Goal: Contribute content: Contribute content

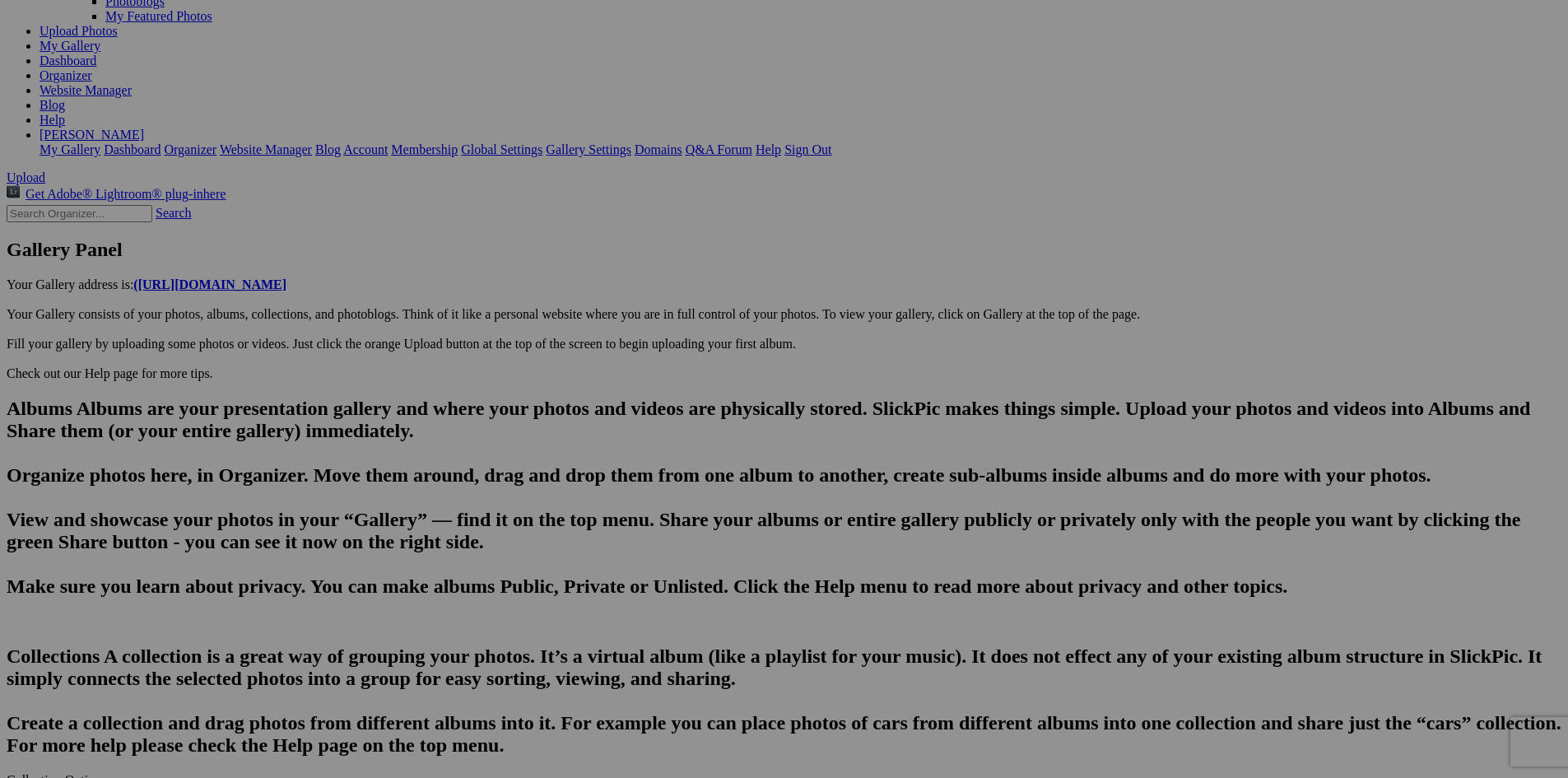
scroll to position [0, 2805]
drag, startPoint x: 563, startPoint y: 555, endPoint x: 416, endPoint y: 547, distance: 147.2
type input "B"
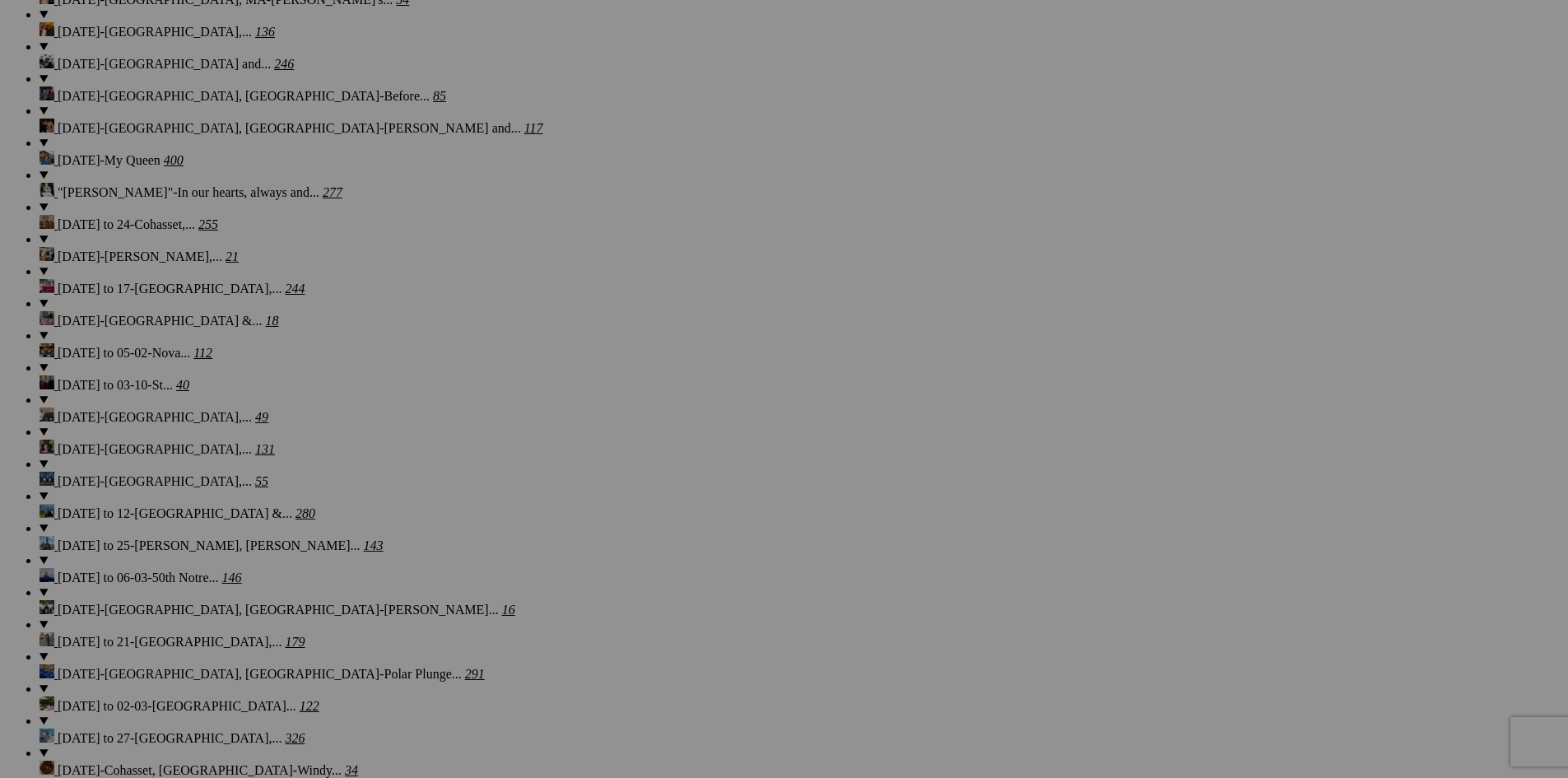
scroll to position [1437, 0]
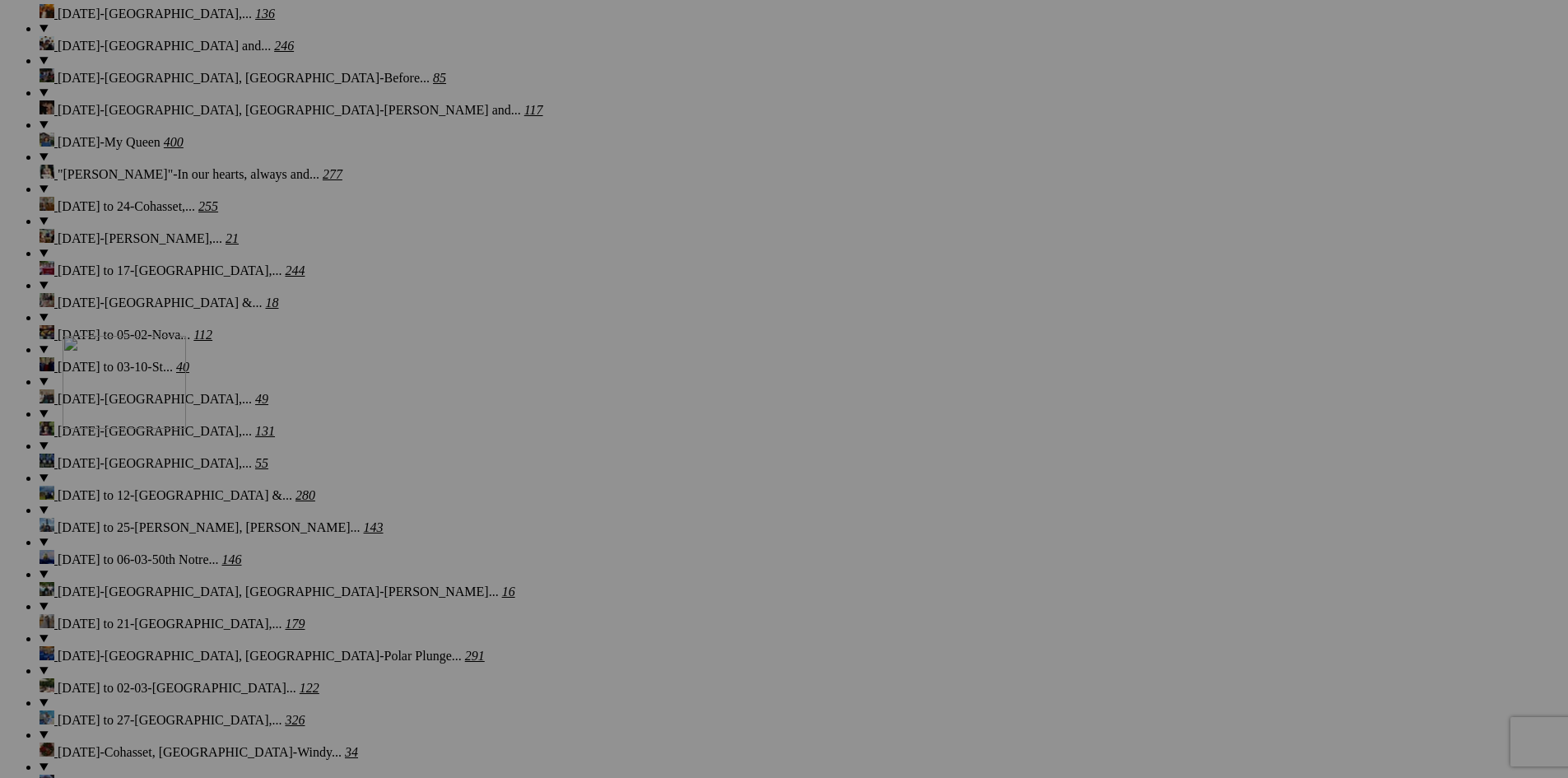
drag, startPoint x: 495, startPoint y: 512, endPoint x: 300, endPoint y: 479, distance: 197.8
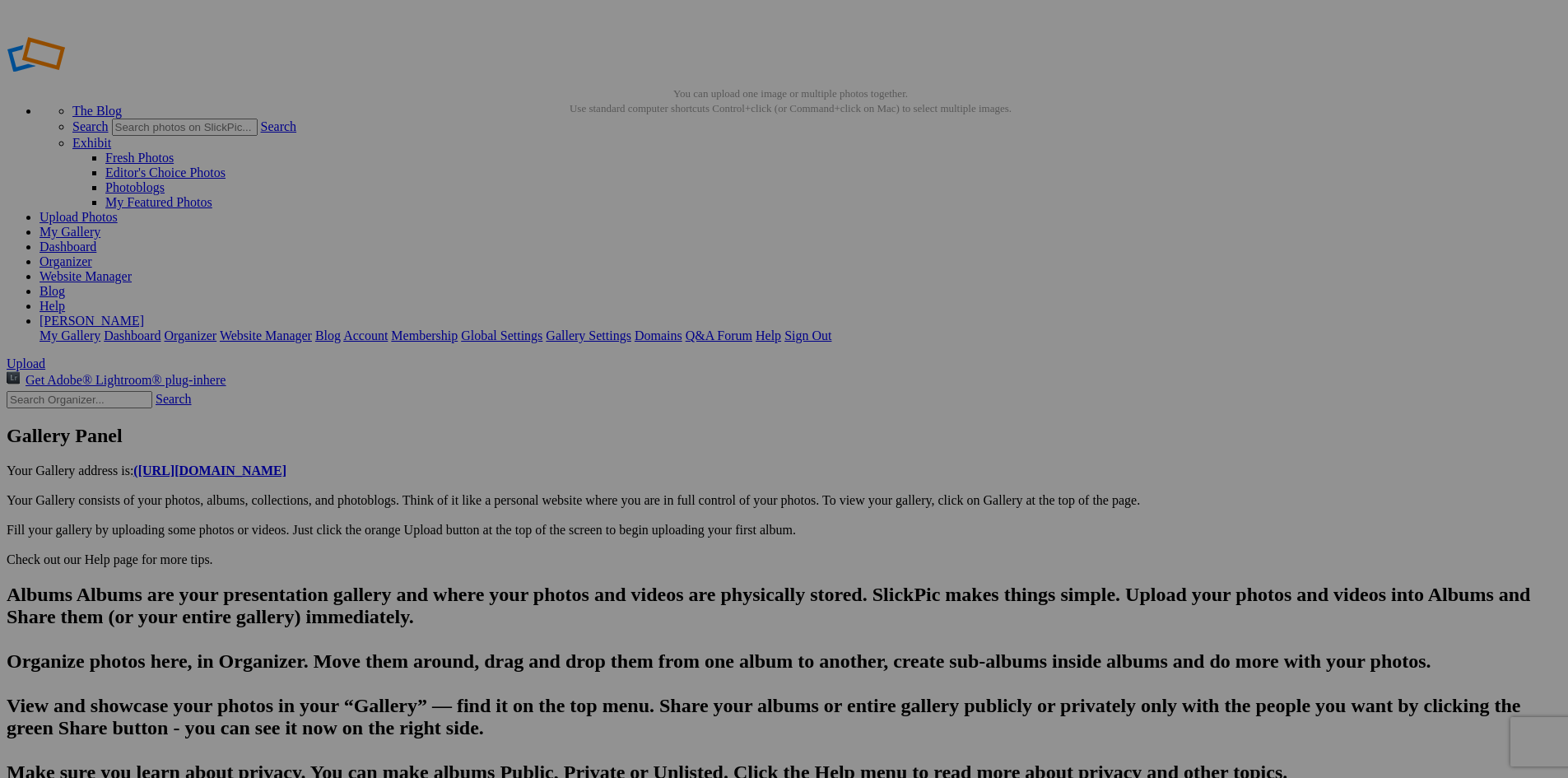
type input "20250814_182838"
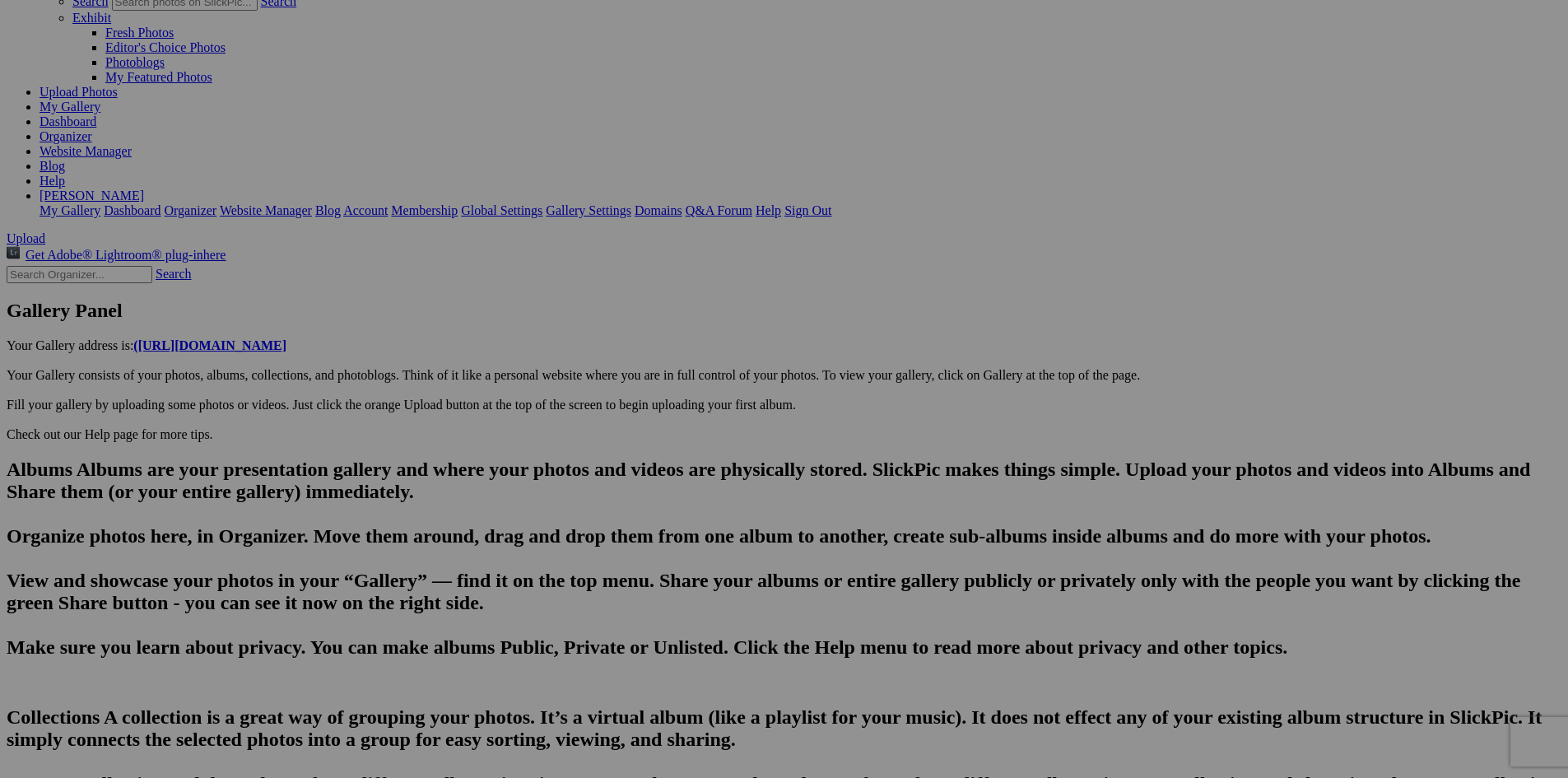
scroll to position [128, 0]
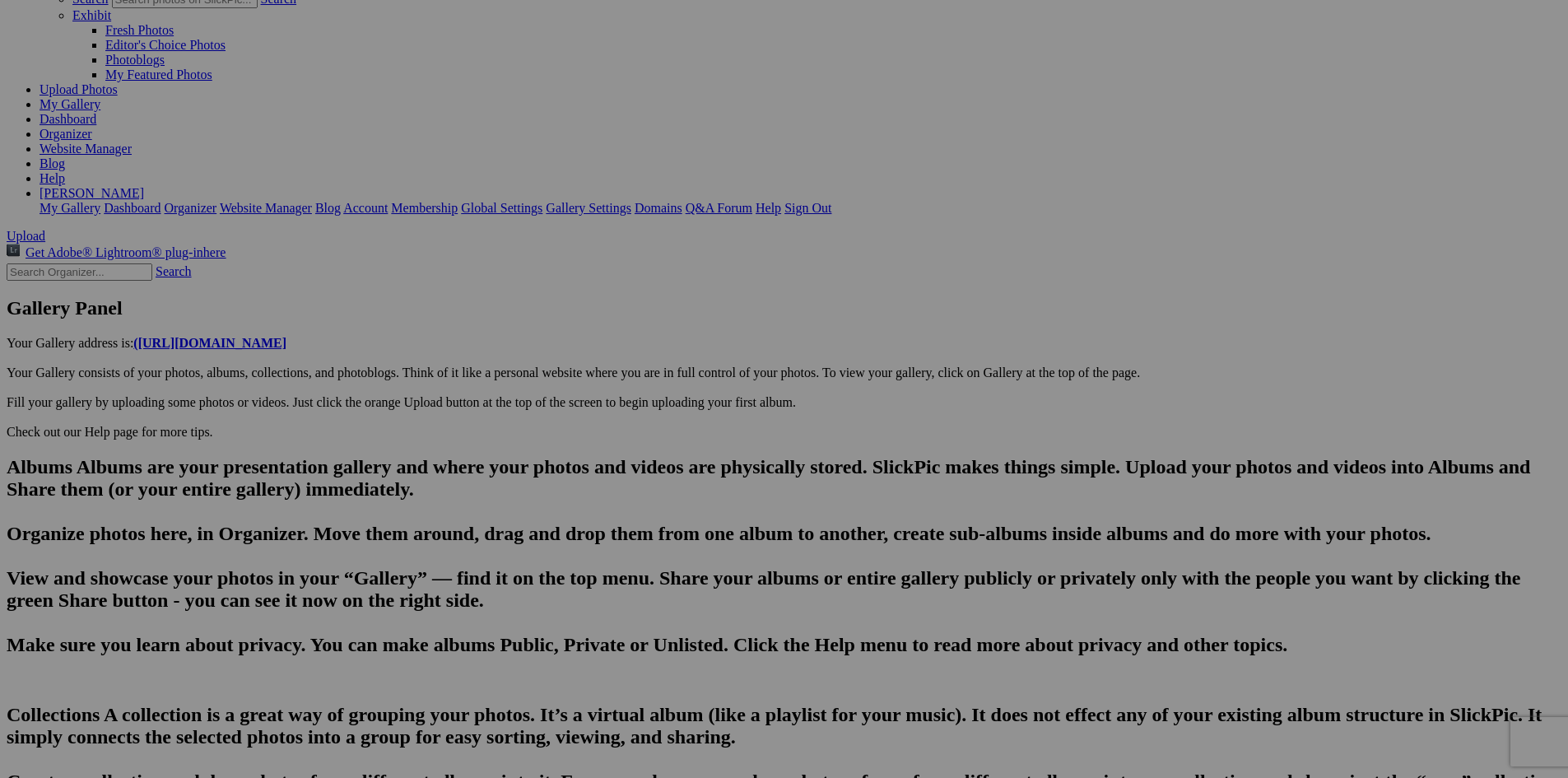
drag, startPoint x: 573, startPoint y: 614, endPoint x: 395, endPoint y: 614, distance: 178.0
type input "Gerogia, [PERSON_NAME] and [PERSON_NAME] and I enjoyed dinner at this [GEOGRAPH…"
type textarea "Enter here..."
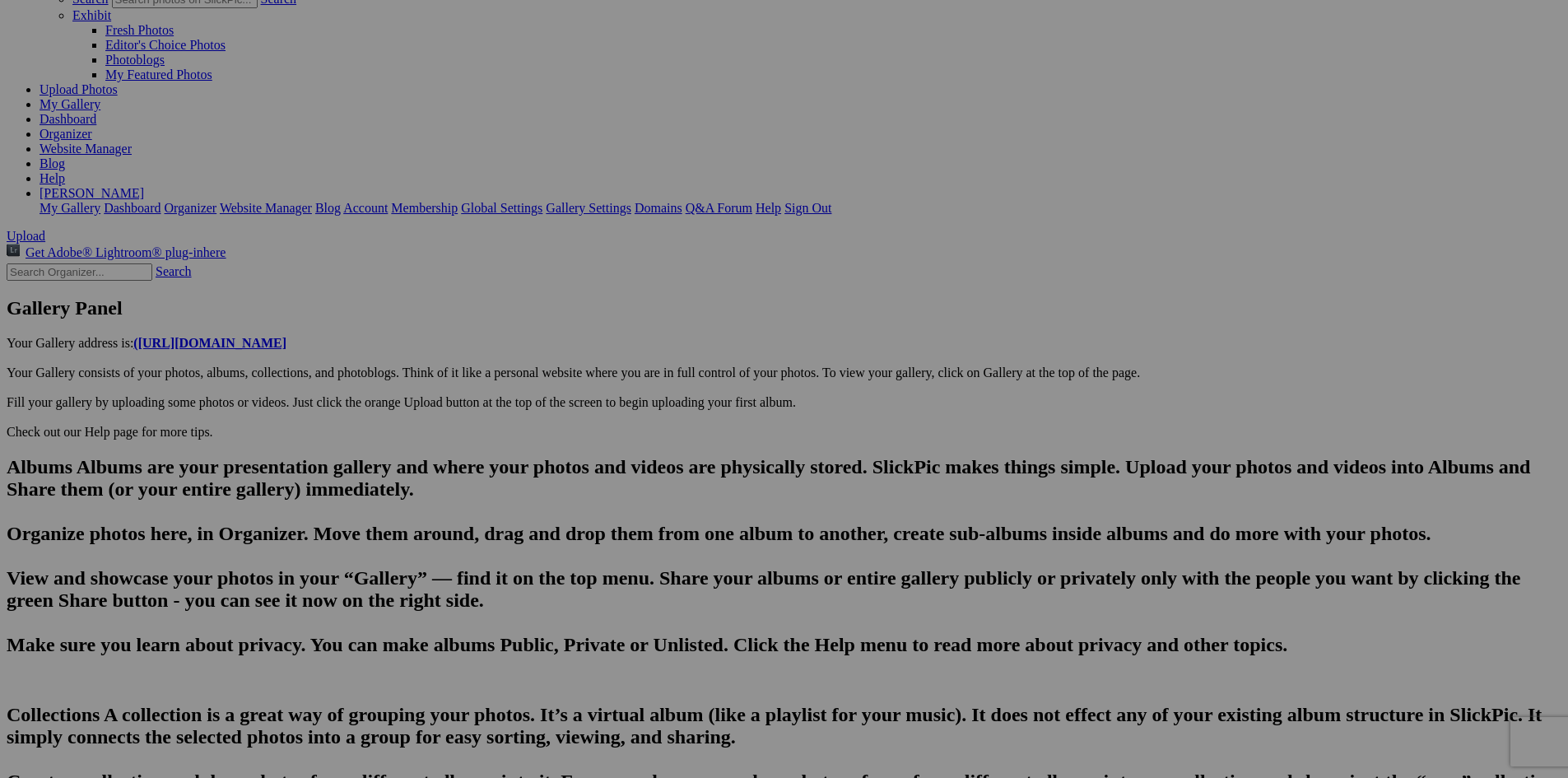
type input "[PERSON_NAME], [PERSON_NAME] and [PERSON_NAME] and I enjoyed dinner at this ver…"
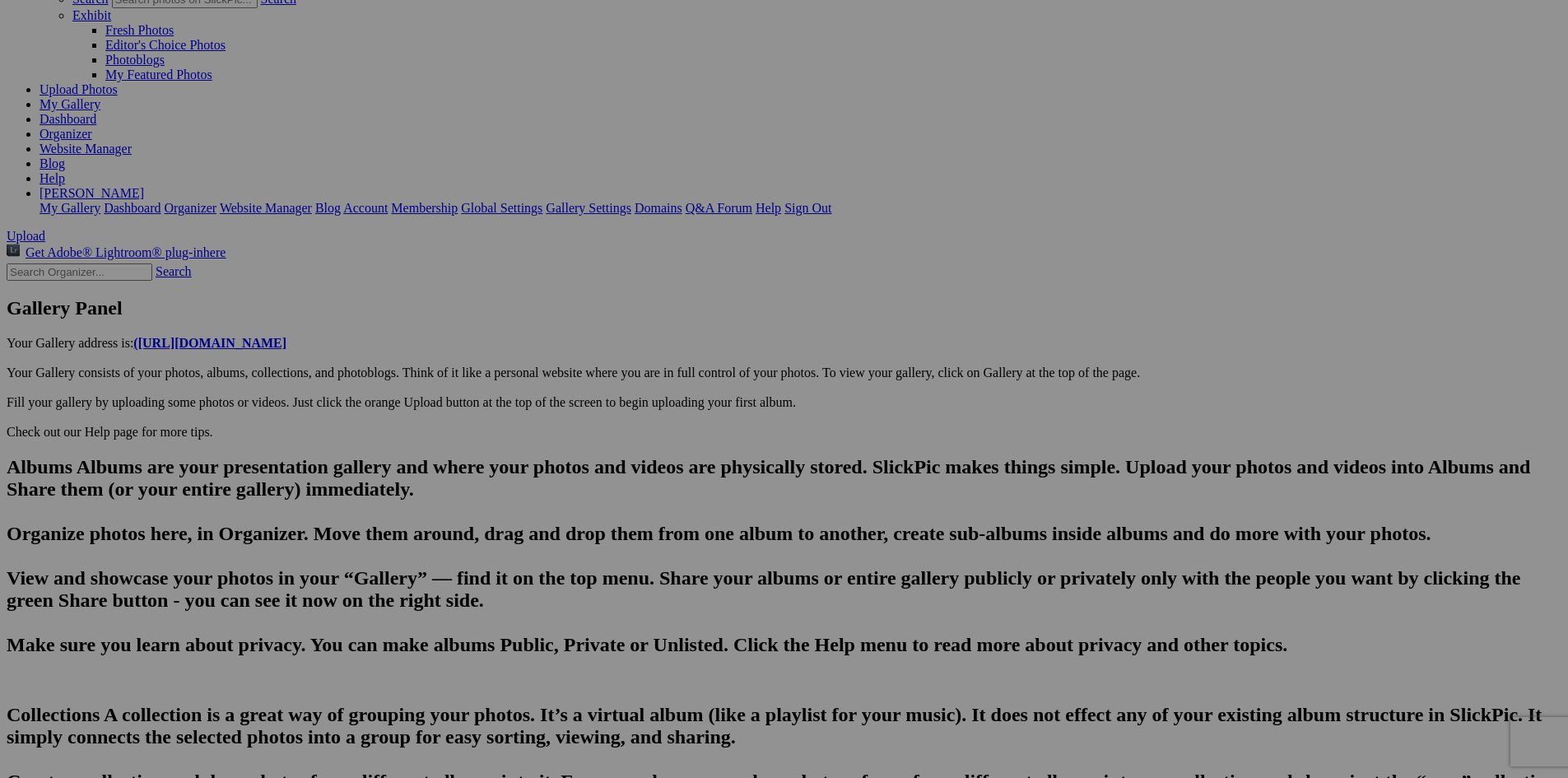
type textarea "[PERSON_NAME] made reservations for us here but, sadly, could not join us for t…"
type input "20250814_182754"
type textarea "Enter here..."
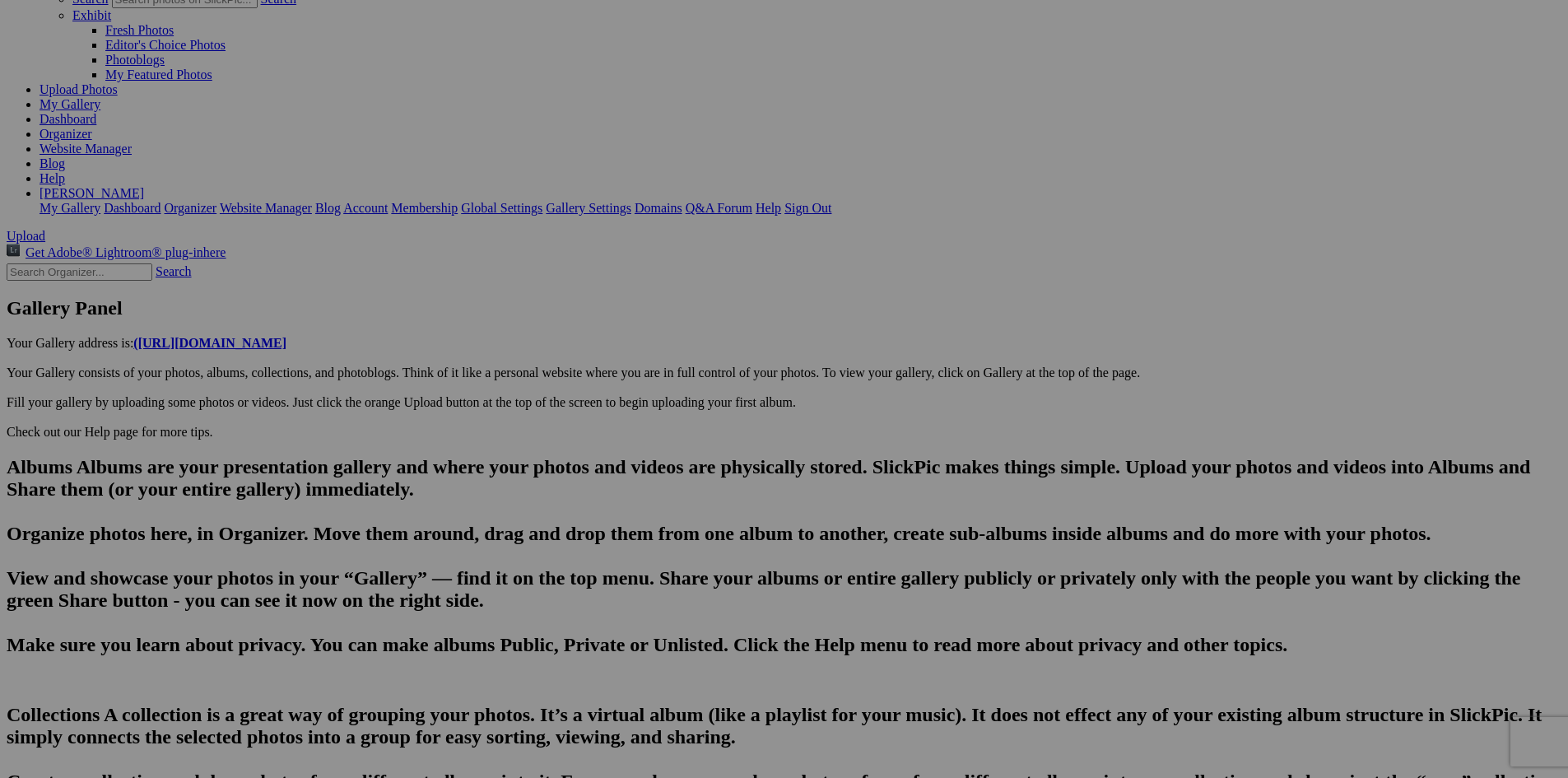
drag, startPoint x: 563, startPoint y: 613, endPoint x: 468, endPoint y: 606, distance: 95.3
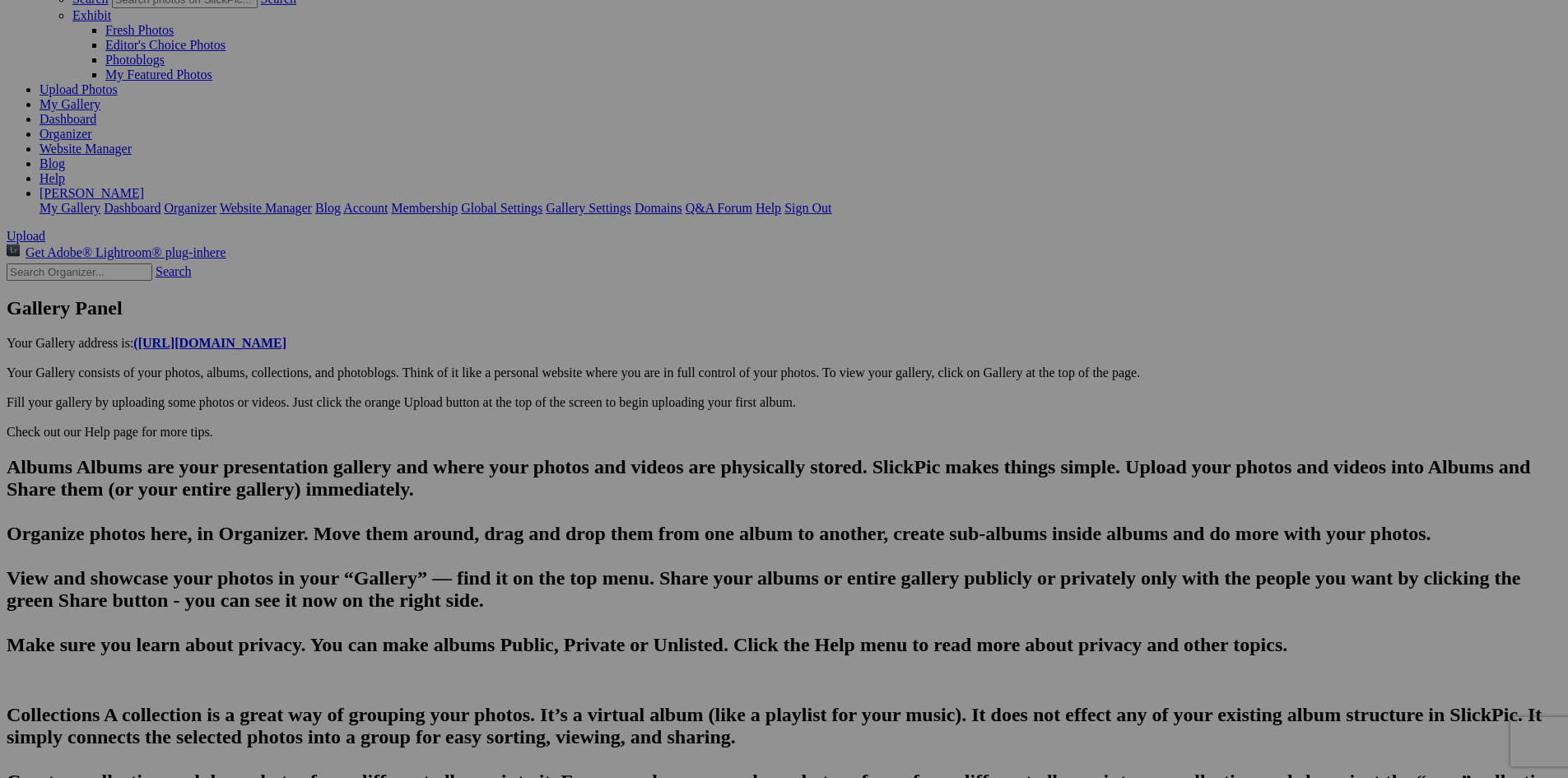
type input "Birch & [PERSON_NAME] did not disappoint. An innovative cocktail list & delicio…"
type textarea "The chefs here were trained at a culinary institute in [GEOGRAPHIC_DATA]."
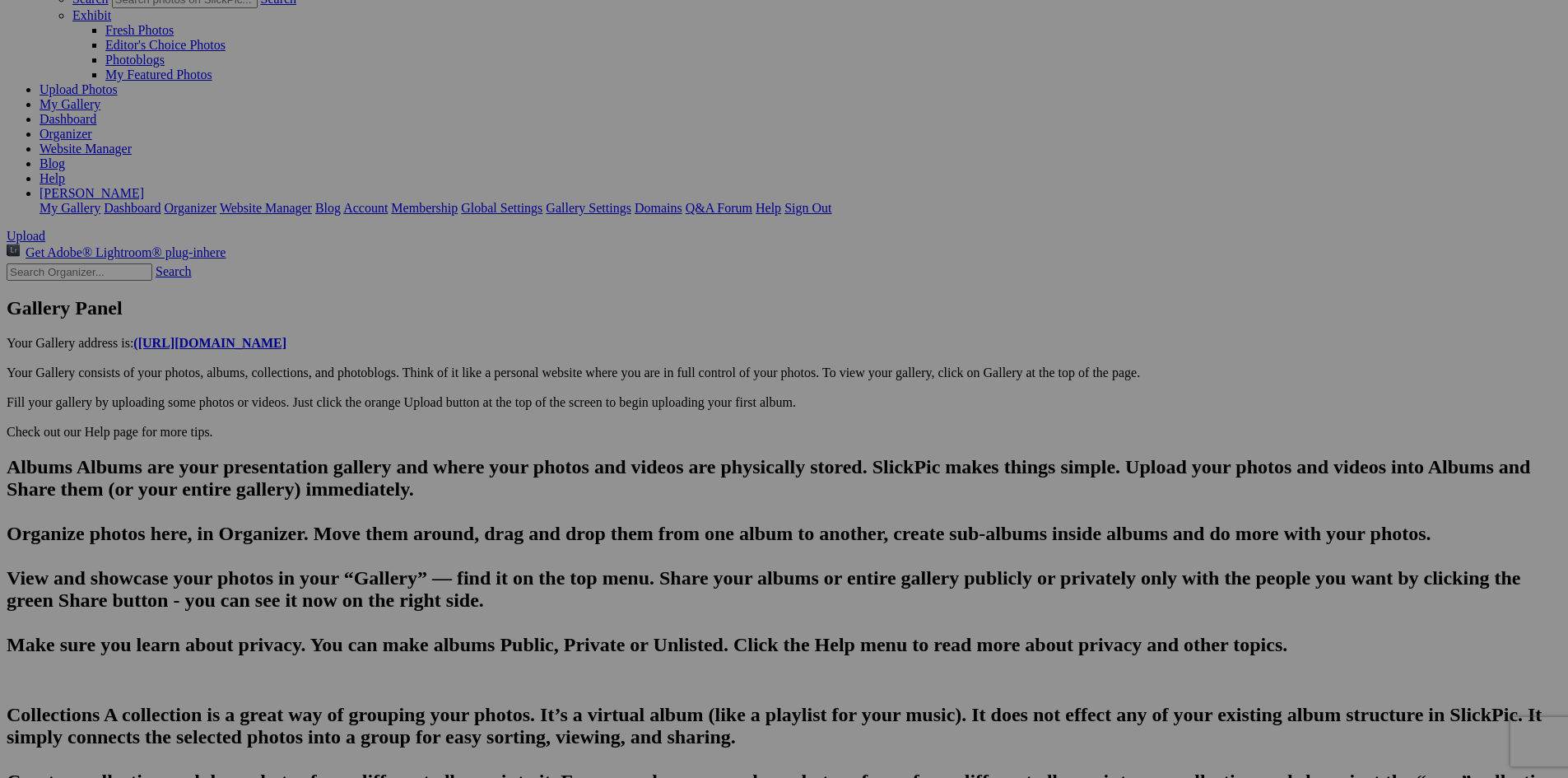
type input "20250814_183839"
type textarea "Enter here..."
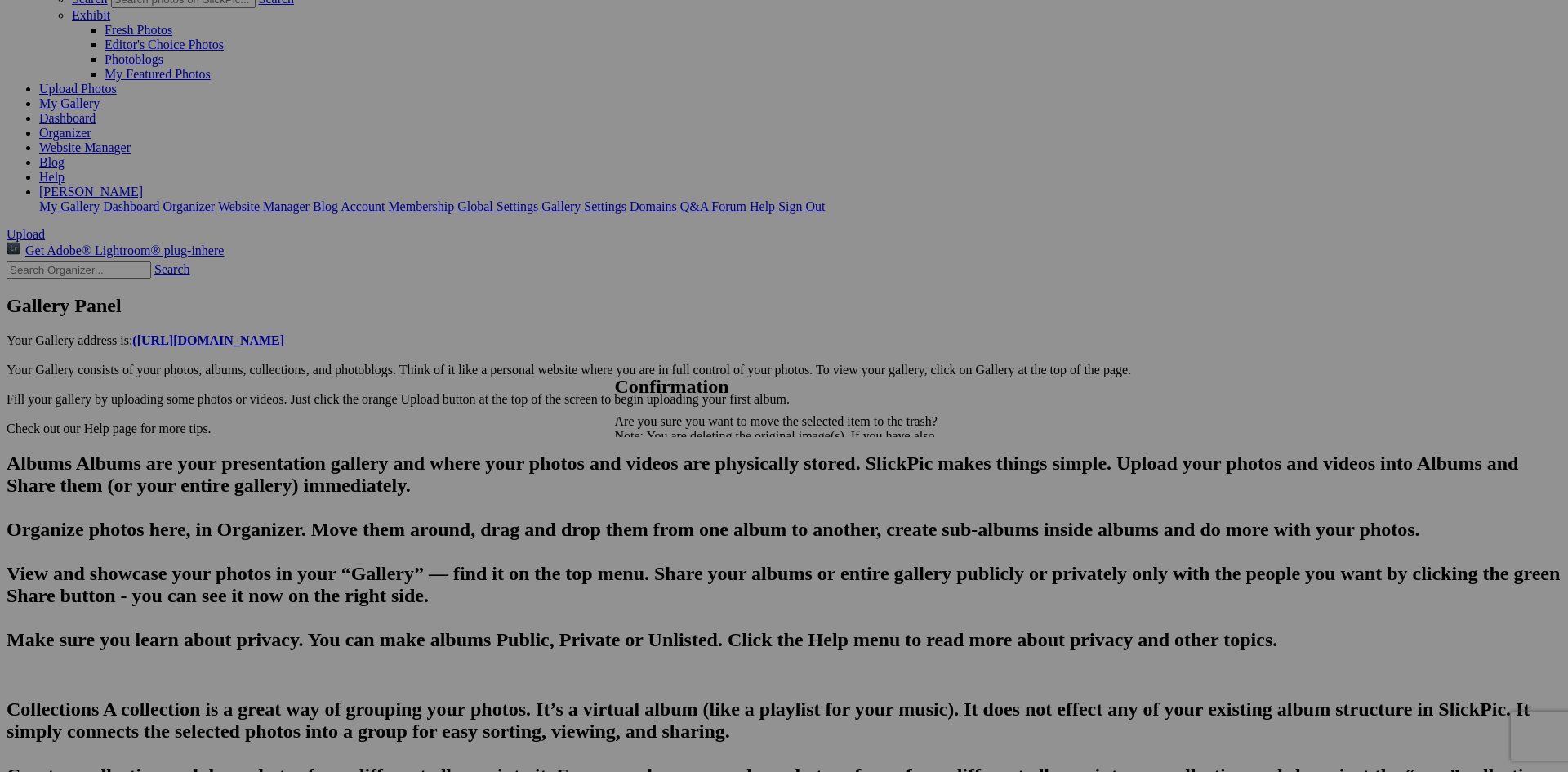
click at [669, 493] on span "Yes" at bounding box center [659, 492] width 19 height 14
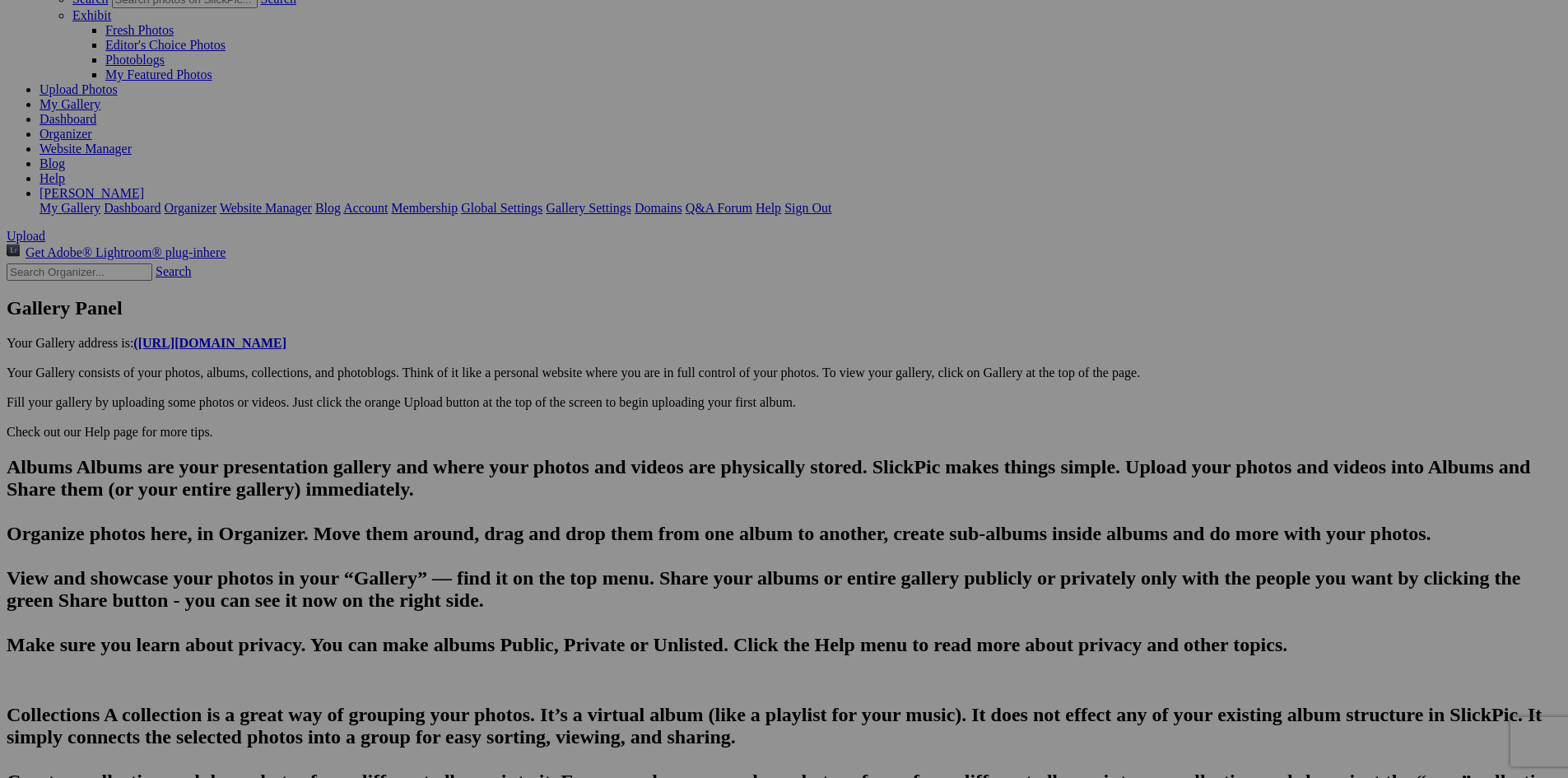
scroll to position [0, 3520]
type input "Birch & [PERSON_NAME] did not disappoint. An innovative cocktail list & delicio…"
type textarea "The chefs here were trained at a culinary institute in [GEOGRAPHIC_DATA]."
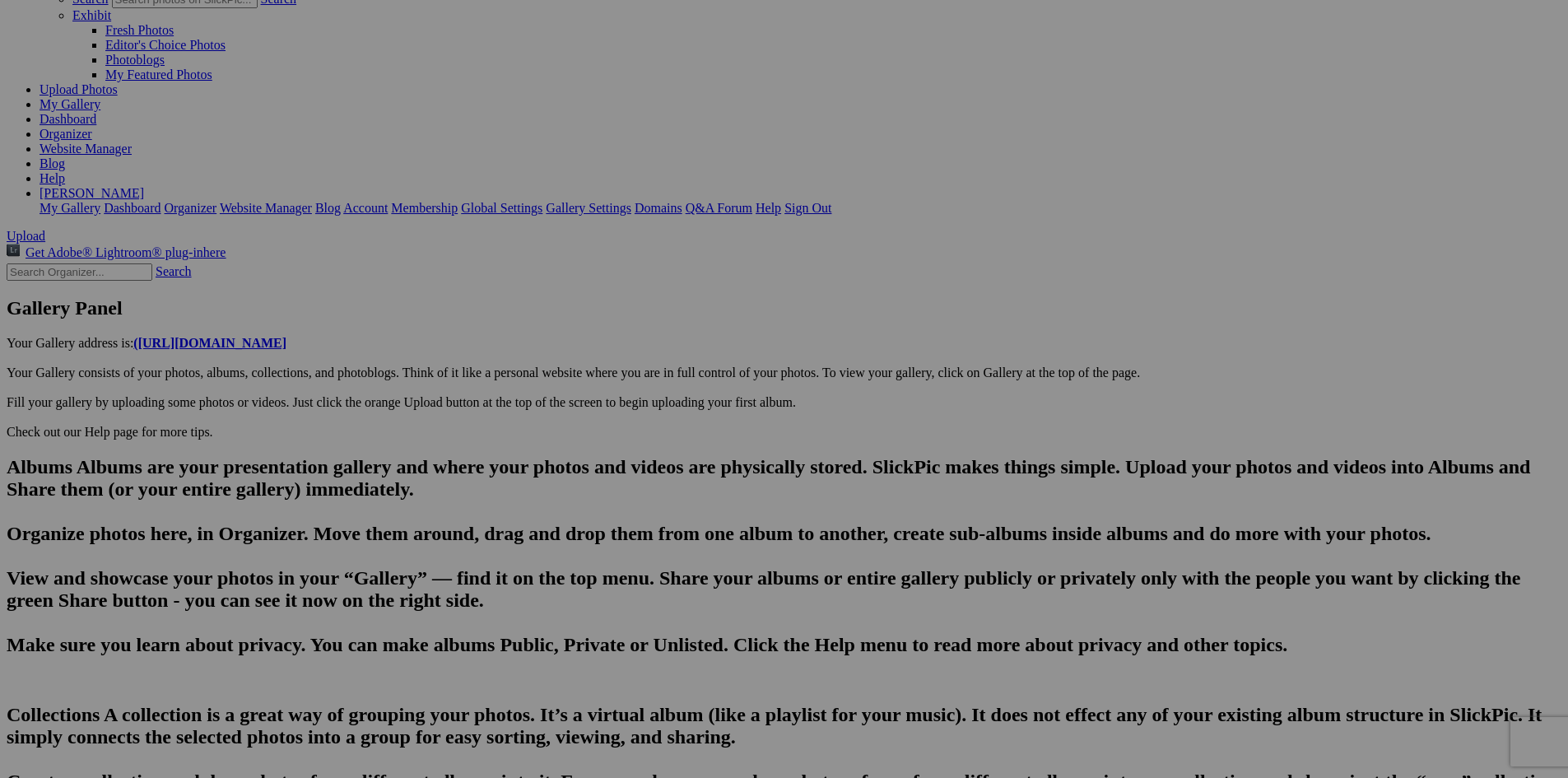
type input "20250814_203010"
type textarea "Enter here..."
drag, startPoint x: 578, startPoint y: 615, endPoint x: 450, endPoint y: 609, distance: 128.1
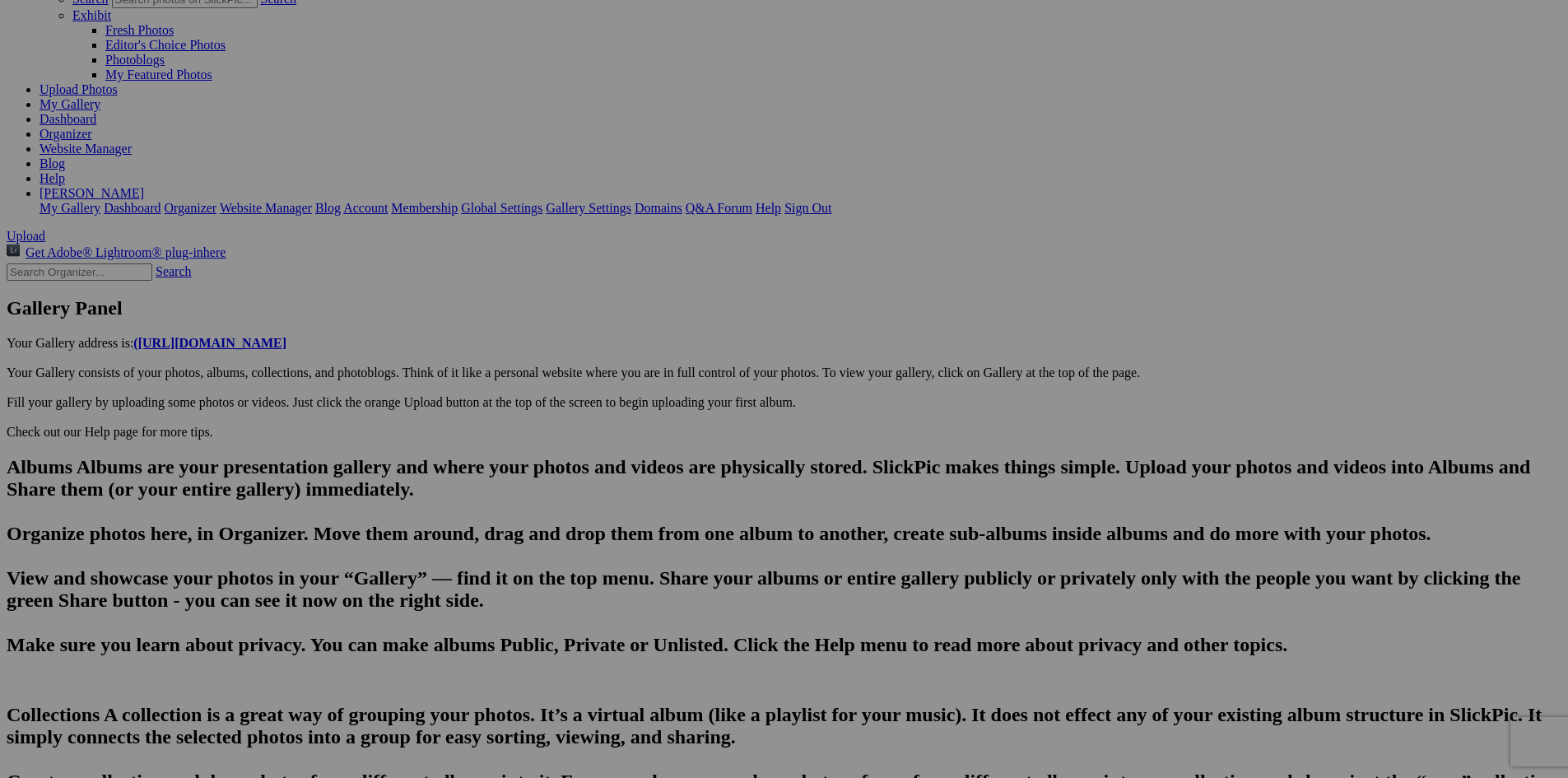
type input "Birch & [PERSON_NAME] did not disappoint. An innovative cocktail list & delicio…"
type textarea "The chefs here were trained at a culinary institute in [GEOGRAPHIC_DATA]."
type input "[PERSON_NAME], [PERSON_NAME] and [PERSON_NAME] and I enjoyed dinner at this ver…"
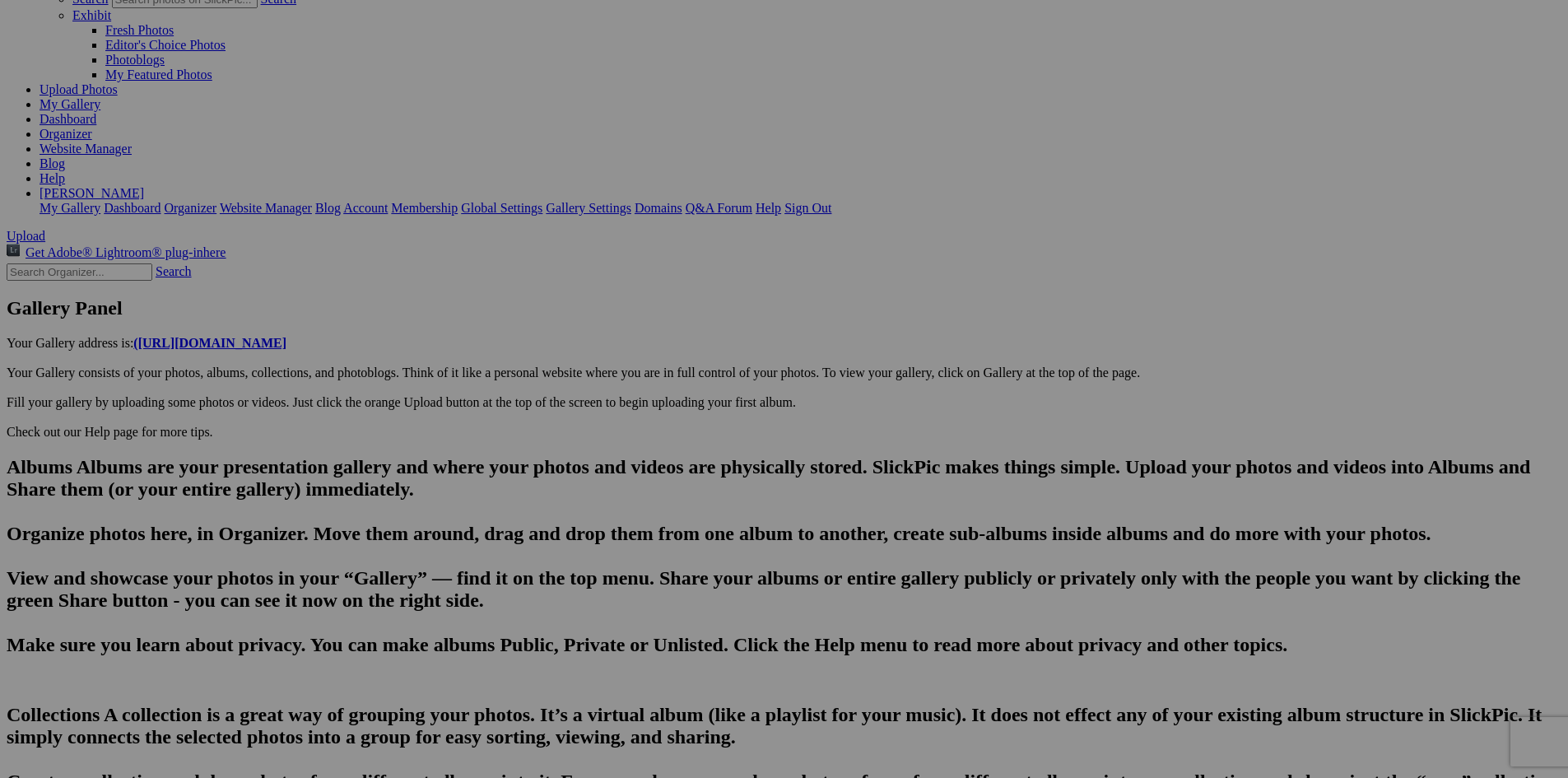
type textarea "[PERSON_NAME] made reservations for us here but, sadly, could not join us for t…"
type input "[GEOGRAPHIC_DATA], [GEOGRAPHIC_DATA]-A park flanks [PERSON_NAME] across from do…"
type textarea "Enter here..."
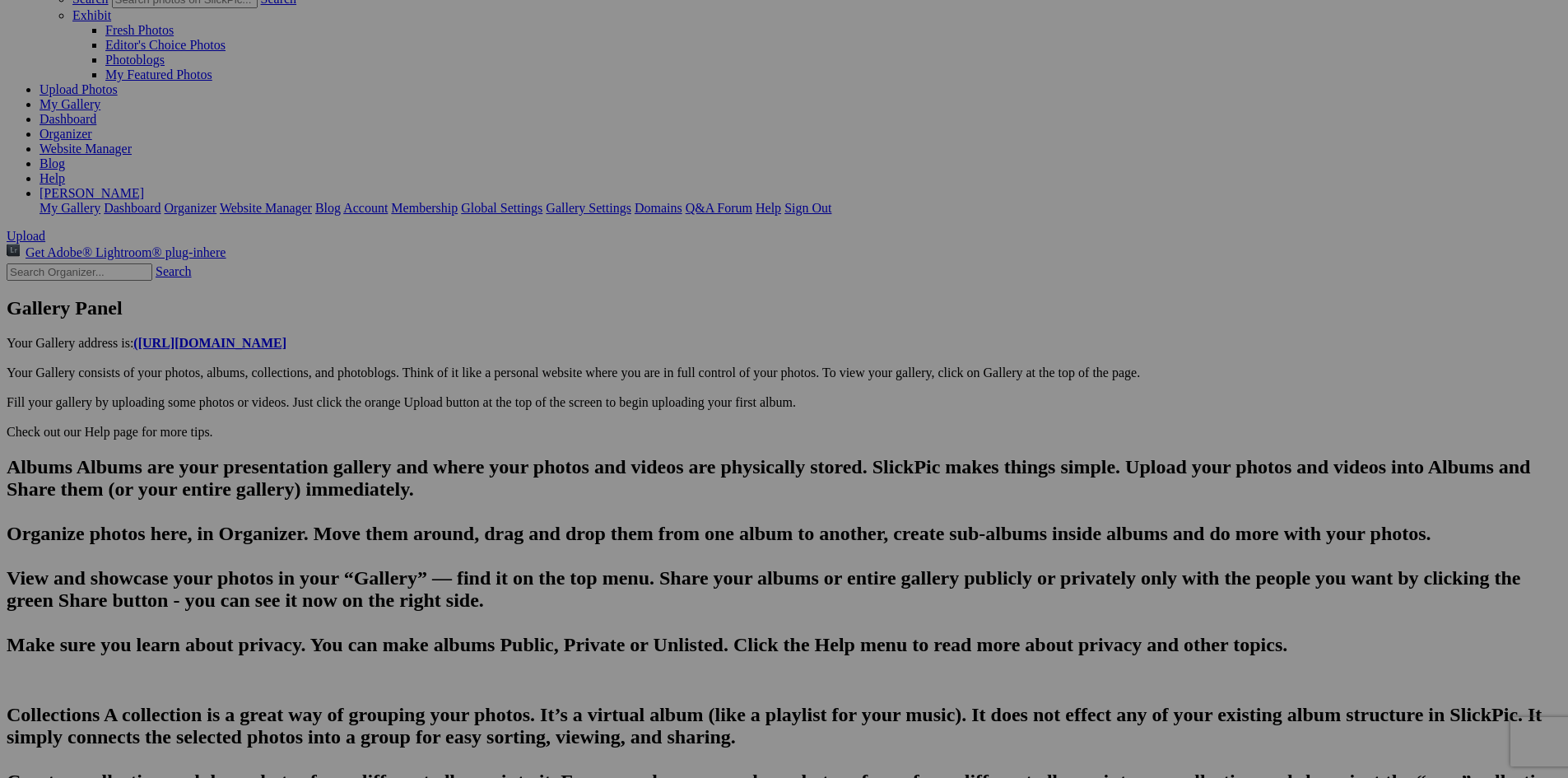
scroll to position [0, 3373]
type input "Tranquil [PERSON_NAME]- An extension of the Betsie River forming a haven for nu…"
type textarea "The Betsie River is a 54.0-mile-long river in the U.S. state of [US_STATE]. The…"
drag, startPoint x: 562, startPoint y: 613, endPoint x: 510, endPoint y: 618, distance: 52.2
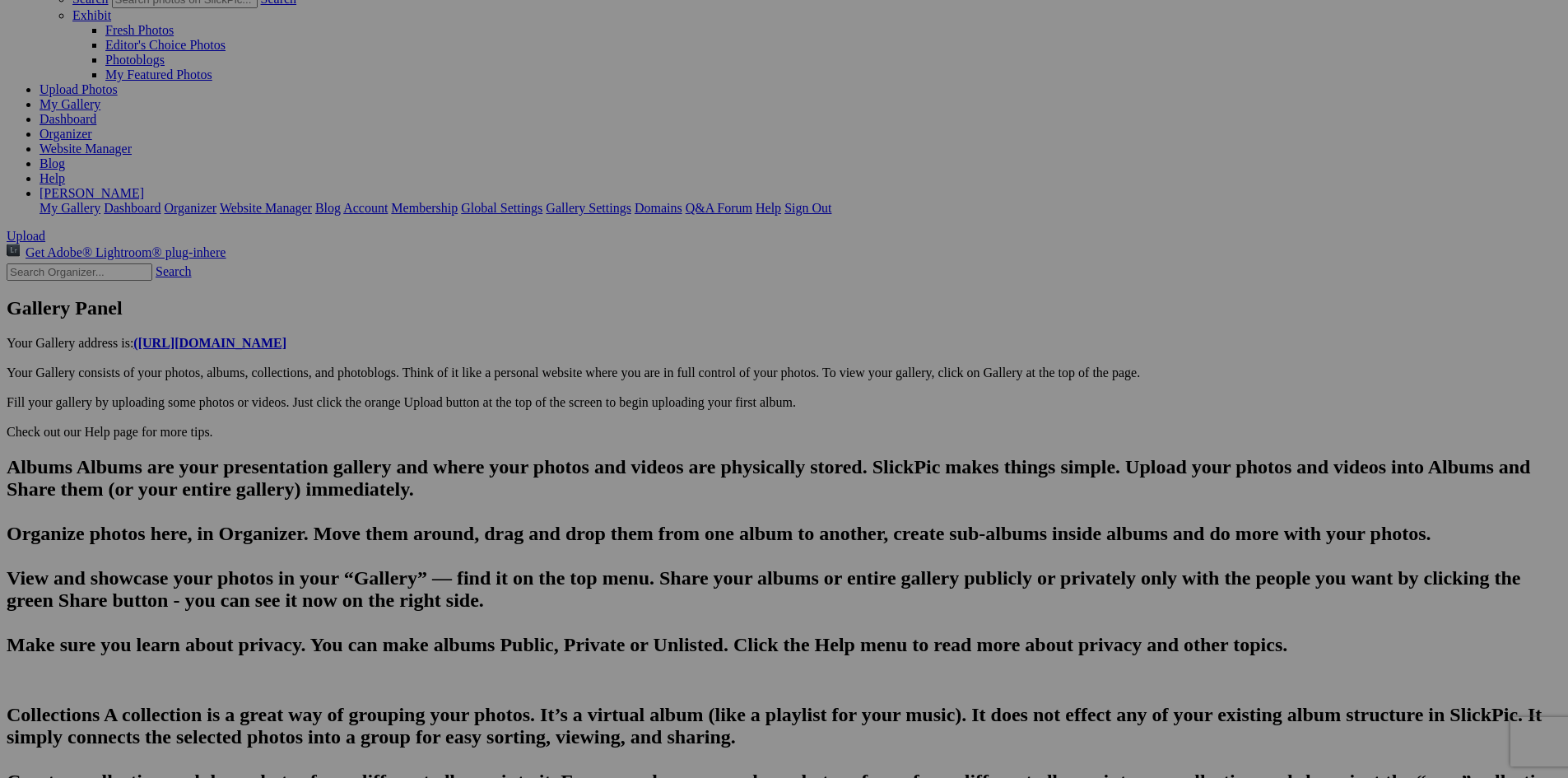
type input "[GEOGRAPHIC_DATA], [GEOGRAPHIC_DATA]-A park flanks [PERSON_NAME] across from do…"
type textarea "Enter here..."
type input "[PERSON_NAME], [PERSON_NAME] and [PERSON_NAME] and I enjoyed dinner at this ver…"
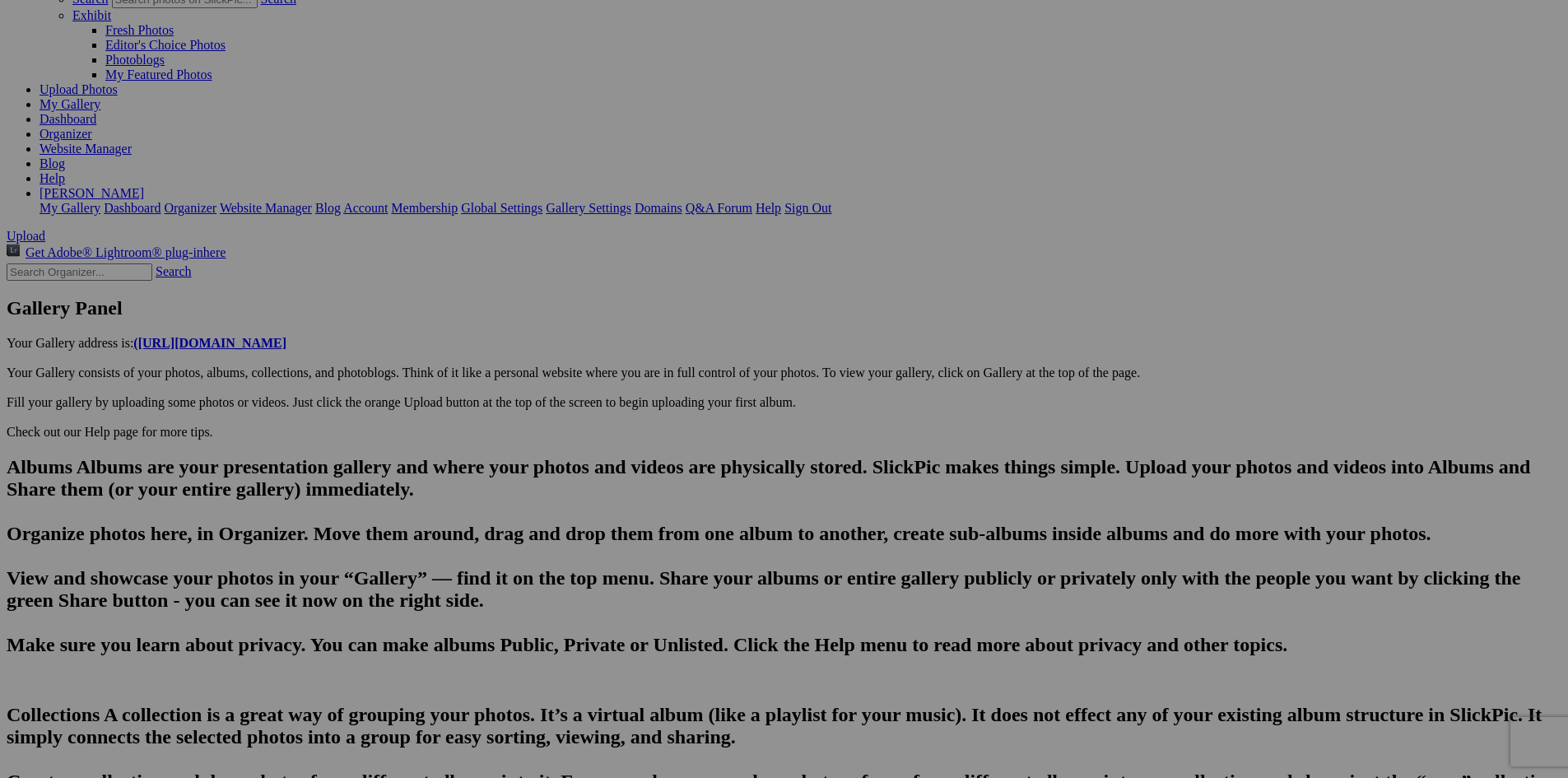
type textarea "[PERSON_NAME] made reservations for us here but, sadly, could not join us for t…"
type input "Birch & [PERSON_NAME] did not disappoint. An innovative cocktail list & delicio…"
type textarea "The chefs here were trained at a culinary institute in [GEOGRAPHIC_DATA]."
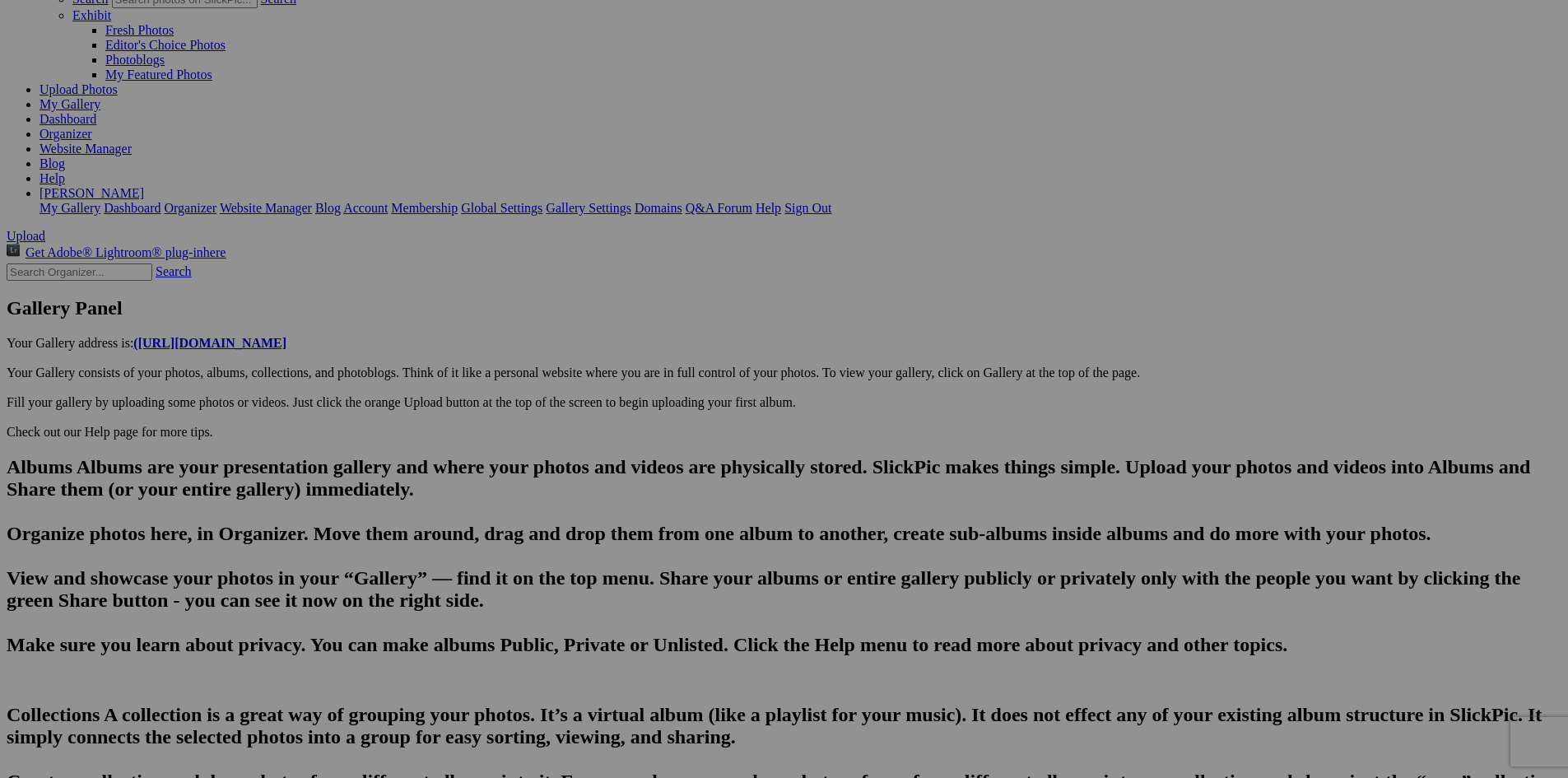
scroll to position [0, 3568]
paste input "[PERSON_NAME]"
drag, startPoint x: 773, startPoint y: 613, endPoint x: 707, endPoint y: 620, distance: 66.4
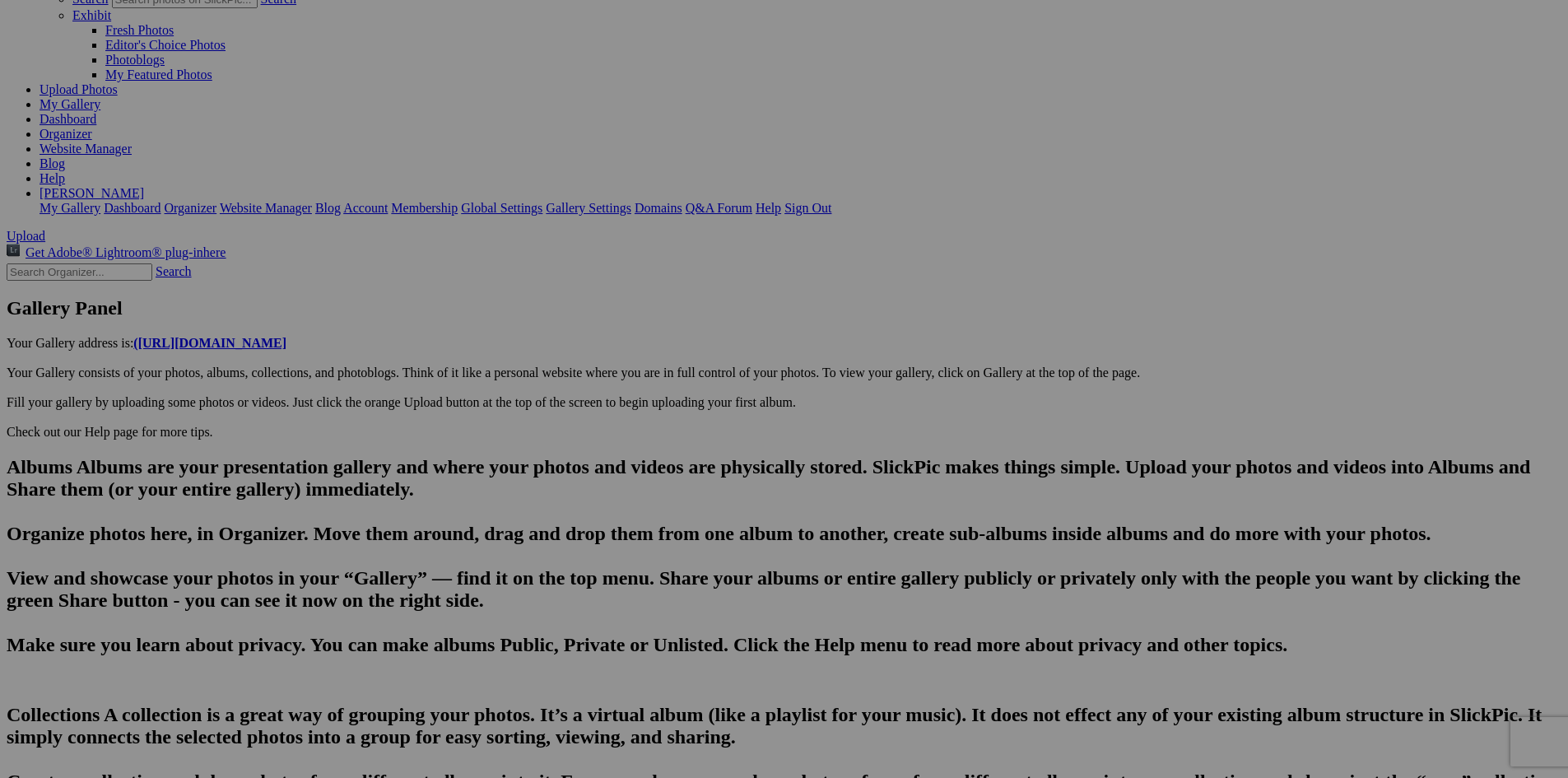
type input "20250814_203023"
type textarea "Enter here..."
type input "A post dinner walk along [PERSON_NAME] in [GEOGRAPHIC_DATA]. The [PERSON_NAME] …"
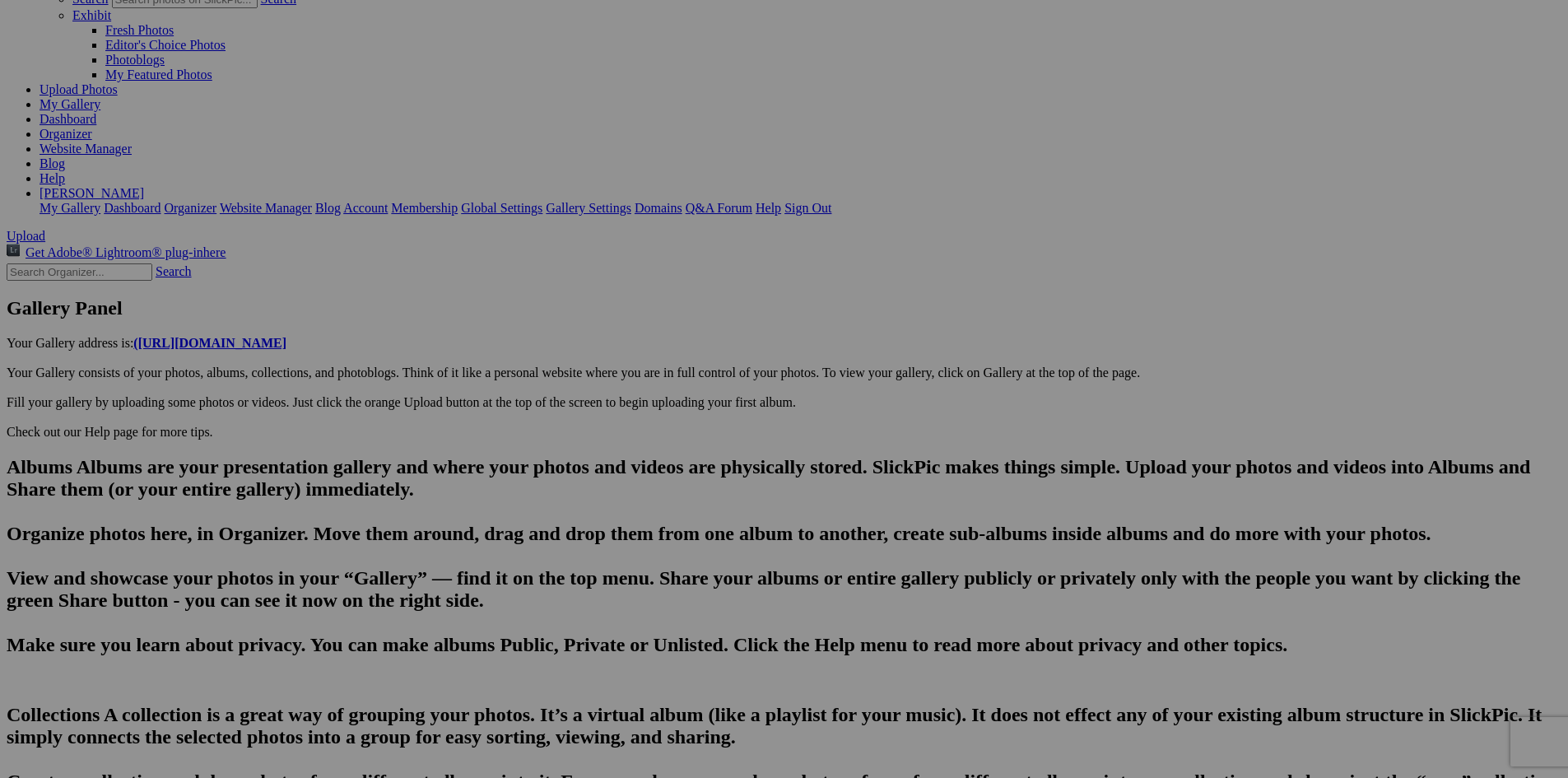
drag, startPoint x: 472, startPoint y: 611, endPoint x: 952, endPoint y: 618, distance: 480.1
drag, startPoint x: 543, startPoint y: 614, endPoint x: 527, endPoint y: 609, distance: 16.8
paste input "A post dinner walk along [PERSON_NAME] in [GEOGRAPHIC_DATA]. The [PERSON_NAME] …"
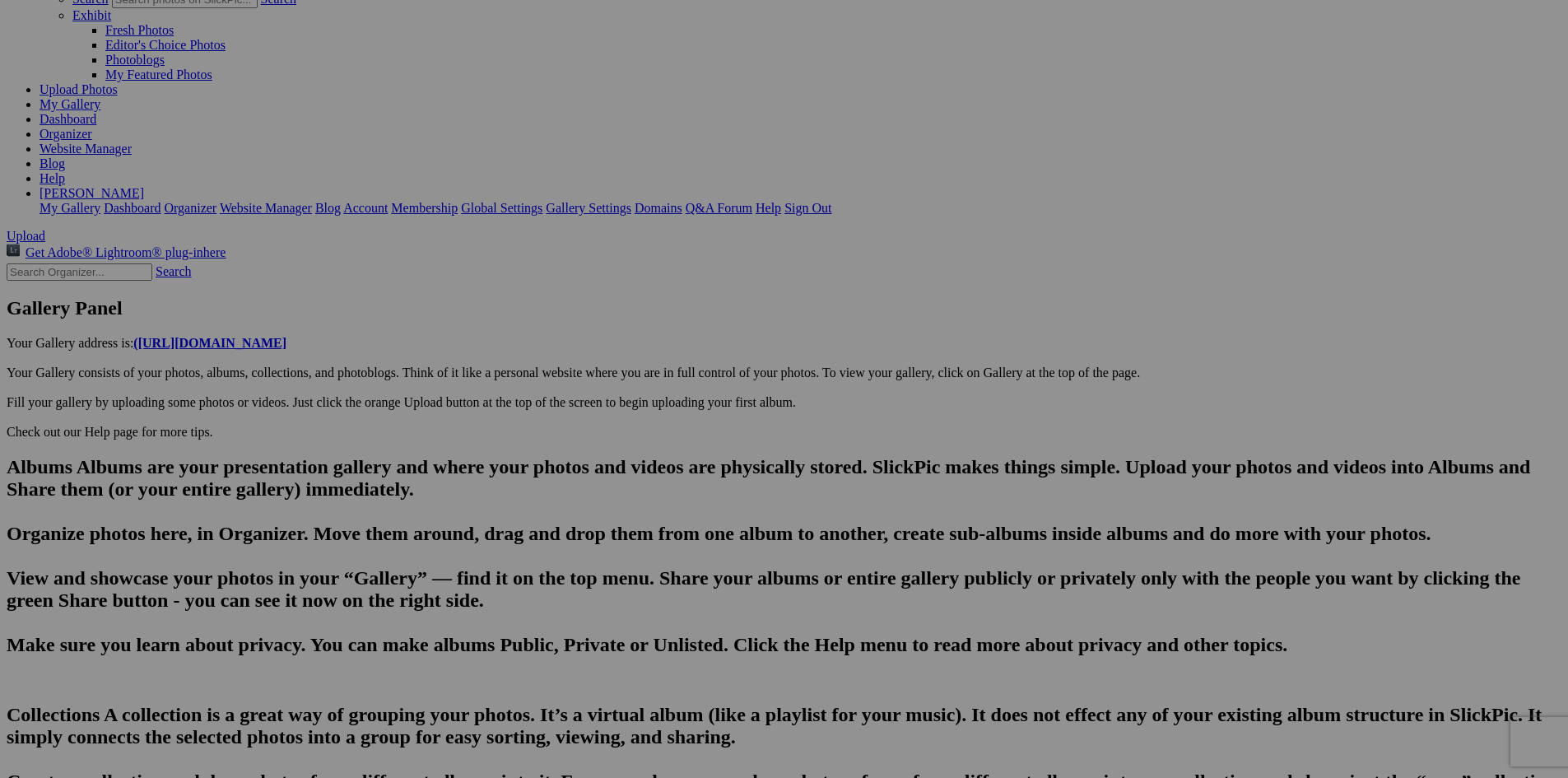
type input "20250814_203023"
drag, startPoint x: 573, startPoint y: 613, endPoint x: 468, endPoint y: 613, distance: 105.0
paste input "A post dinner walk along [PERSON_NAME] in [GEOGRAPHIC_DATA]. The [PERSON_NAME] …"
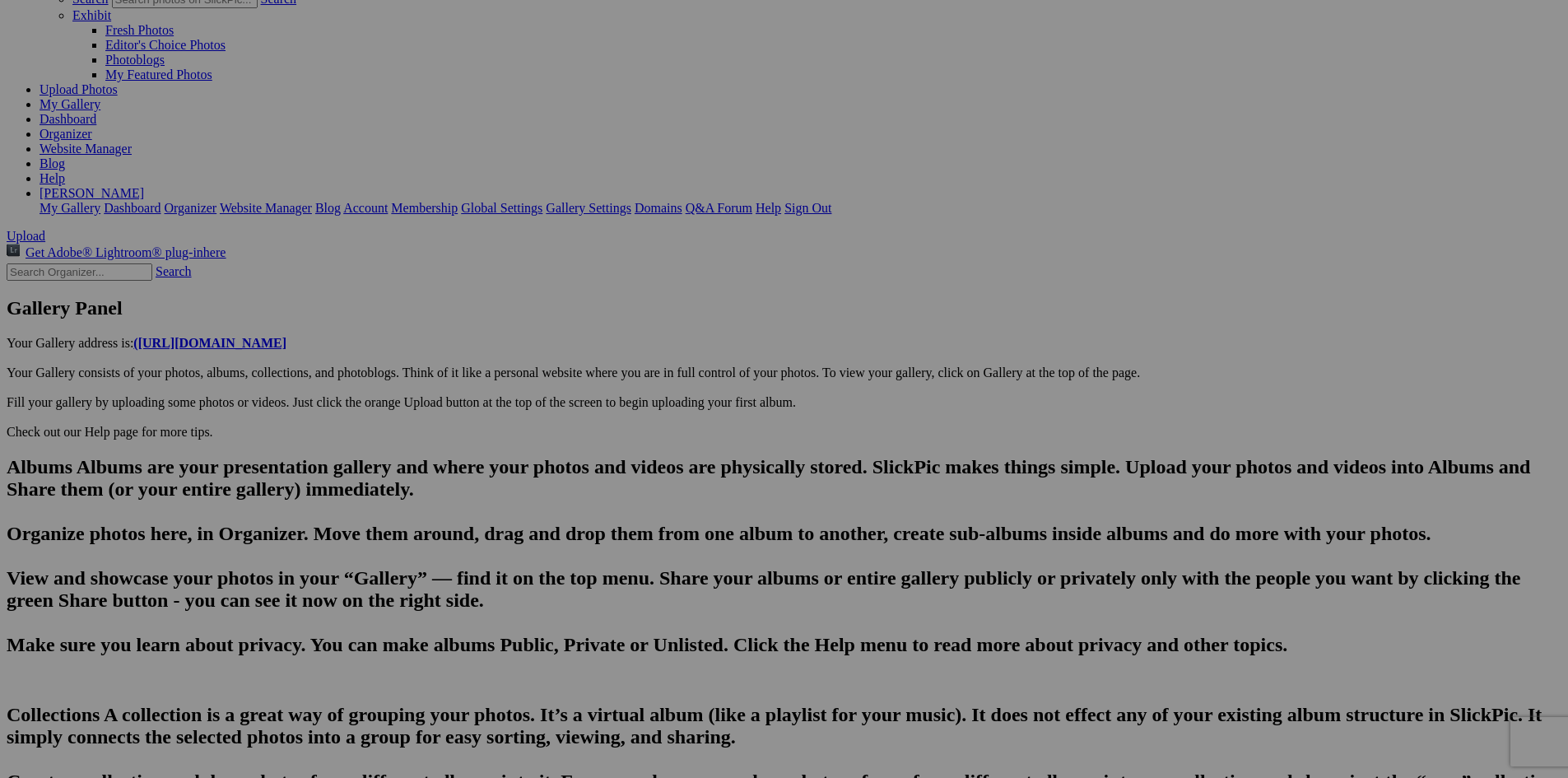
drag, startPoint x: 689, startPoint y: 610, endPoint x: 922, endPoint y: 635, distance: 234.3
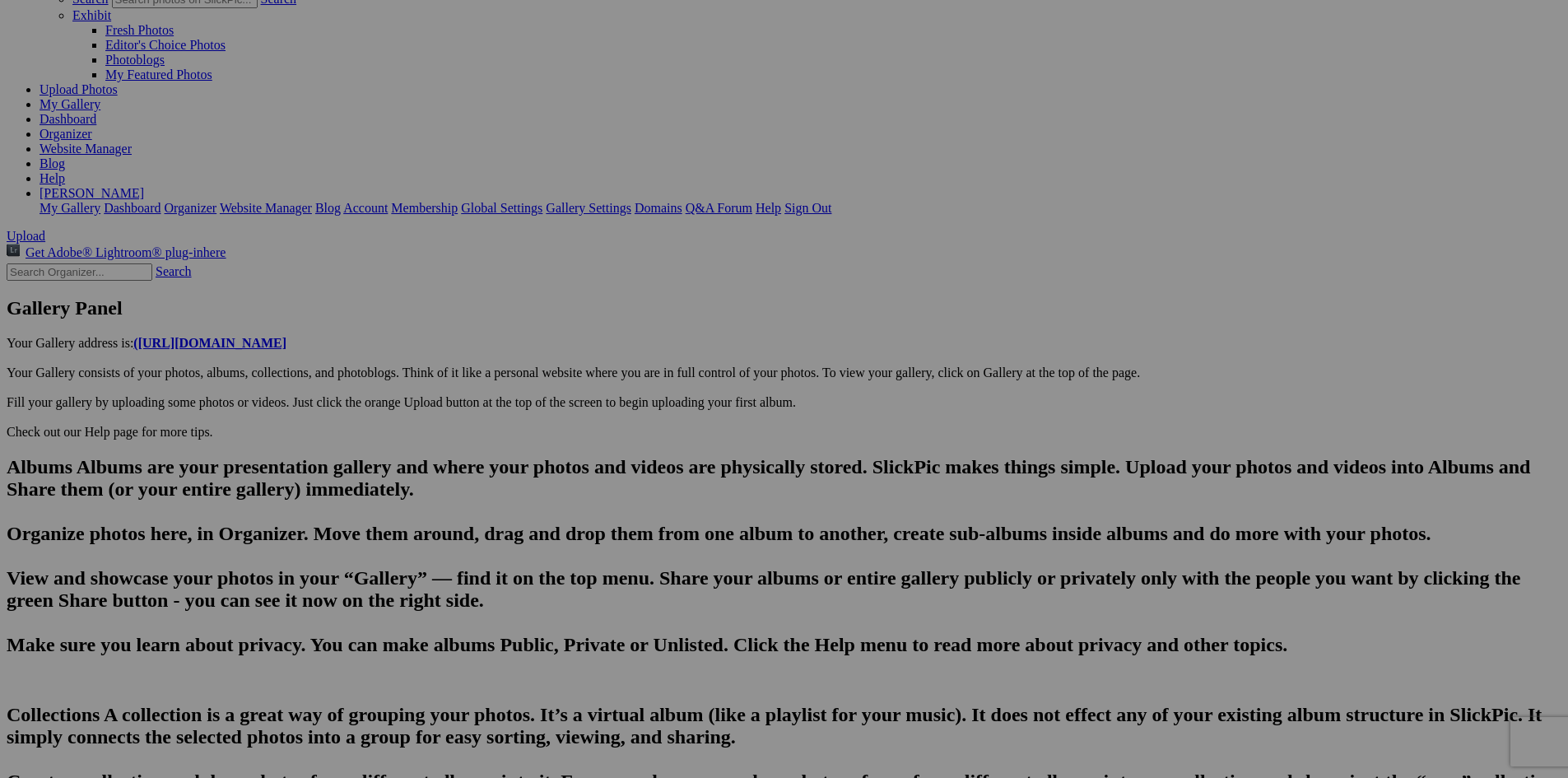
drag, startPoint x: 878, startPoint y: 611, endPoint x: 831, endPoint y: 614, distance: 47.1
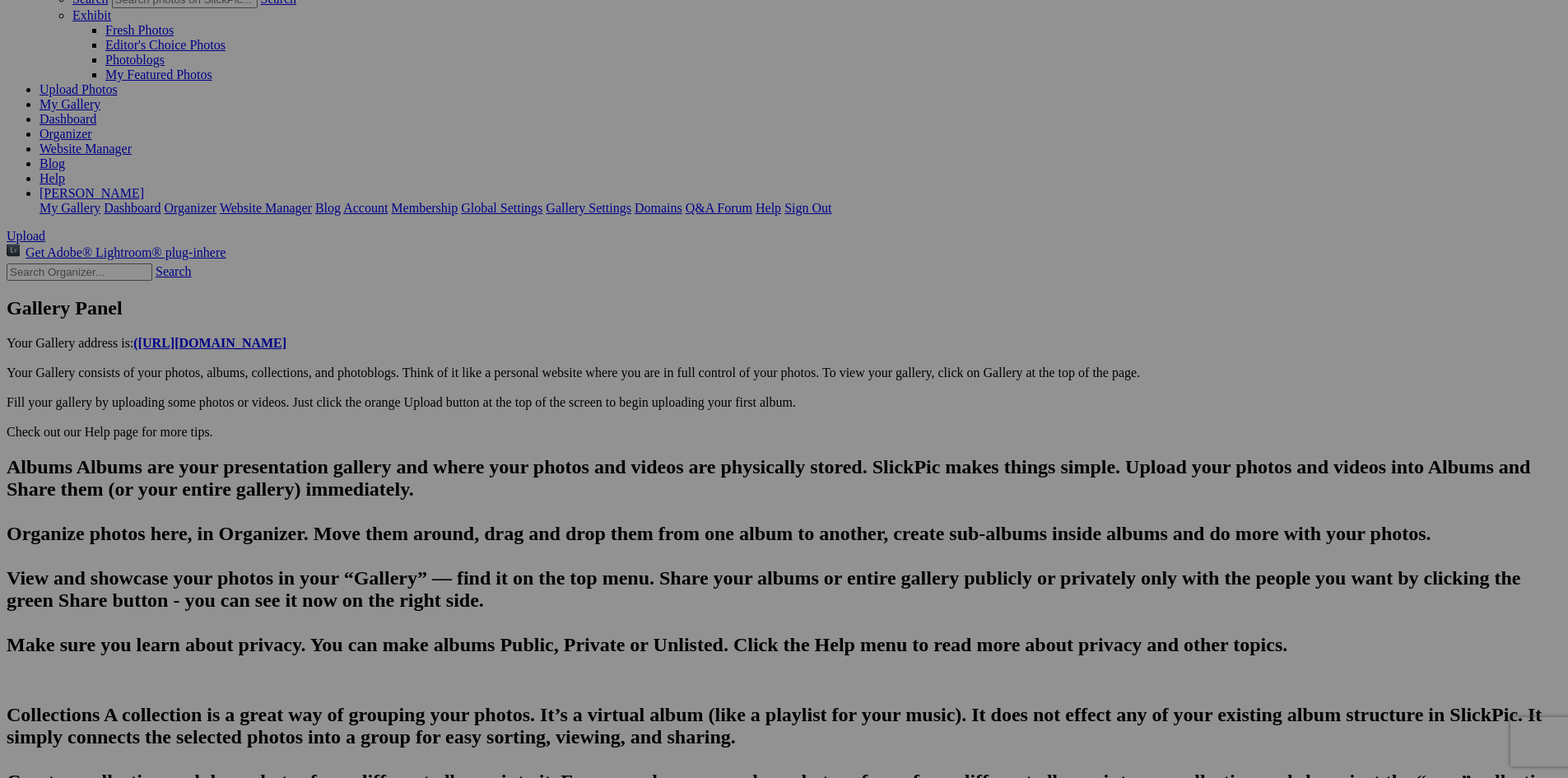
scroll to position [0, 3616]
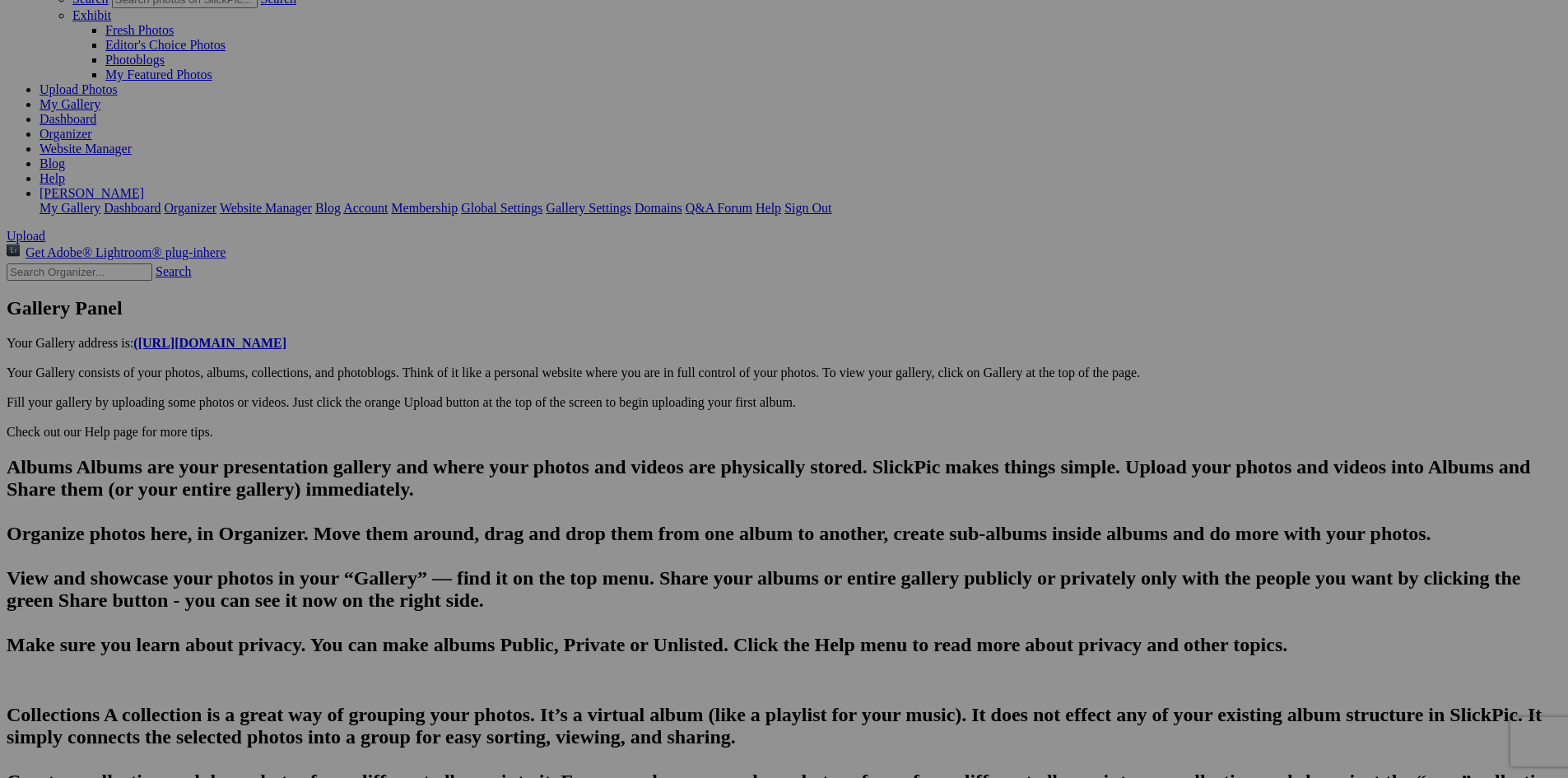
type input "20250814_203044"
drag, startPoint x: 565, startPoint y: 614, endPoint x: 474, endPoint y: 616, distance: 91.0
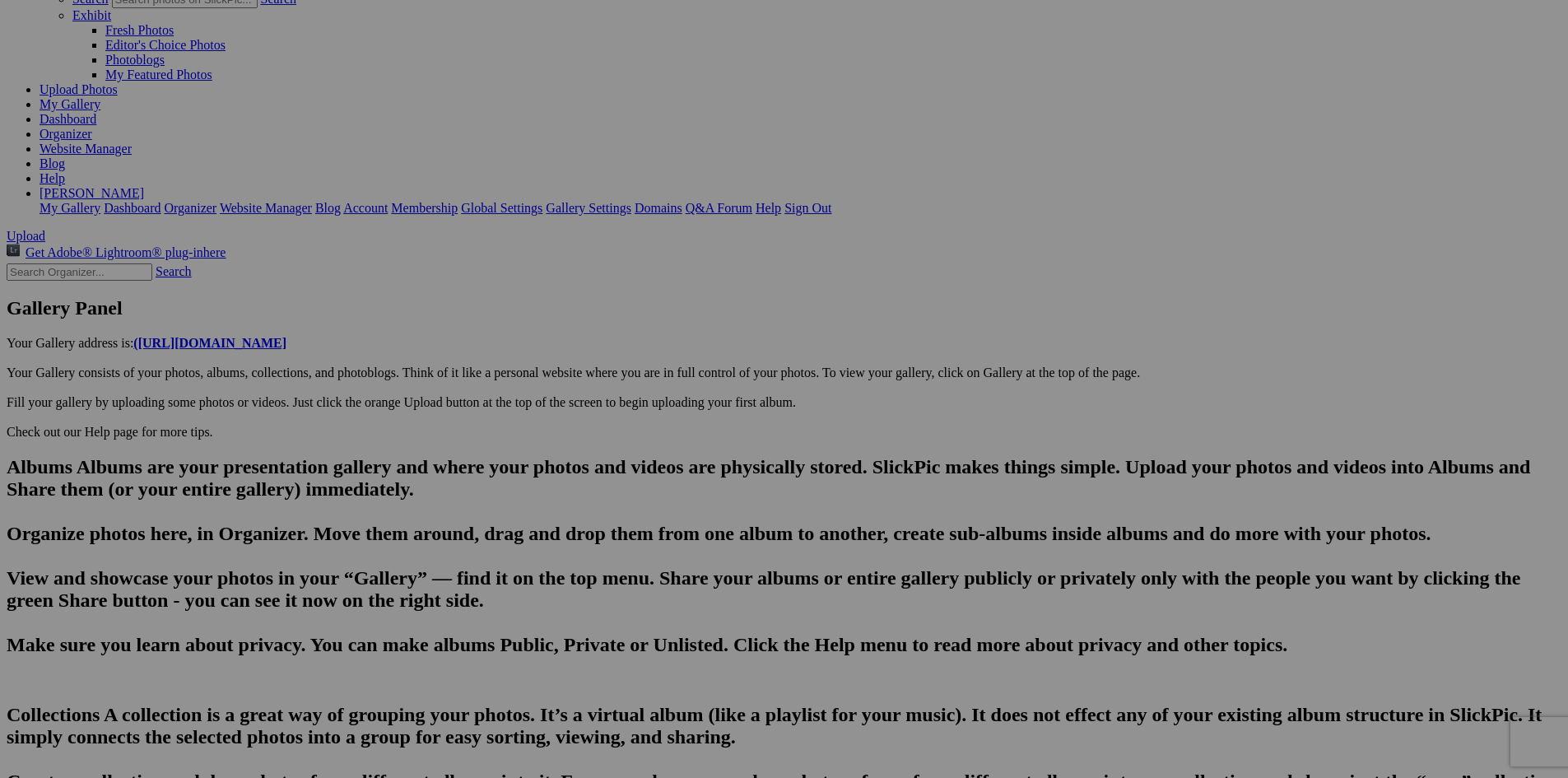
drag, startPoint x: 633, startPoint y: 613, endPoint x: 584, endPoint y: 617, distance: 49.2
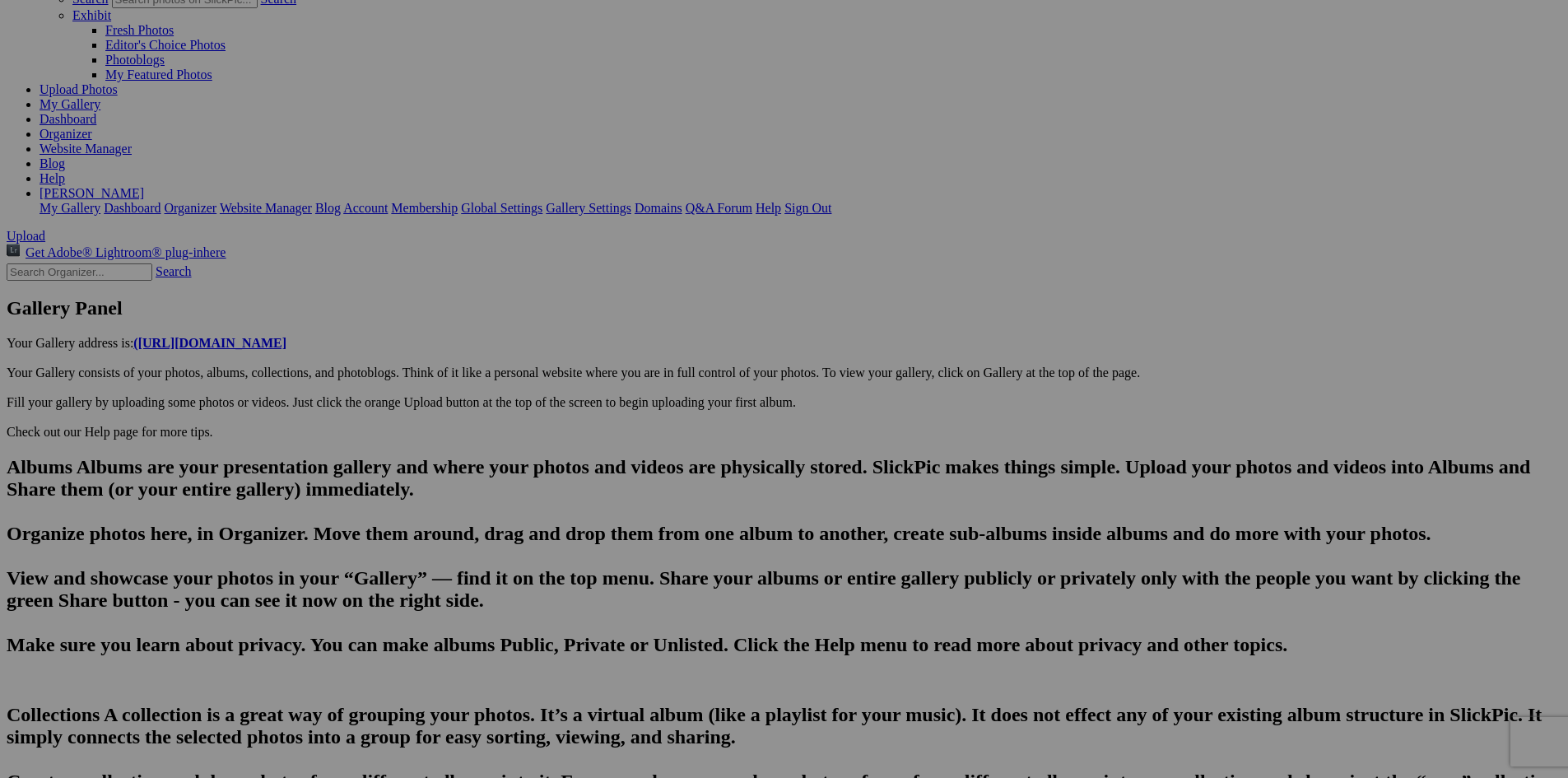
paste input "[PERSON_NAME]"
drag, startPoint x: 531, startPoint y: 614, endPoint x: 428, endPoint y: 612, distance: 103.0
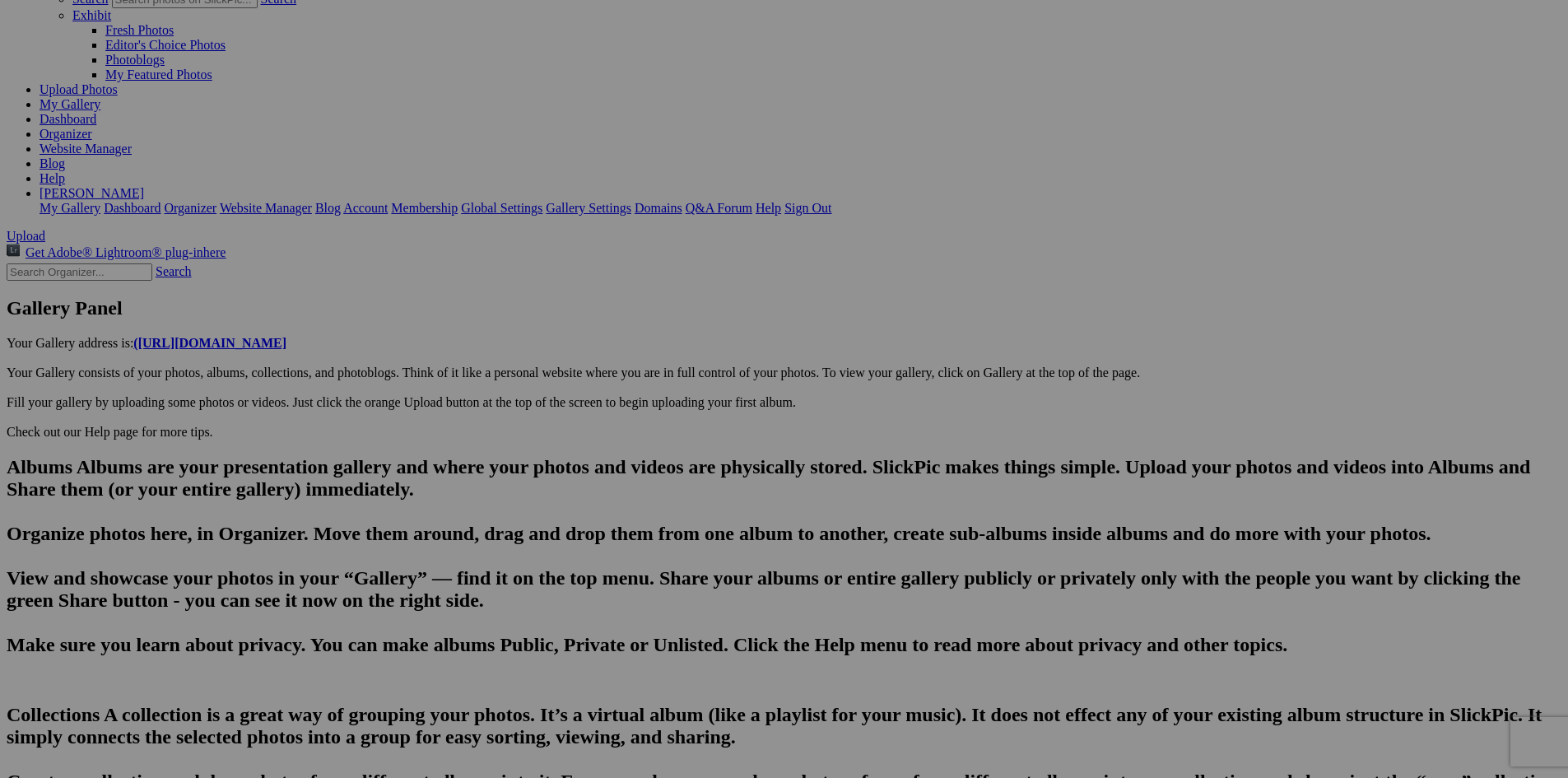
drag, startPoint x: 732, startPoint y: 614, endPoint x: 739, endPoint y: 648, distance: 34.7
type input "A view of the Elberta Life Saving Station across [PERSON_NAME] in the Village o…"
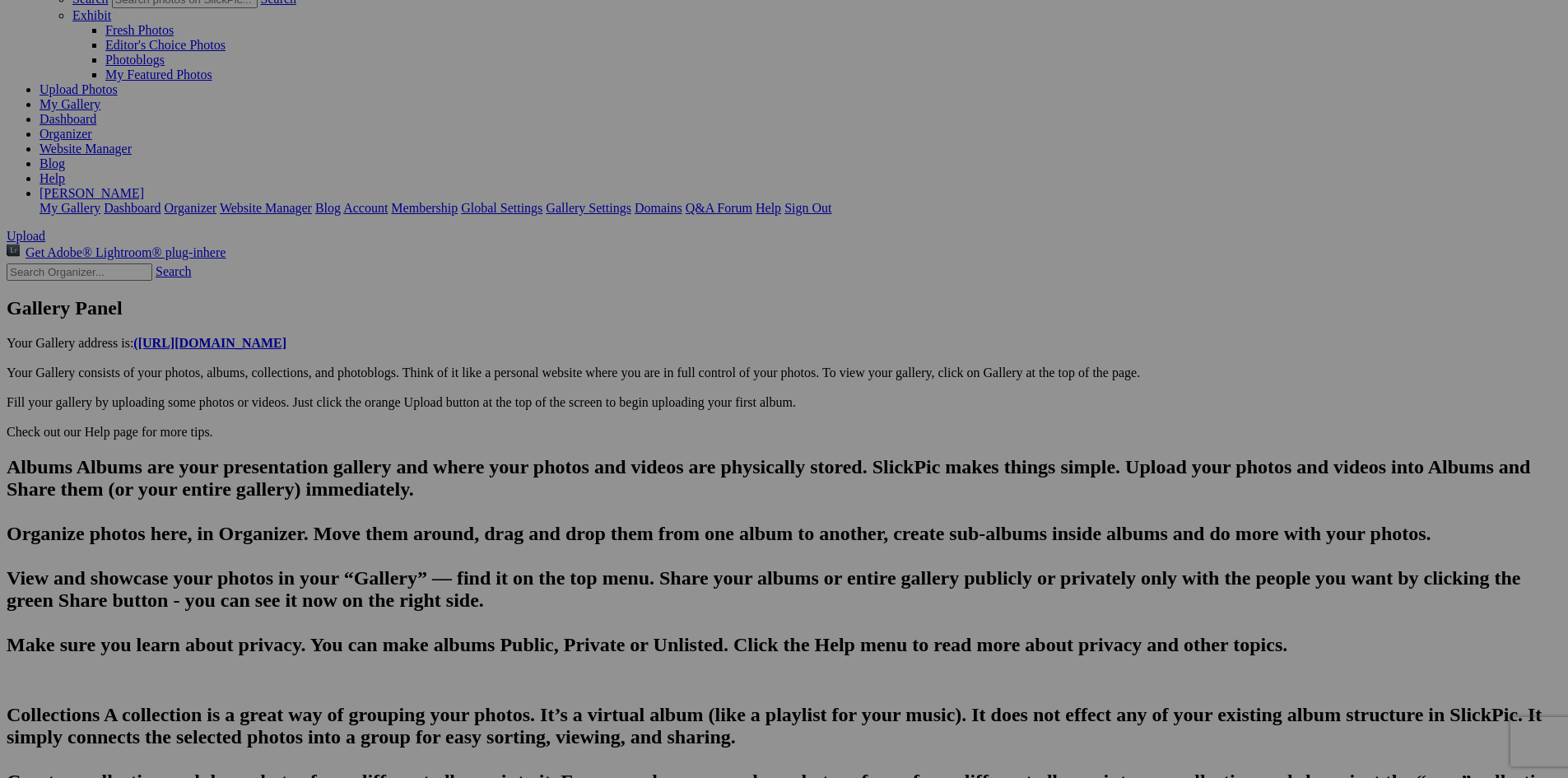
type textarea "Enter here..."
drag, startPoint x: 647, startPoint y: 618, endPoint x: 529, endPoint y: 606, distance: 118.6
paste textarea "The Elberta Life Saving Station, located in [GEOGRAPHIC_DATA], [US_STATE], is a…"
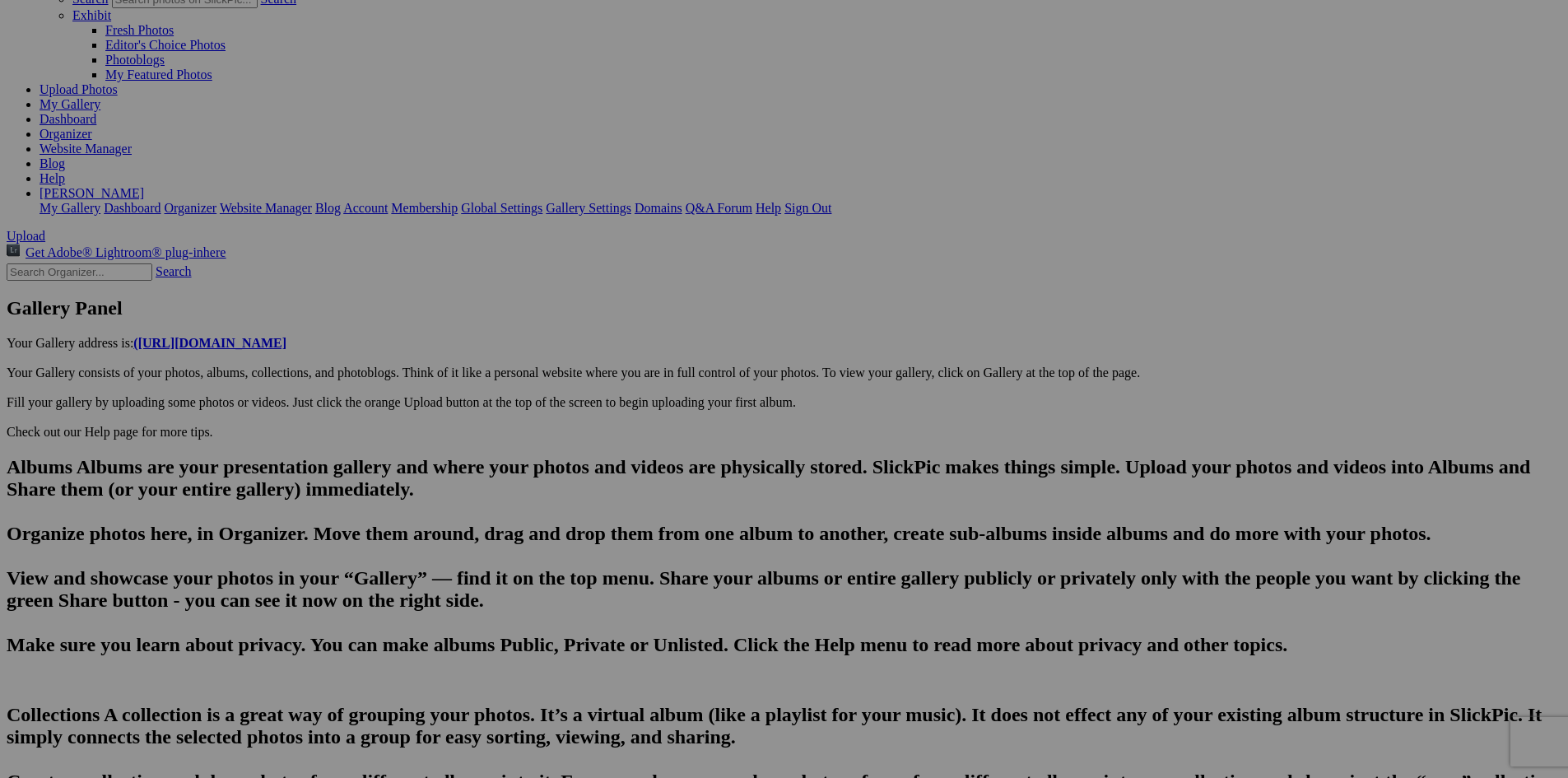
scroll to position [10, 0]
drag, startPoint x: 618, startPoint y: 714, endPoint x: 431, endPoint y: 741, distance: 188.9
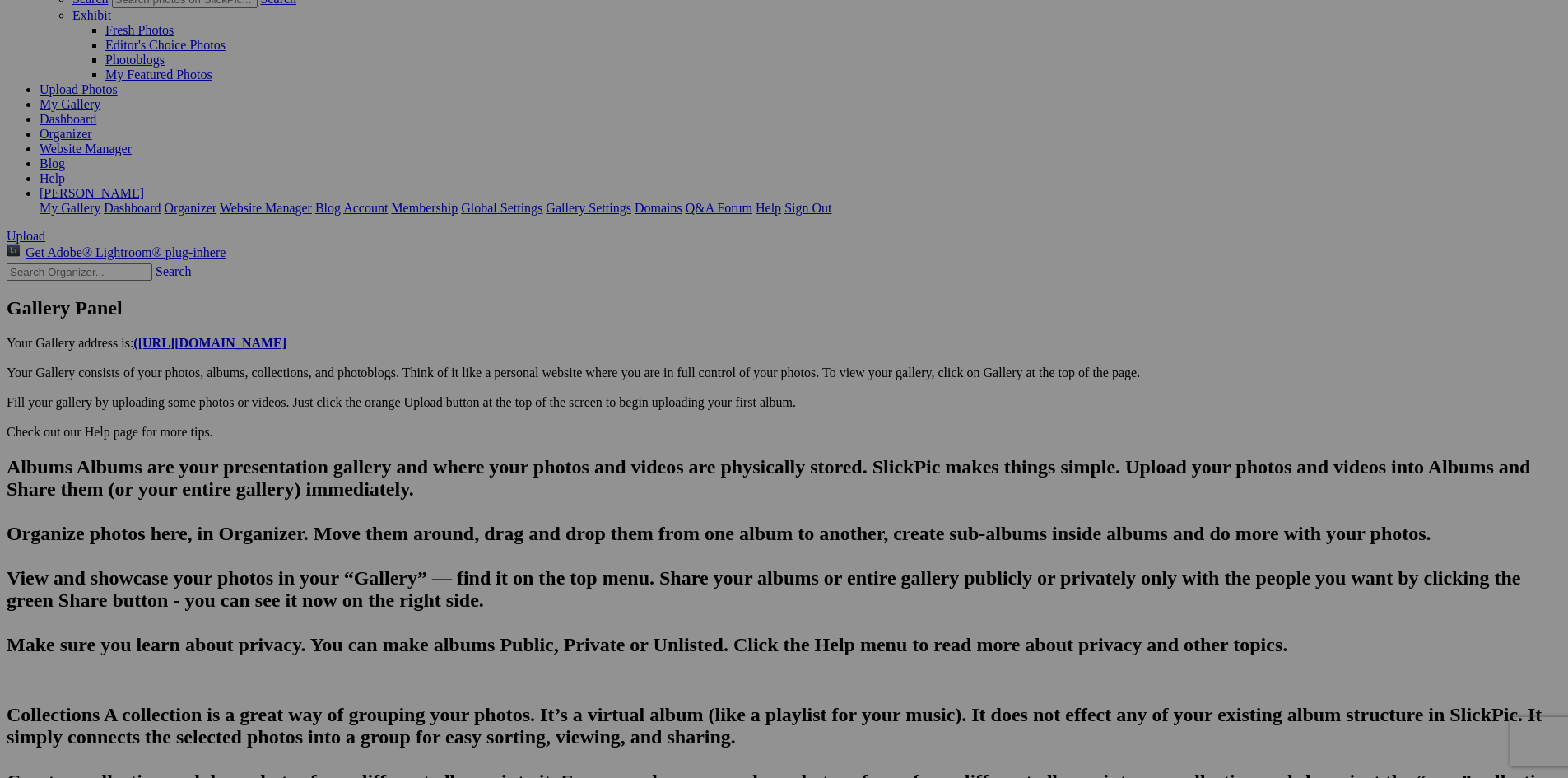
scroll to position [0, 0]
drag, startPoint x: 1011, startPoint y: 667, endPoint x: 995, endPoint y: 664, distance: 16.3
type textarea "The Elberta Life Saving Station, located in [GEOGRAPHIC_DATA], [US_STATE], is a…"
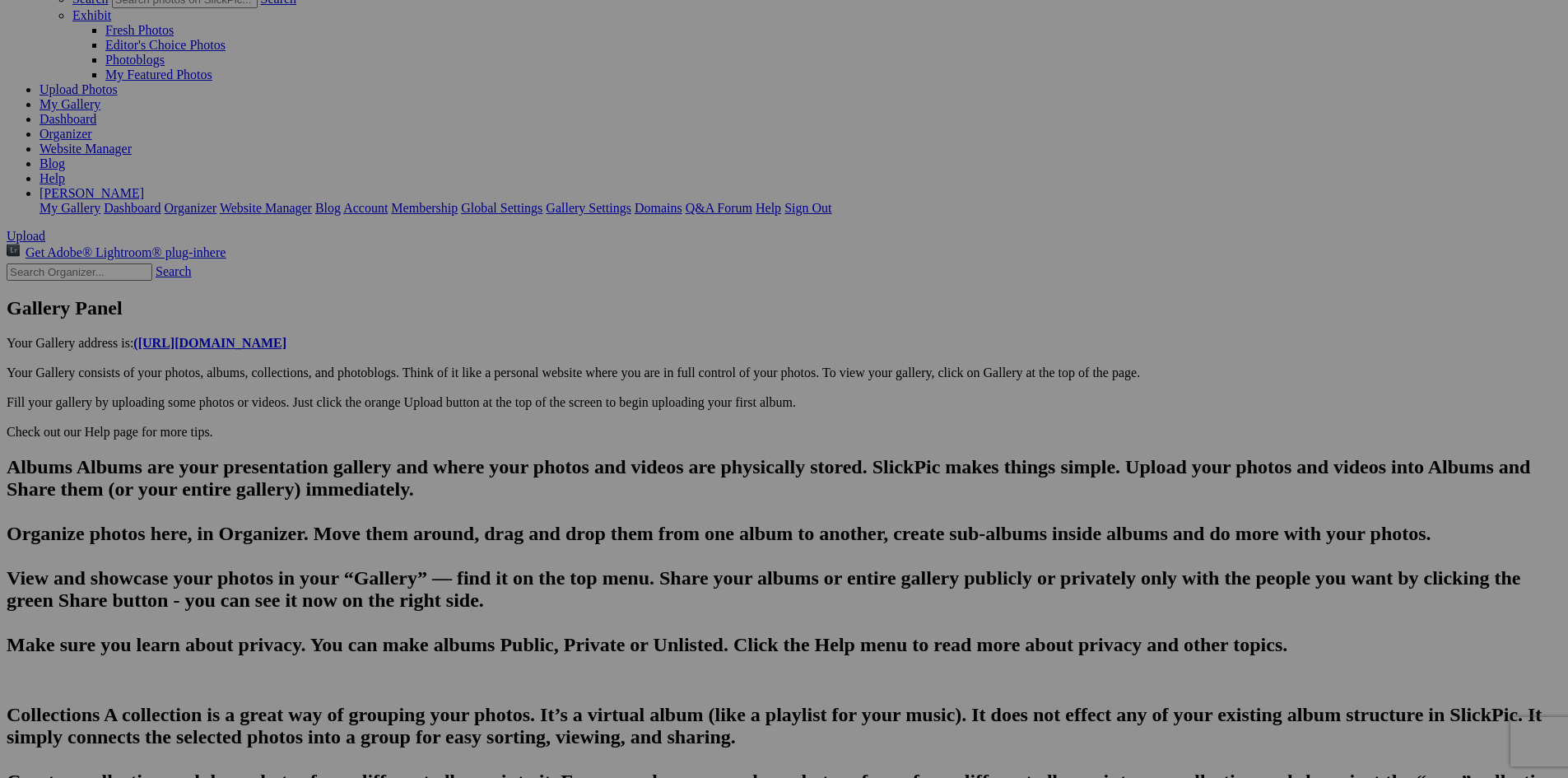
scroll to position [0, 3713]
type input "20250814_203101"
type textarea "Enter here..."
drag, startPoint x: 575, startPoint y: 616, endPoint x: 363, endPoint y: 617, distance: 212.0
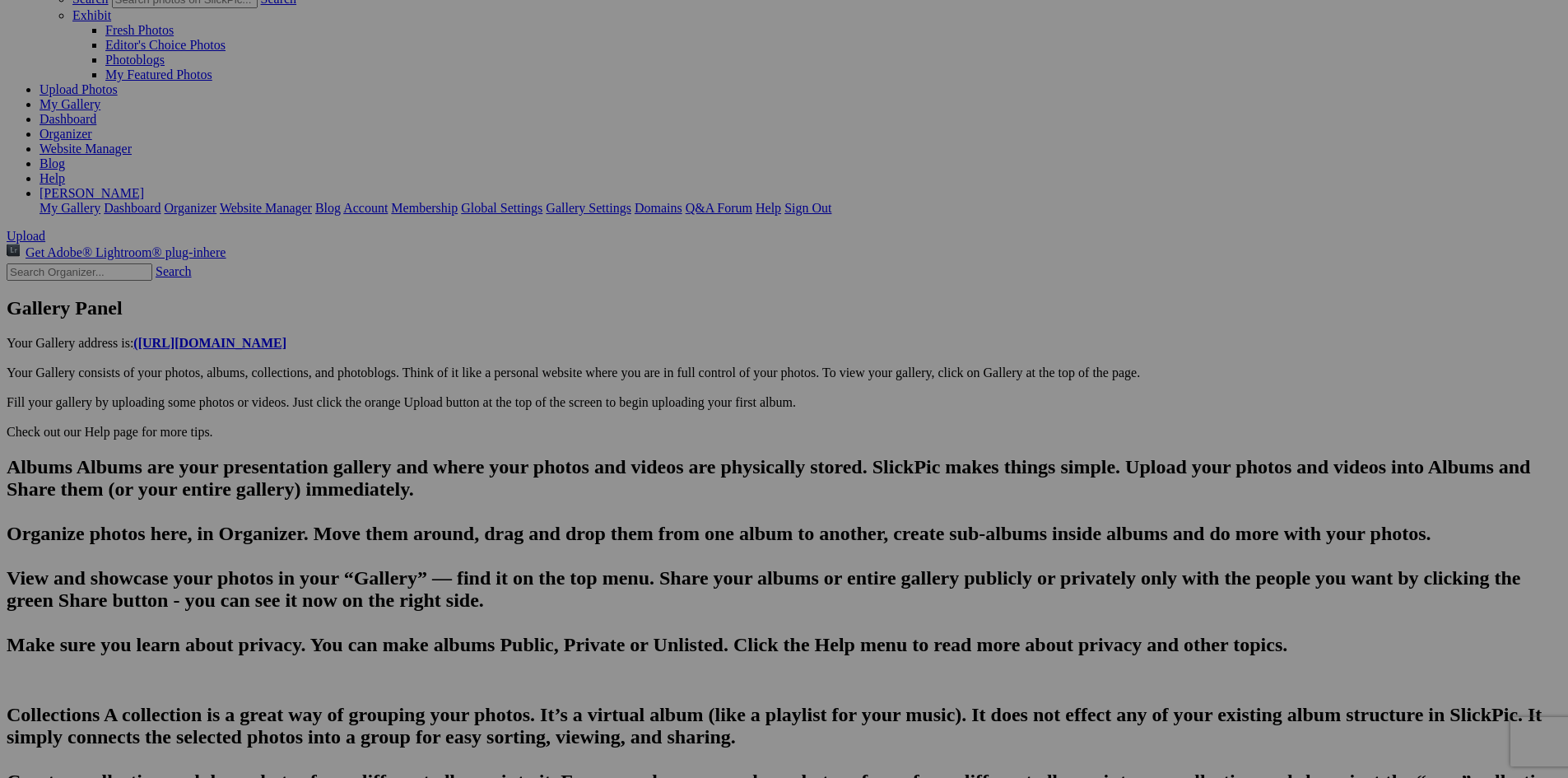
type input "A view of the Elberta Life Saving Station across [PERSON_NAME] in the Village o…"
type textarea "The Elberta Life Saving Station, located in [GEOGRAPHIC_DATA], [US_STATE], is a…"
type input "A post dinner walk along [PERSON_NAME] in [GEOGRAPHIC_DATA]. Glowing gunwales i…"
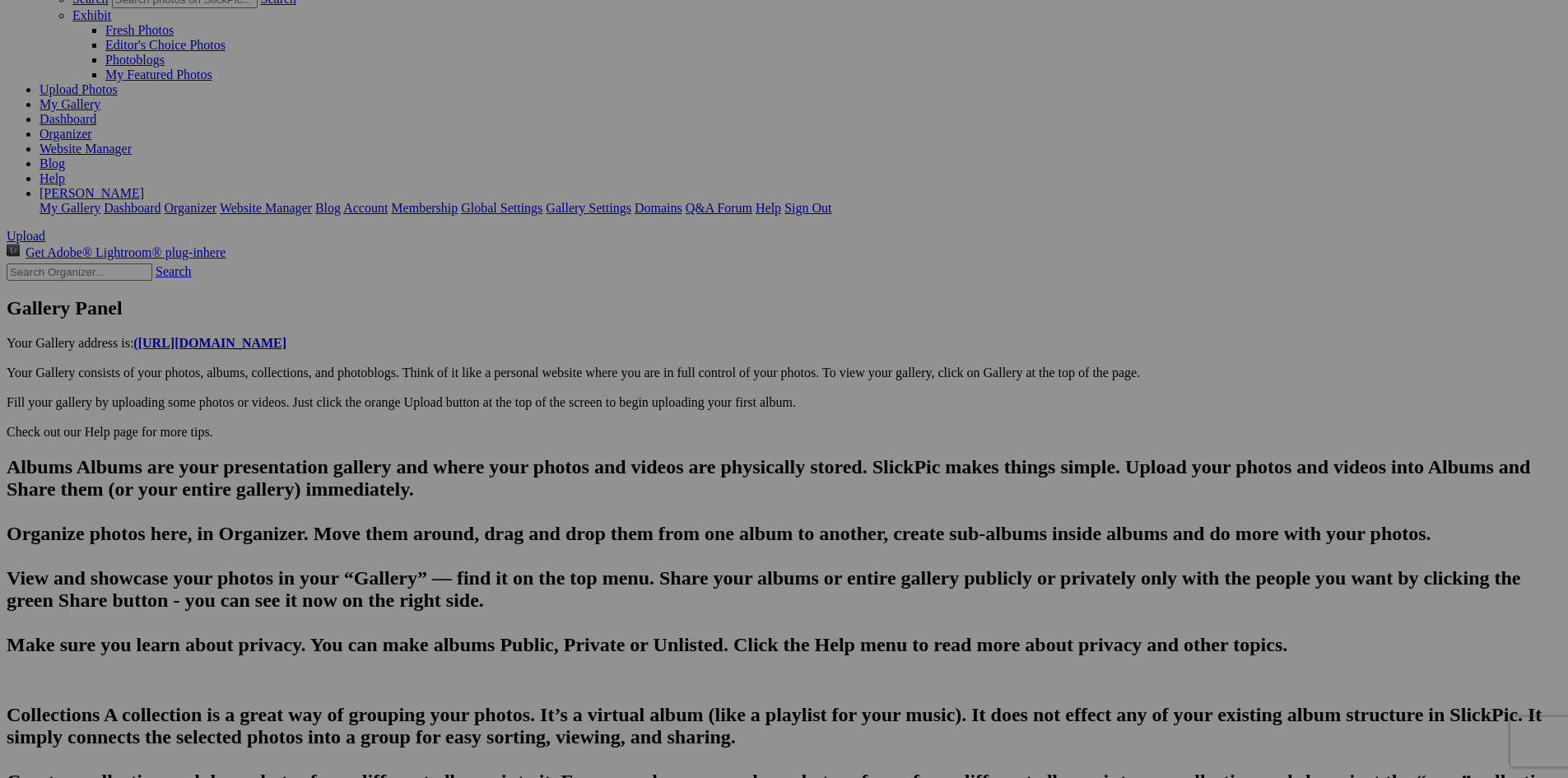
type textarea "Enter here..."
drag, startPoint x: 691, startPoint y: 614, endPoint x: 451, endPoint y: 602, distance: 240.3
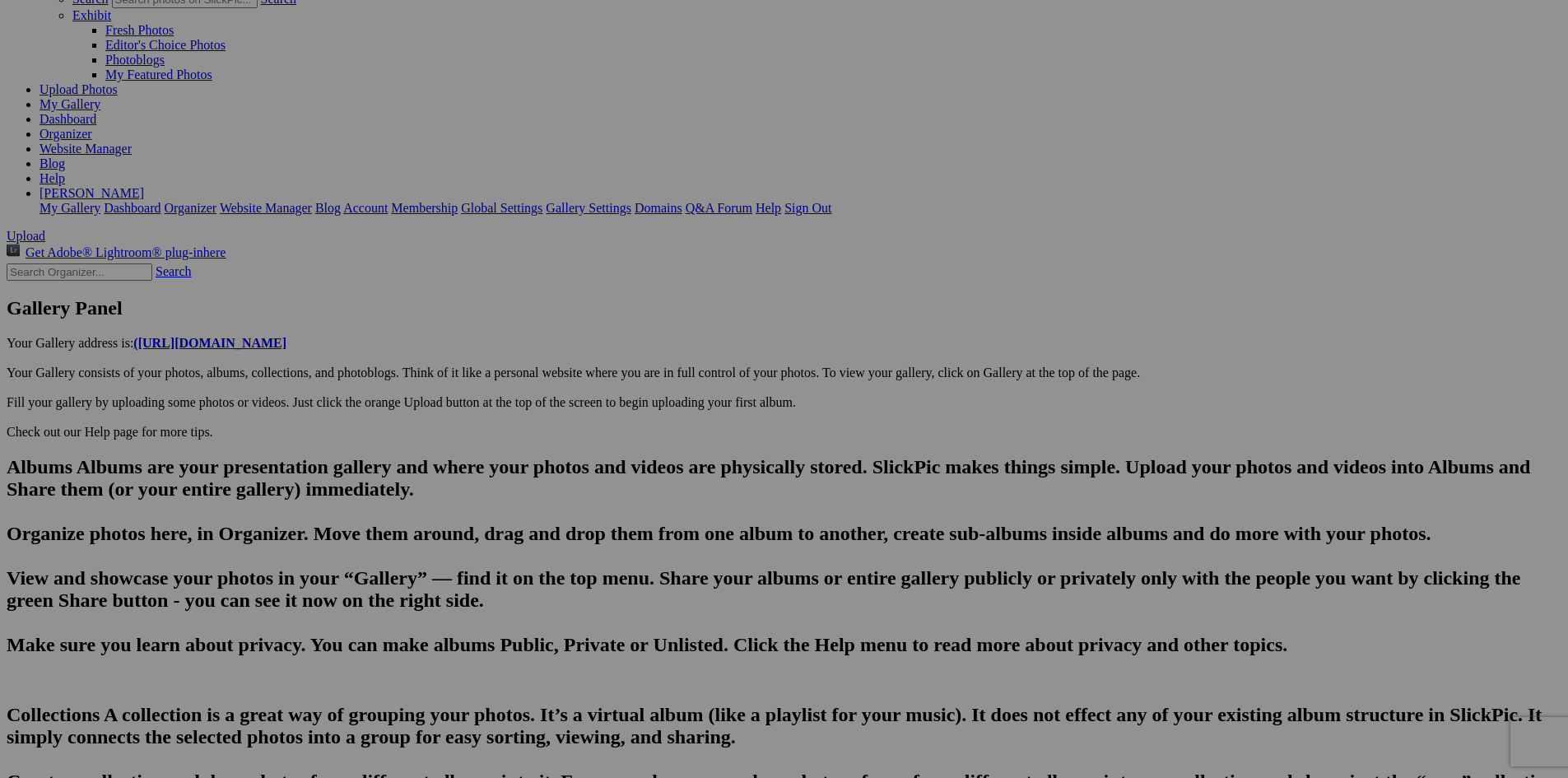
type input "A view of the Elberta Life Saving Station across [PERSON_NAME] in the Village o…"
type textarea "The Elberta Life Saving Station, located in [GEOGRAPHIC_DATA], [US_STATE], is a…"
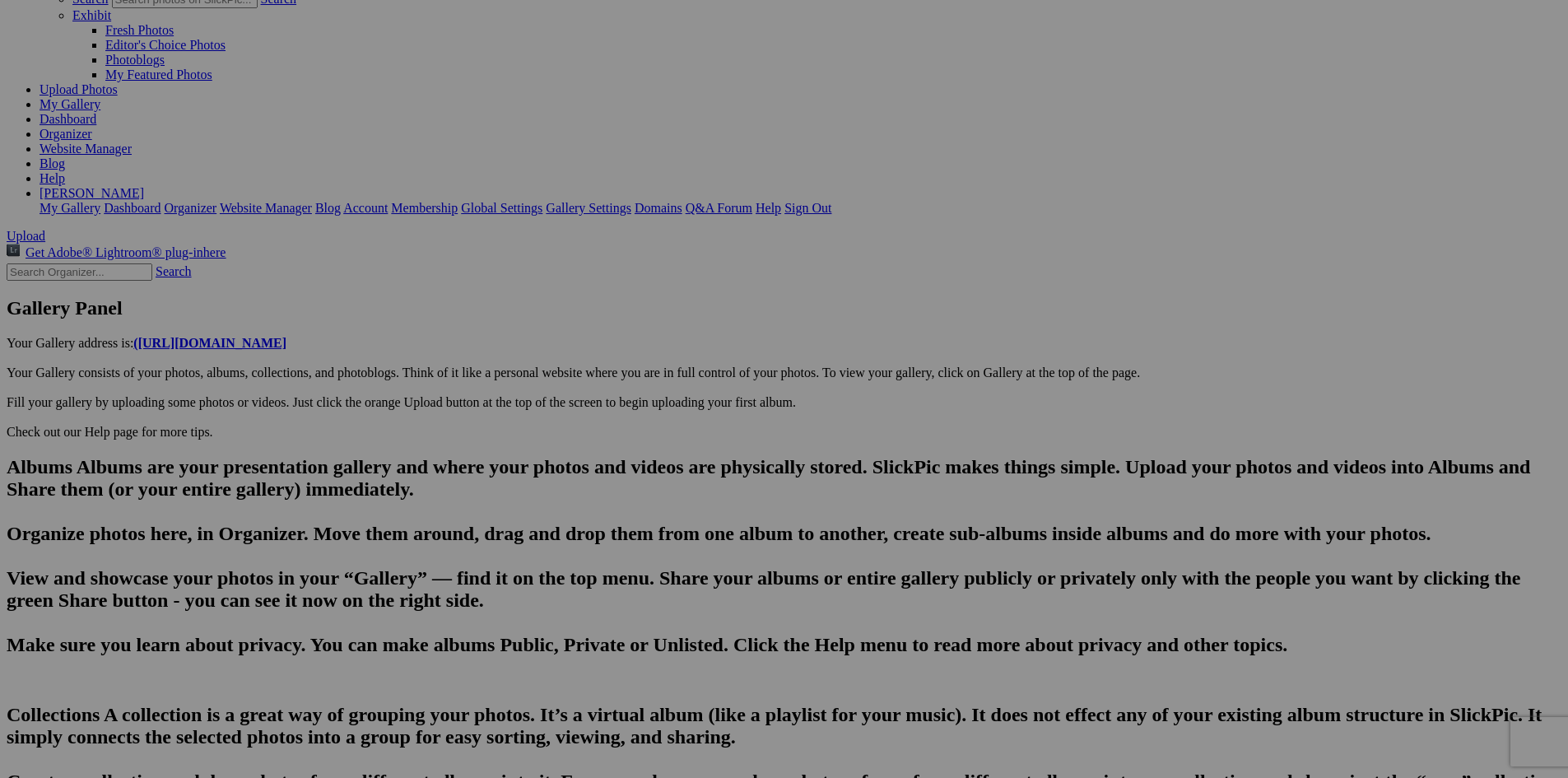
paste input "A post dinner walk along [PERSON_NAME] in [GEOGRAPHIC_DATA]."
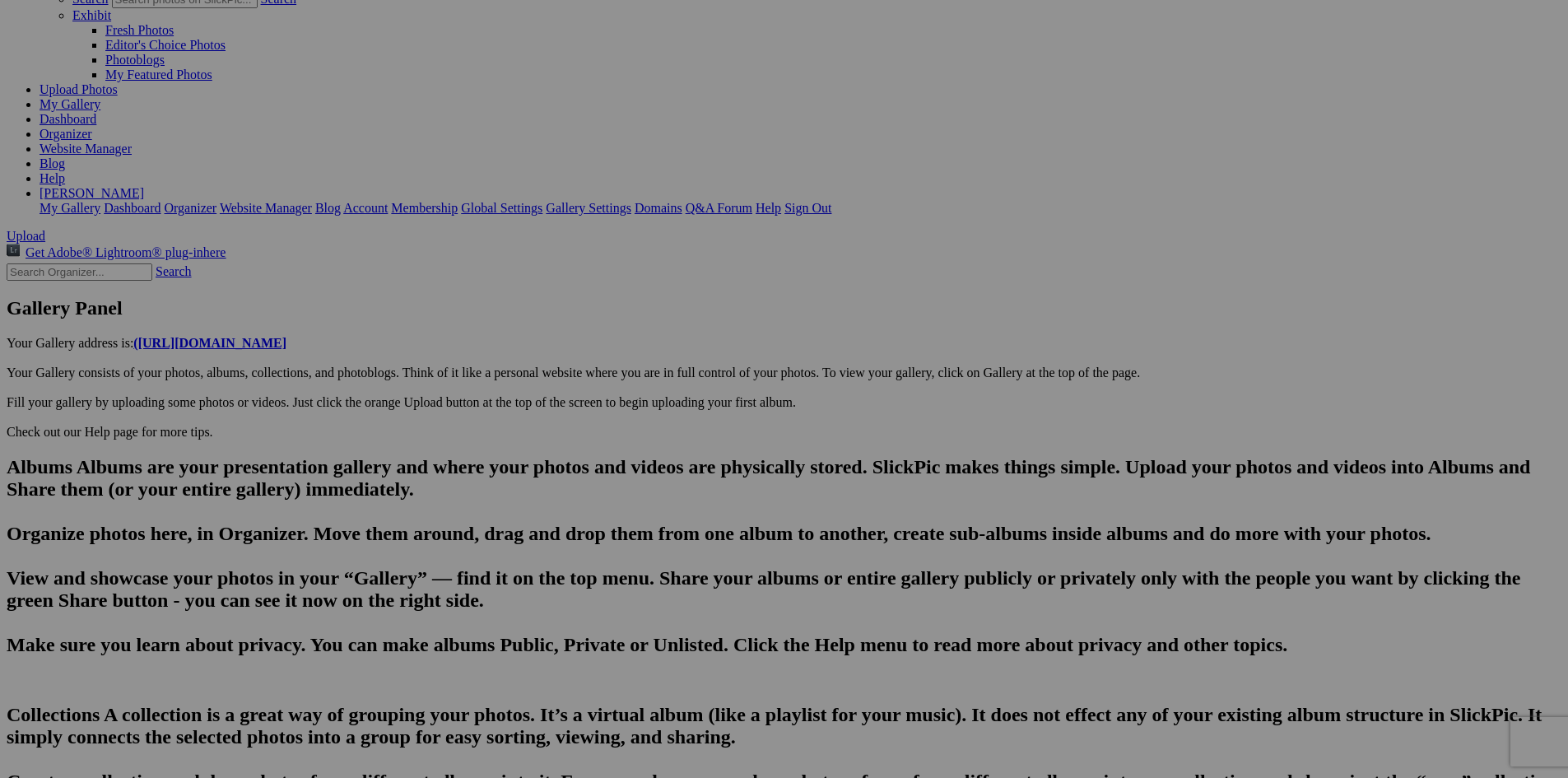
drag, startPoint x: 581, startPoint y: 617, endPoint x: 565, endPoint y: 626, distance: 18.4
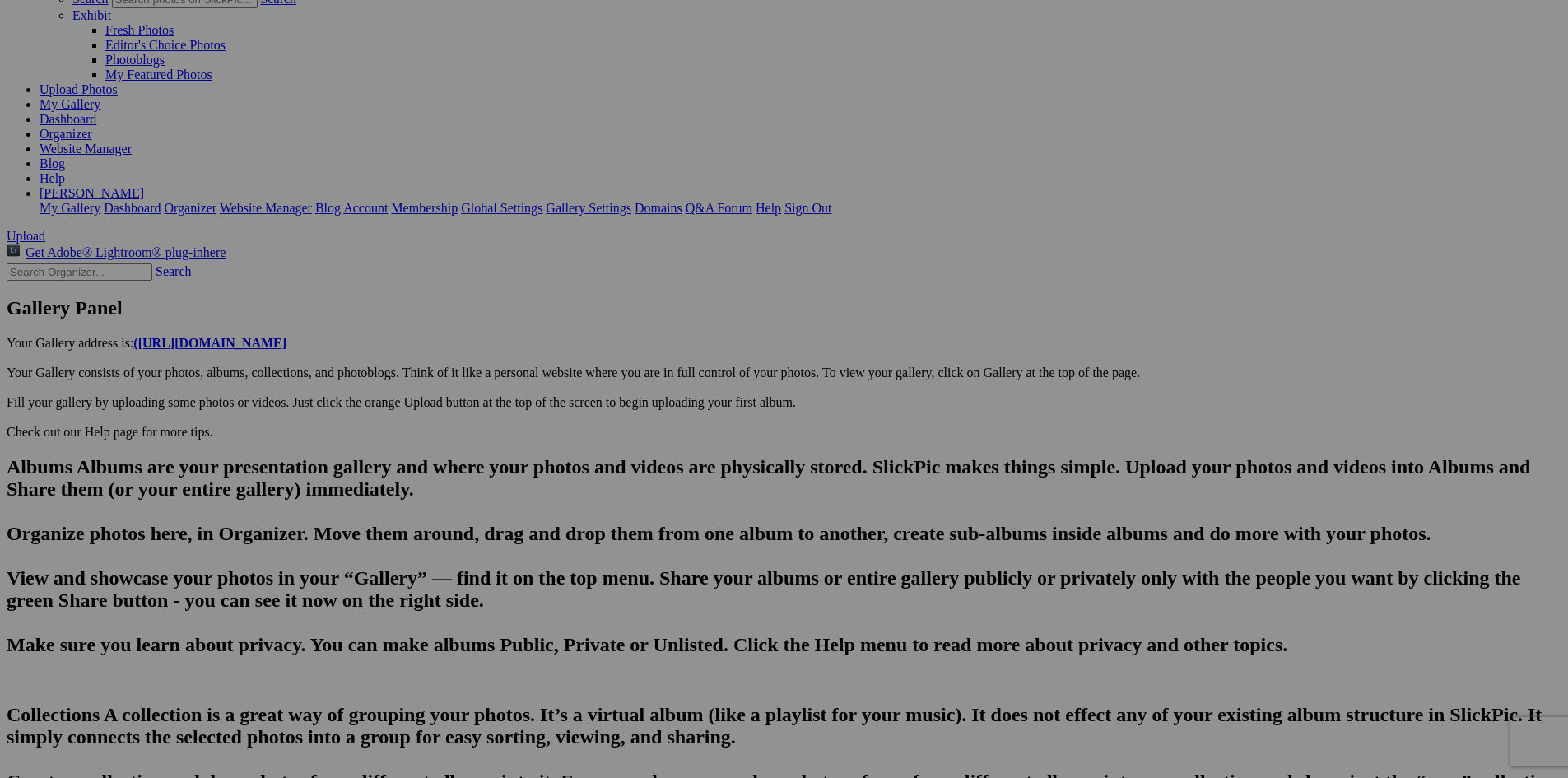
type input "20250814_203107"
type textarea "Enter here..."
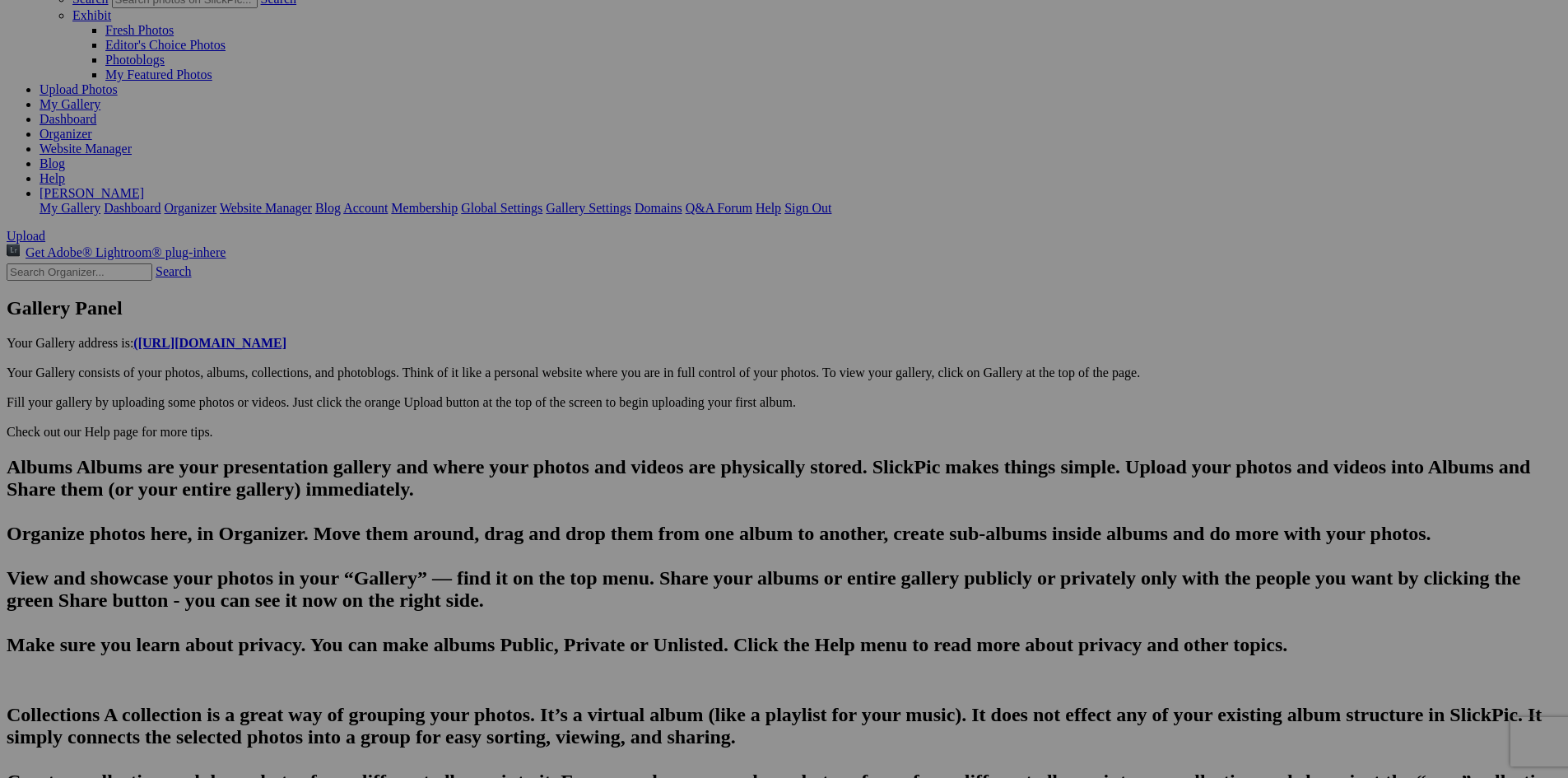
type input "[GEOGRAPHIC_DATA], [GEOGRAPHIC_DATA]-[US_STATE] on [GEOGRAPHIC_DATA] on A post …"
type textarea "The Elberta Life Saving Station, located in [GEOGRAPHIC_DATA], [US_STATE], is a…"
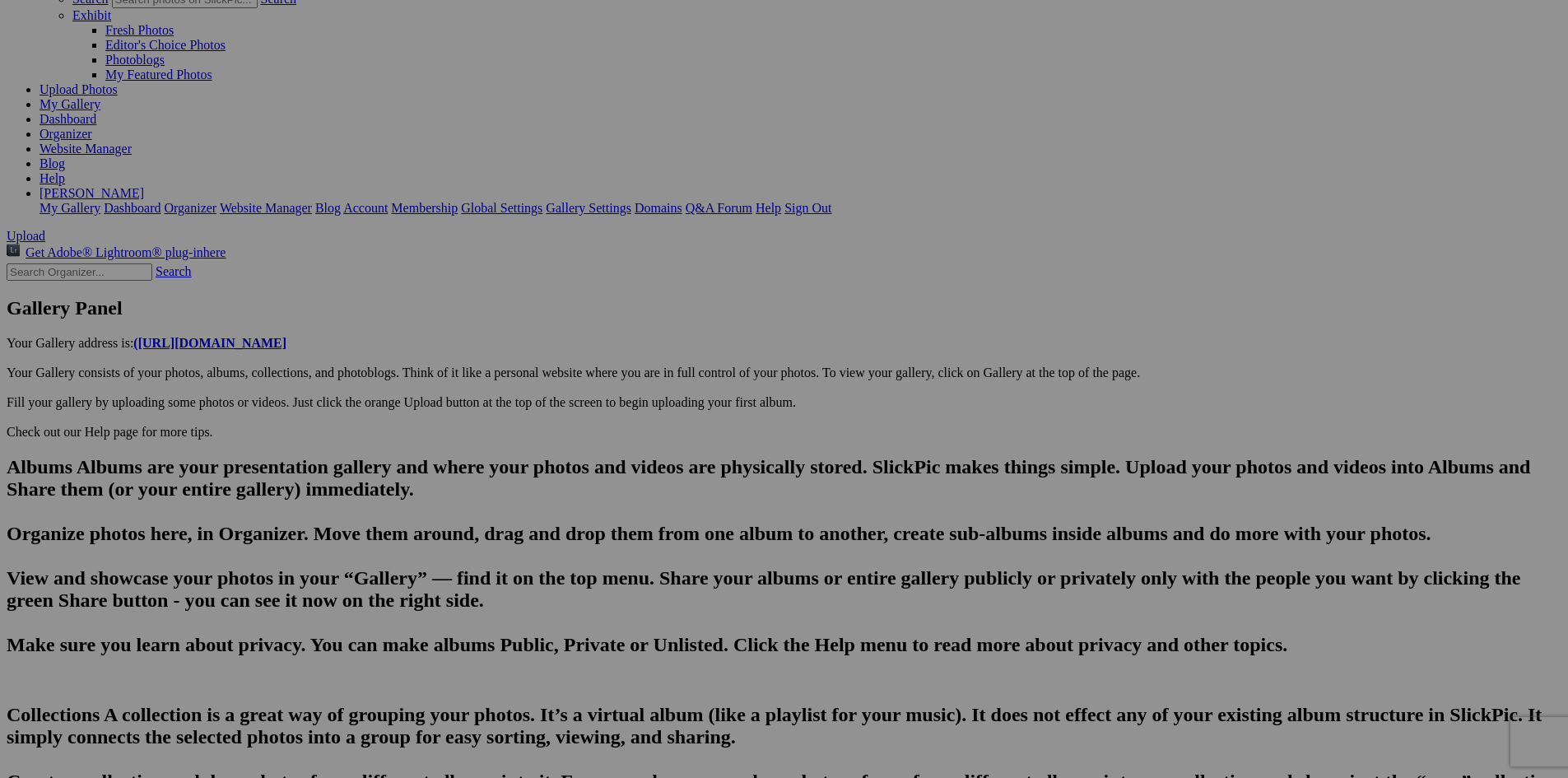
type input "20250814_203107"
type textarea "Enter here..."
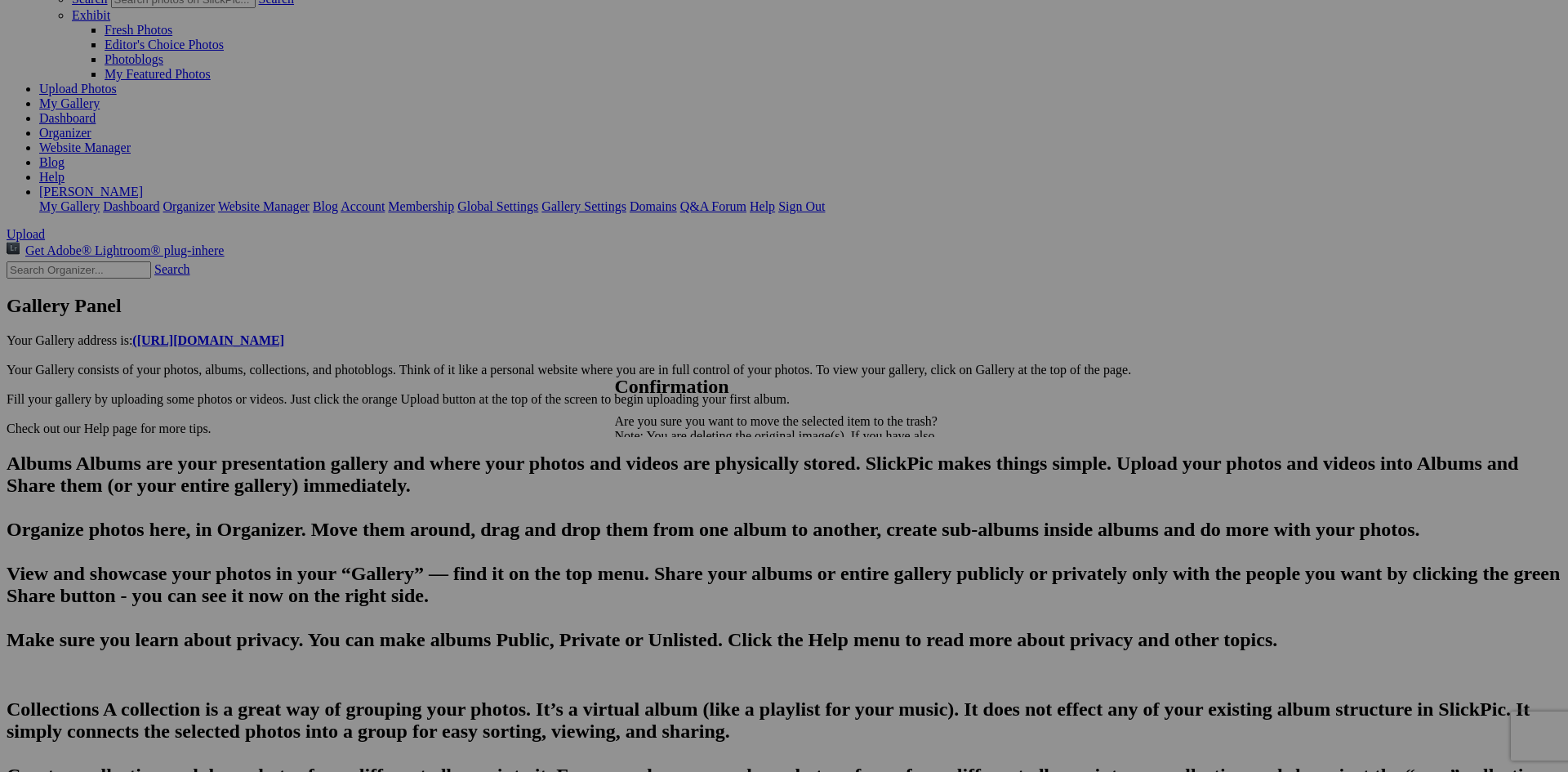
click at [669, 497] on span "Yes" at bounding box center [659, 492] width 19 height 14
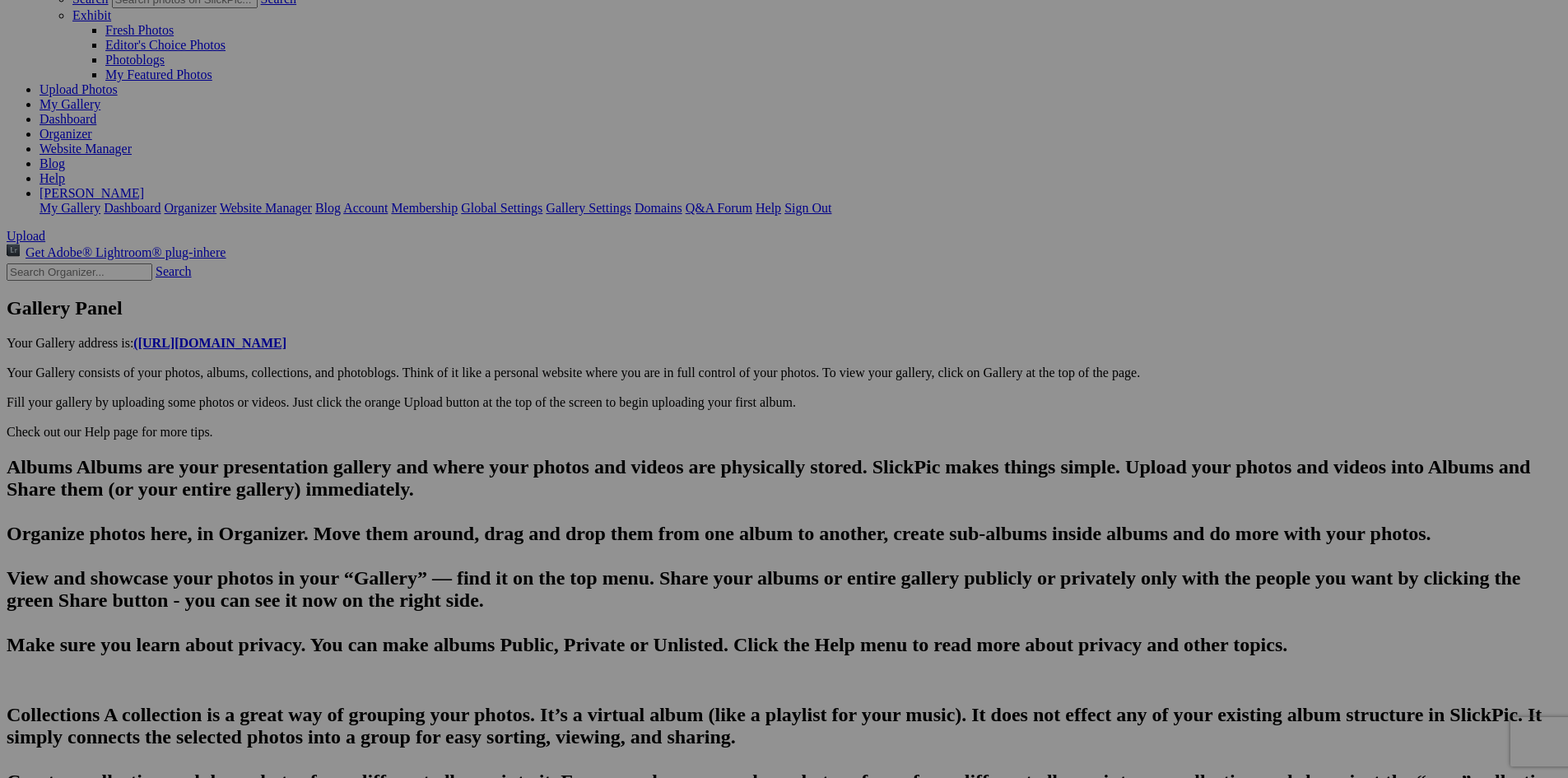
type input "[GEOGRAPHIC_DATA], [GEOGRAPHIC_DATA]-[US_STATE] on [GEOGRAPHIC_DATA] on A post …"
type textarea "The Elberta Life Saving Station, located in [GEOGRAPHIC_DATA], [US_STATE], is a…"
type input "20250814_204950"
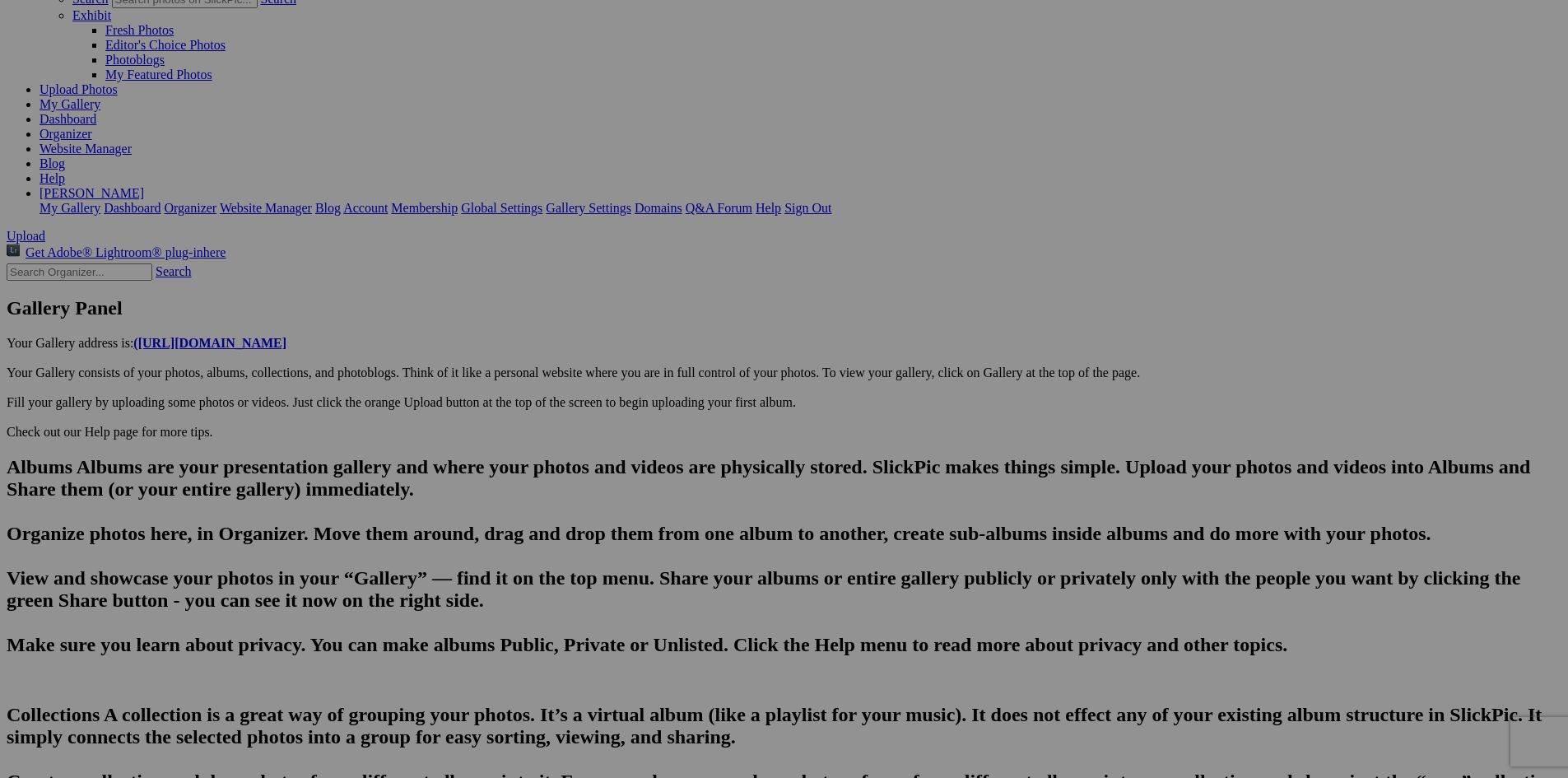
type textarea "Enter here..."
drag, startPoint x: 586, startPoint y: 614, endPoint x: 407, endPoint y: 610, distance: 179.0
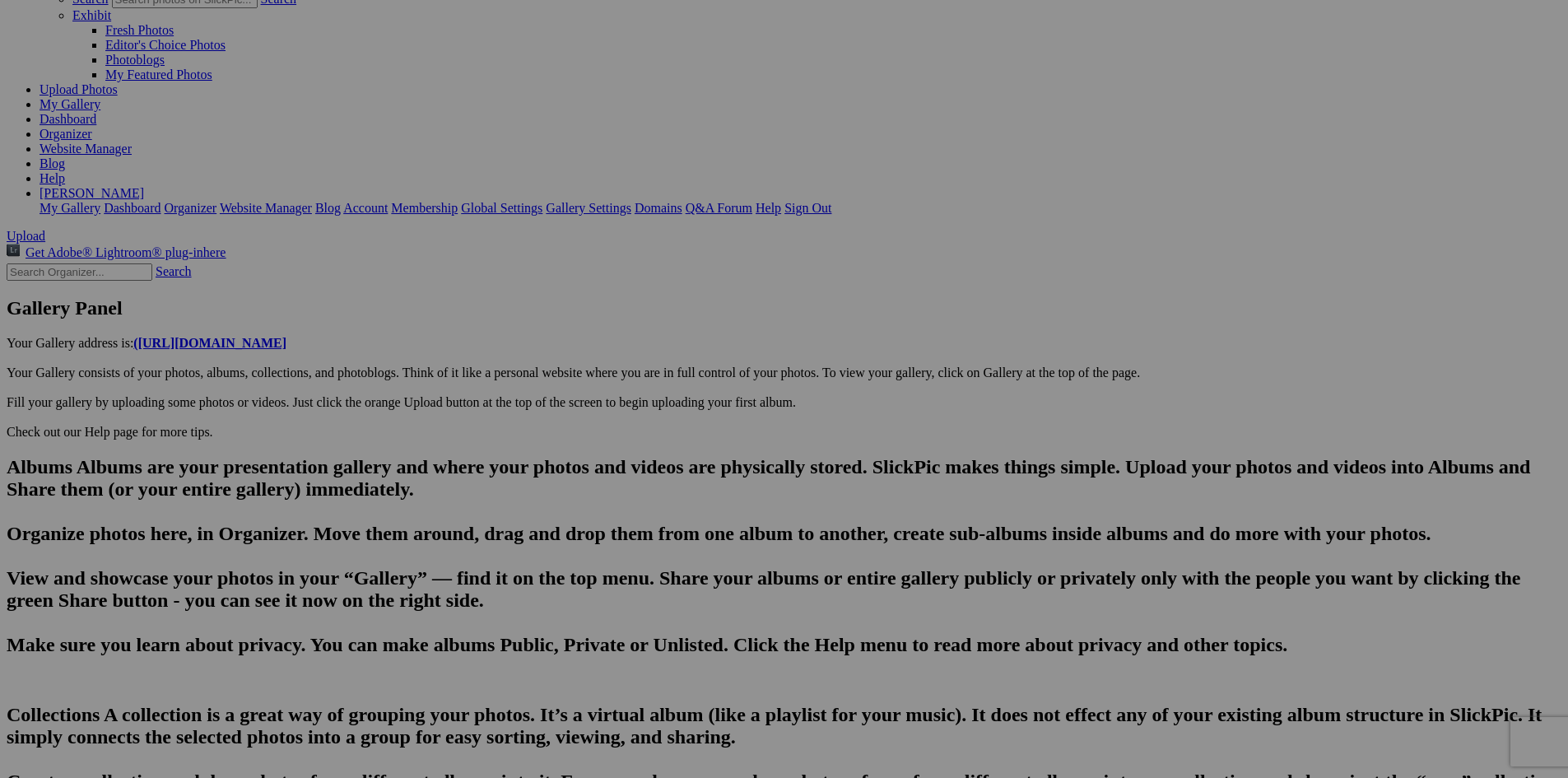
scroll to position [0, 3811]
drag, startPoint x: 587, startPoint y: 610, endPoint x: 410, endPoint y: 608, distance: 177.0
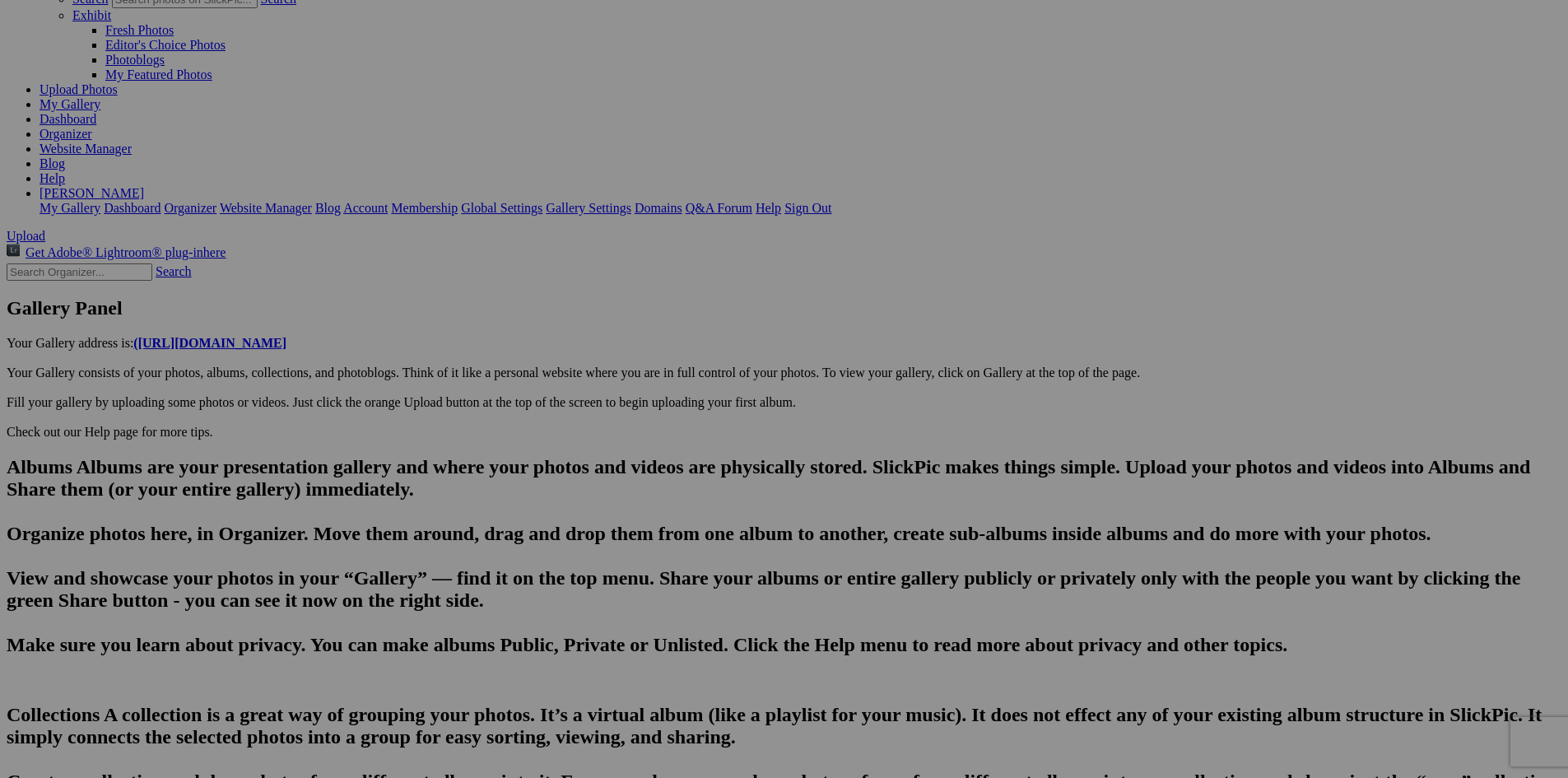
type input "20250814_205004"
drag, startPoint x: 564, startPoint y: 615, endPoint x: 425, endPoint y: 615, distance: 139.0
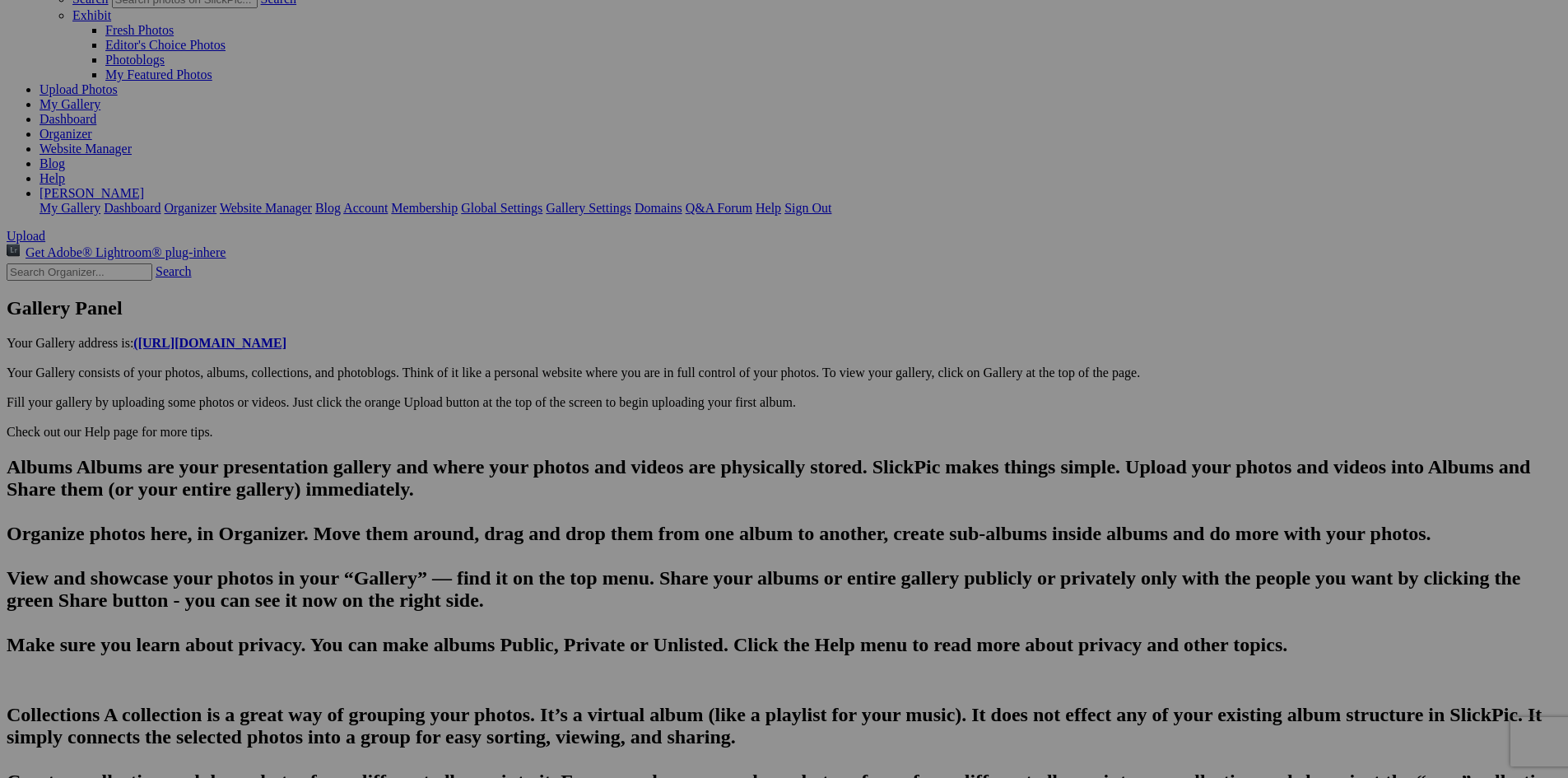
paste input "[GEOGRAPHIC_DATA][US_STATE] sundown"
type input "20250814_205020"
drag, startPoint x: 562, startPoint y: 611, endPoint x: 382, endPoint y: 587, distance: 181.6
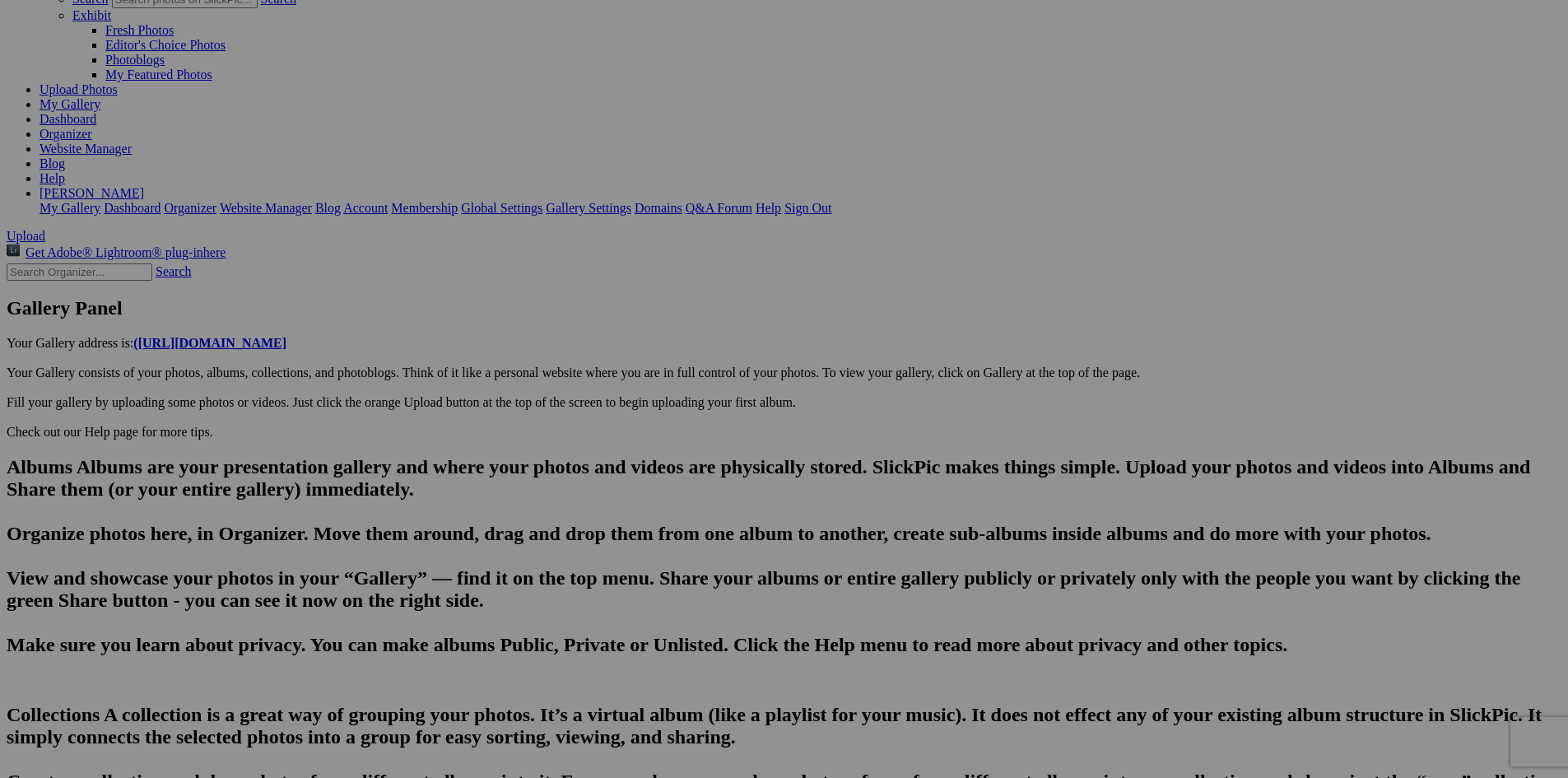
type input "The [GEOGRAPHIC_DATA], [GEOGRAPHIC_DATA]. [PERSON_NAME] plans his approach shot."
paste textarea "The 311-acre parcel was assembled just one mile south of the existing [GEOGRAPH…"
type textarea "The 311-acre parcel was assembled just one mile south of the existing [GEOGRAPH…"
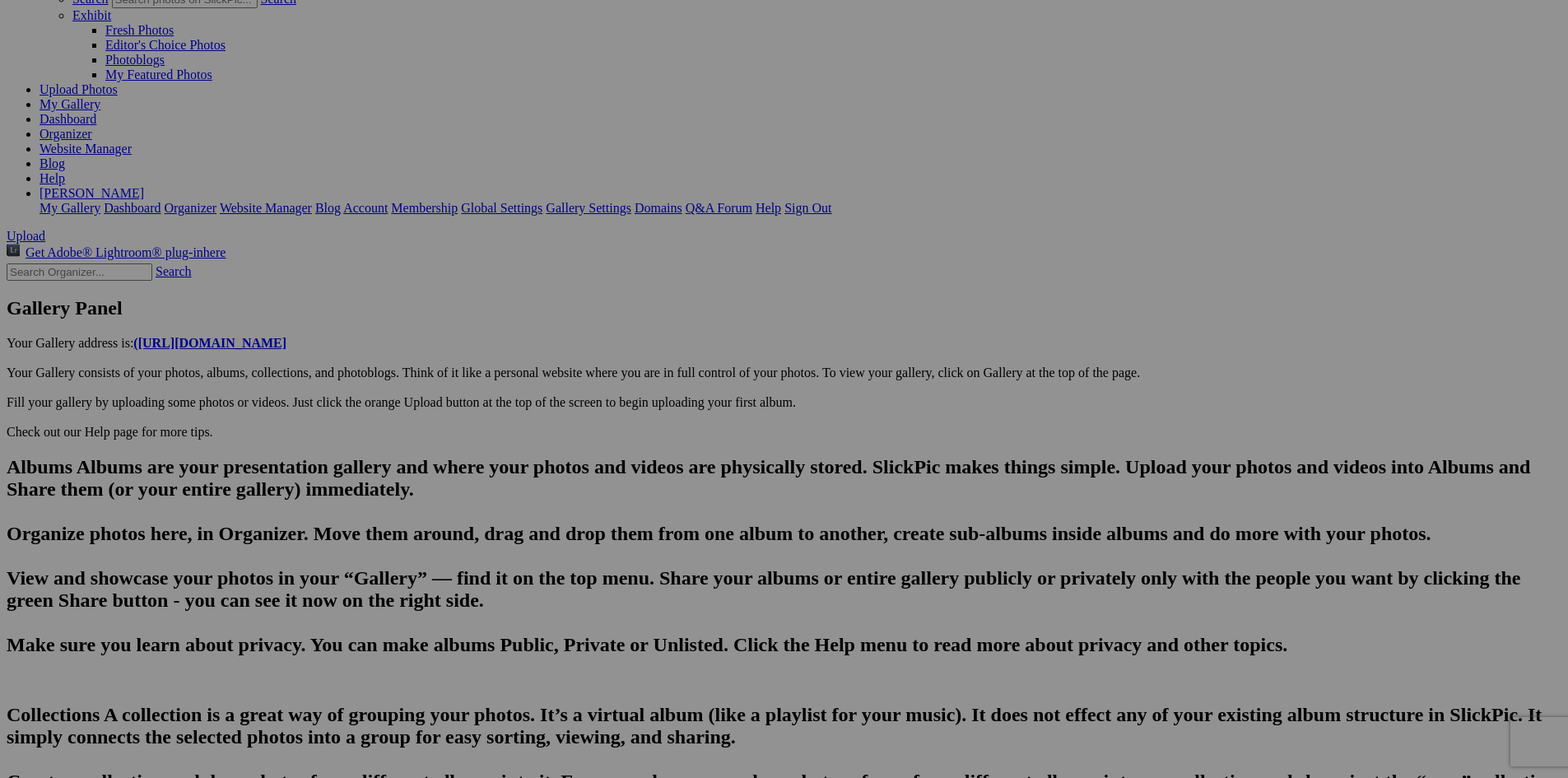
drag, startPoint x: 489, startPoint y: 556, endPoint x: 443, endPoint y: 563, distance: 46.5
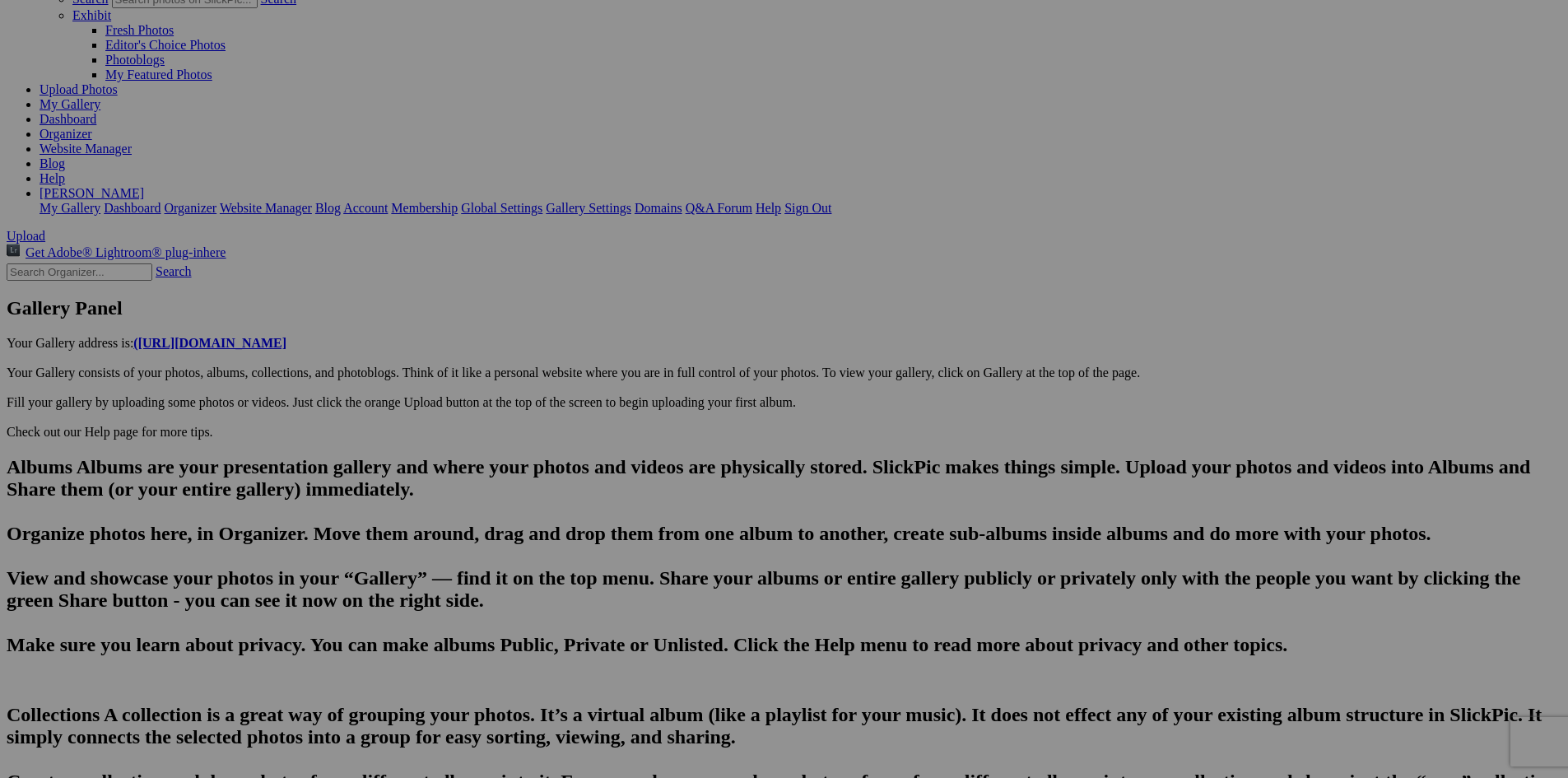
scroll to position [0, 3956]
type input "The [GEOGRAPHIC_DATA], [GEOGRAPHIC_DATA]"
type textarea "Enter here..."
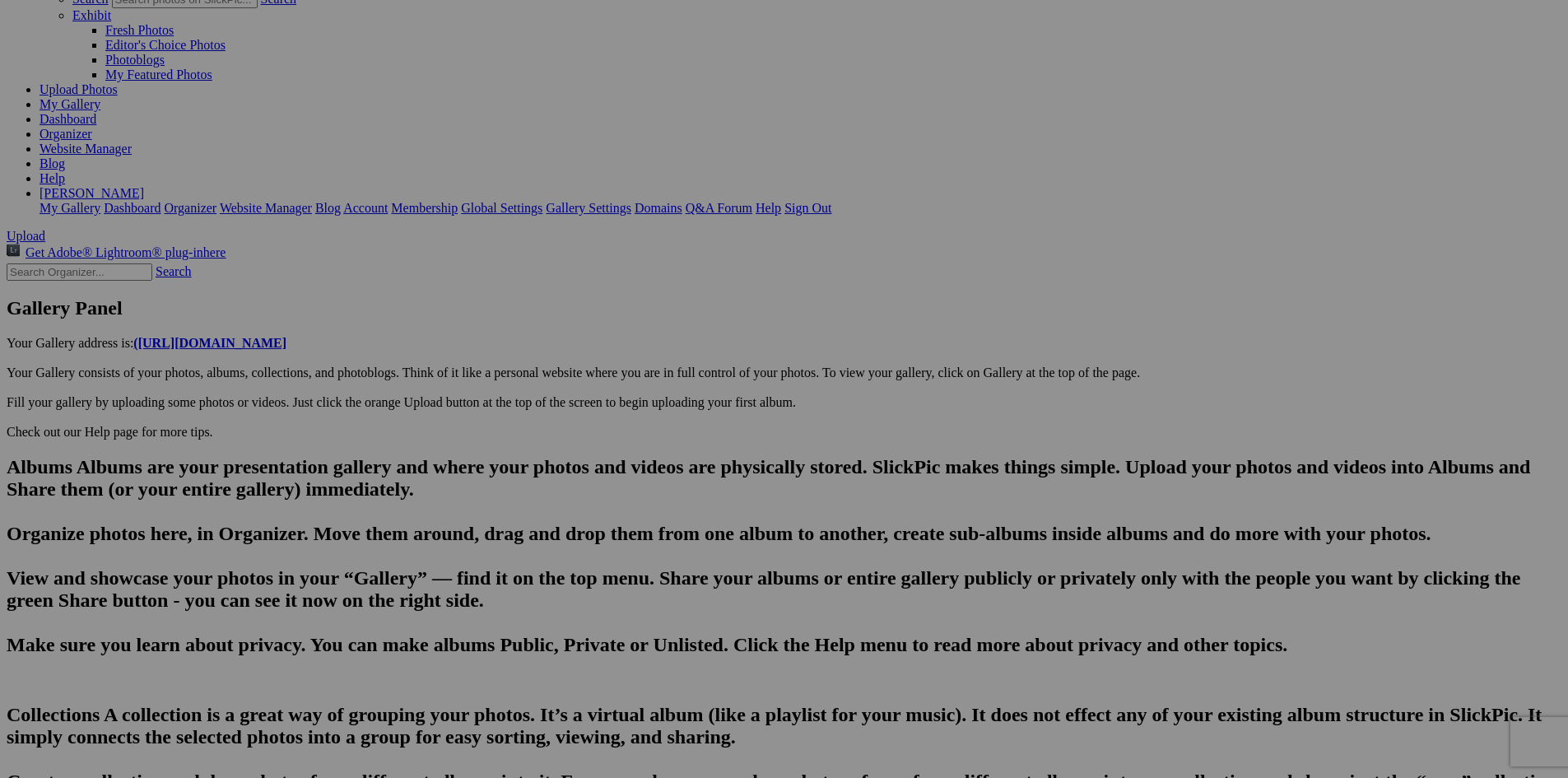
type input "The [GEOGRAPHIC_DATA], [GEOGRAPHIC_DATA]."
paste textarea "Prominent features of the South Course include: Rectangular tees with 90-degree…"
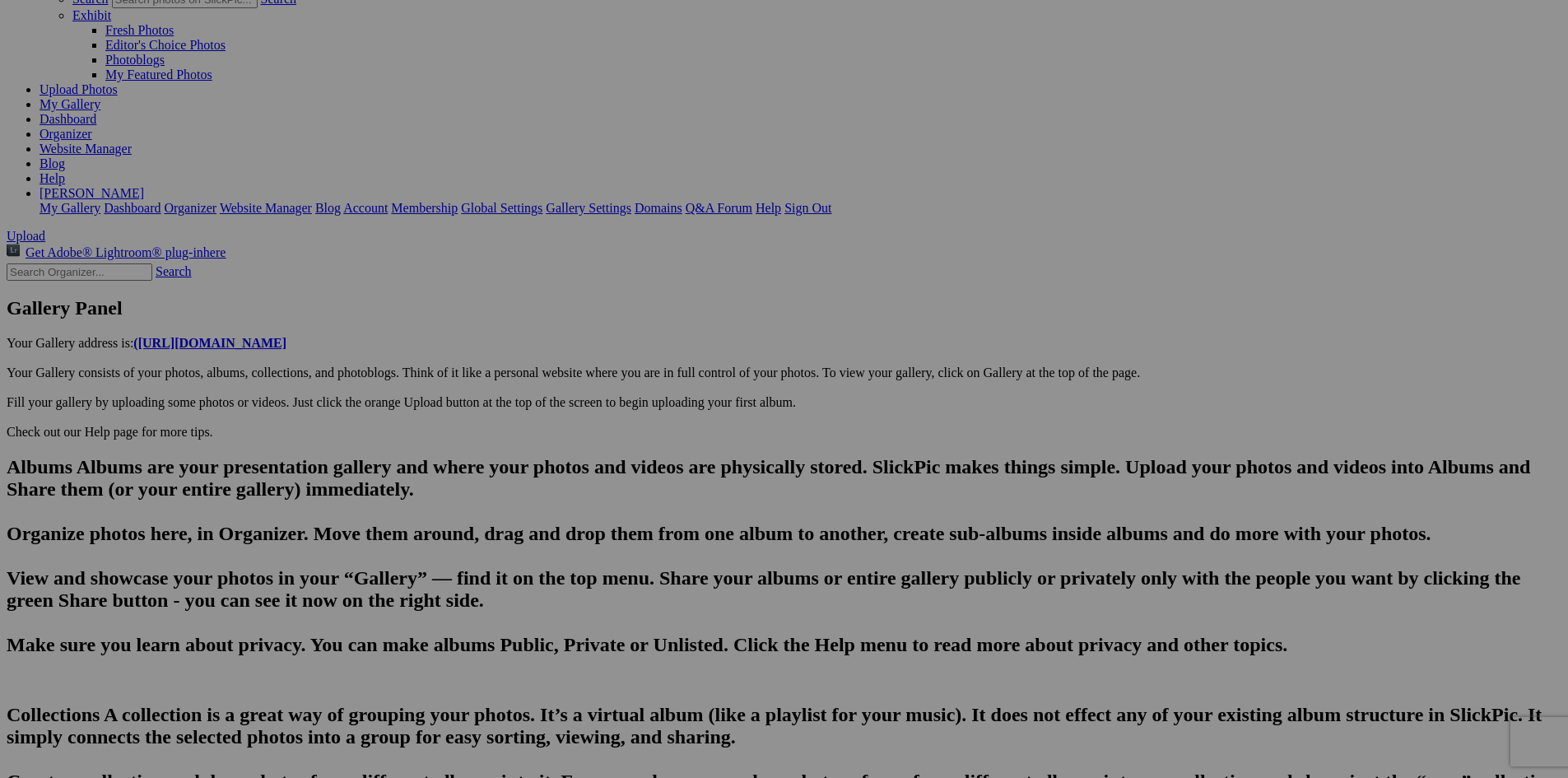
scroll to position [0, 0]
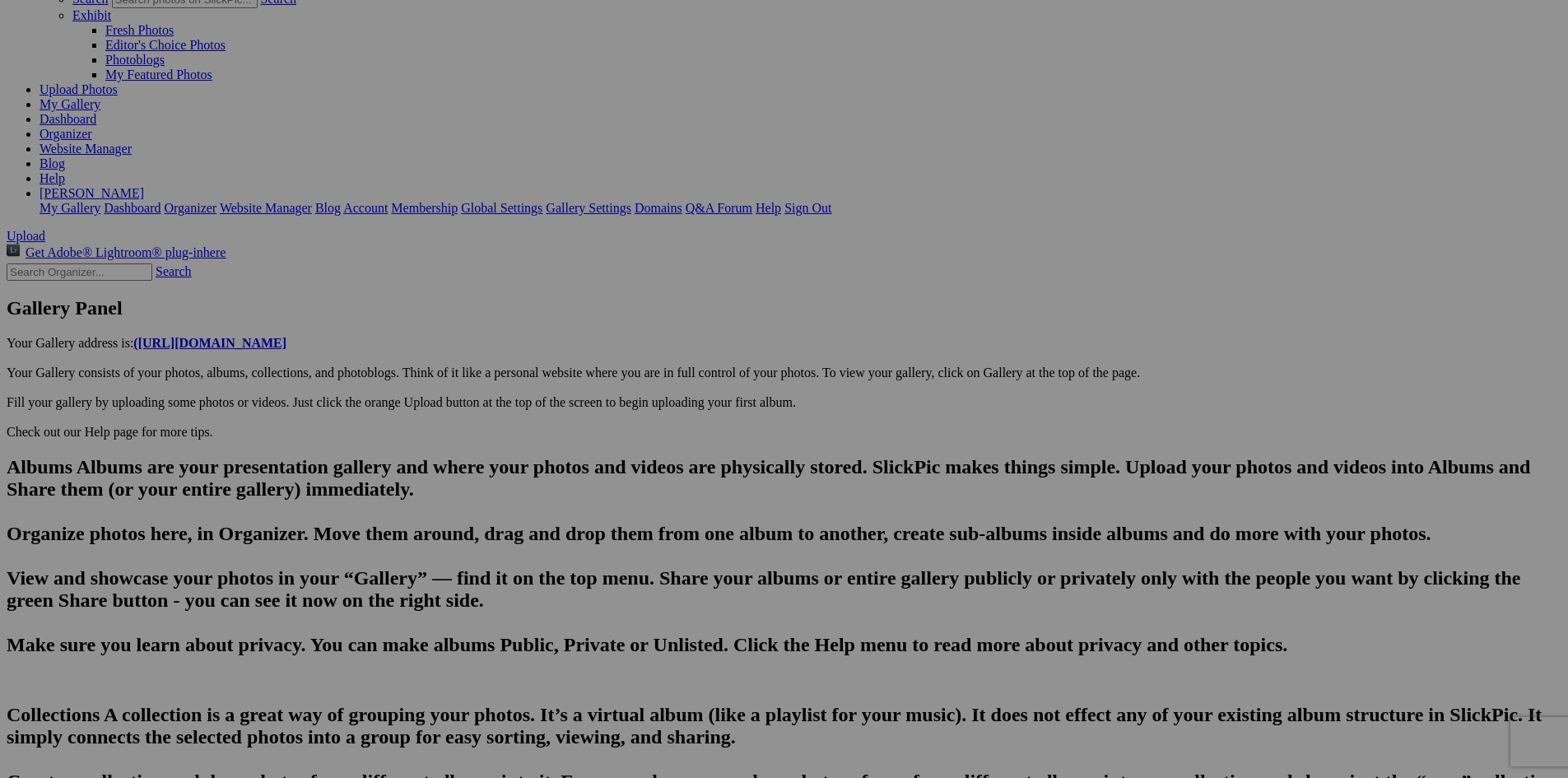
type textarea "The South Course is distinctly different from it's sister course, [GEOGRAPHIC_D…"
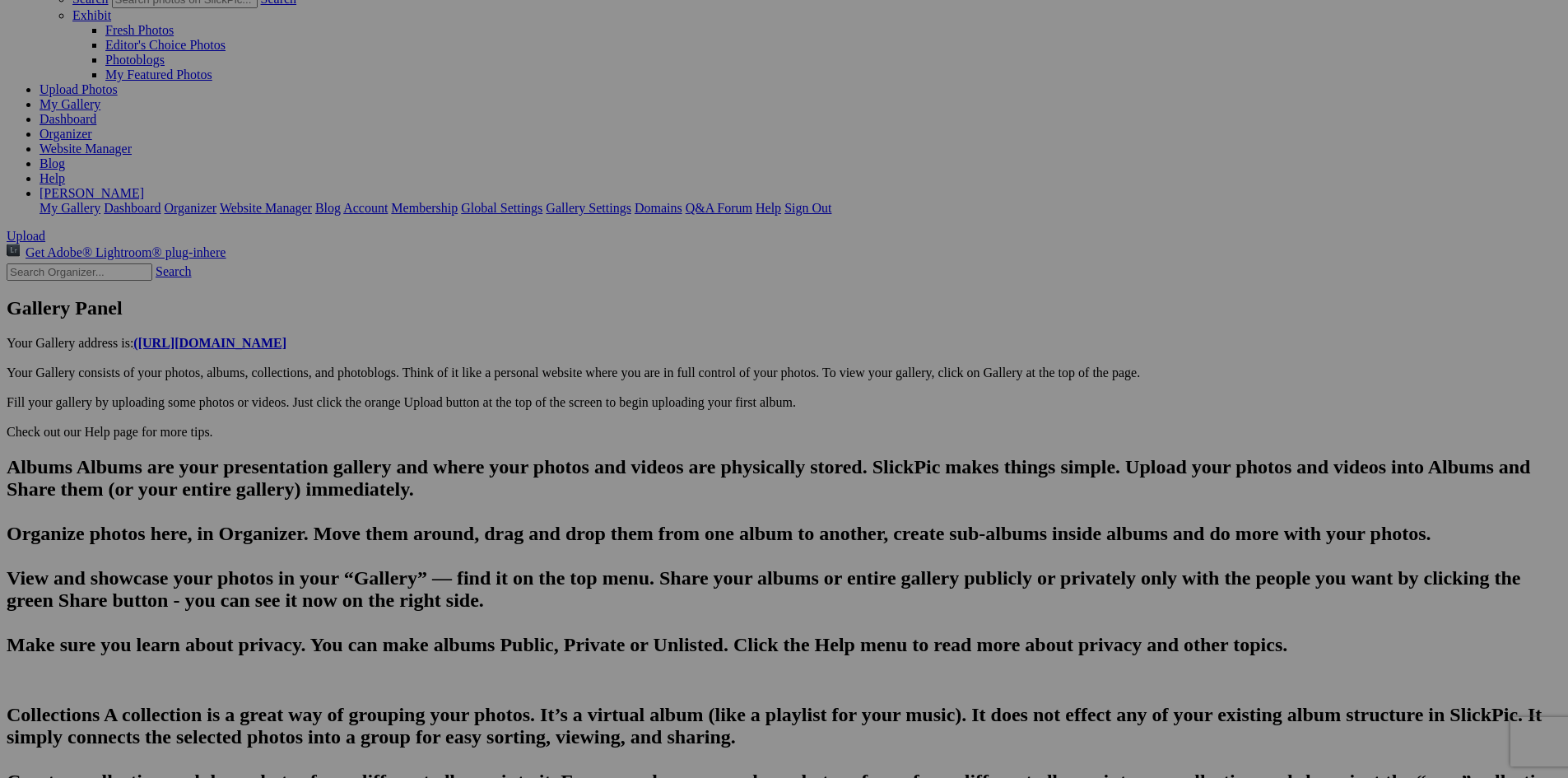
scroll to position [0, 4005]
type input "The [GEOGRAPHIC_DATA], [GEOGRAPHIC_DATA]"
type textarea "Enter here..."
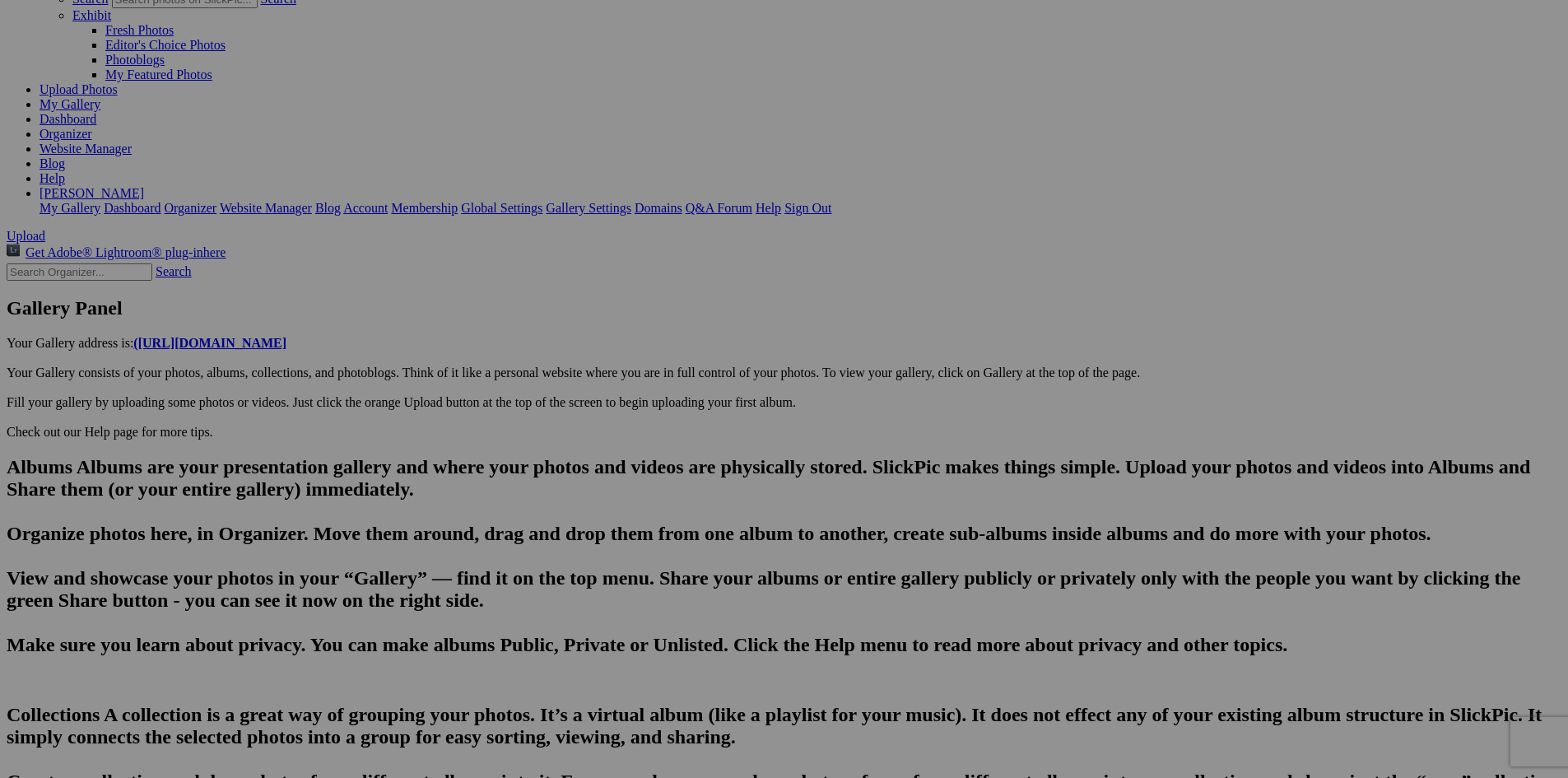
scroll to position [0, 4199]
type input "20250814_153929"
drag, startPoint x: 704, startPoint y: 633, endPoint x: 556, endPoint y: 626, distance: 148.2
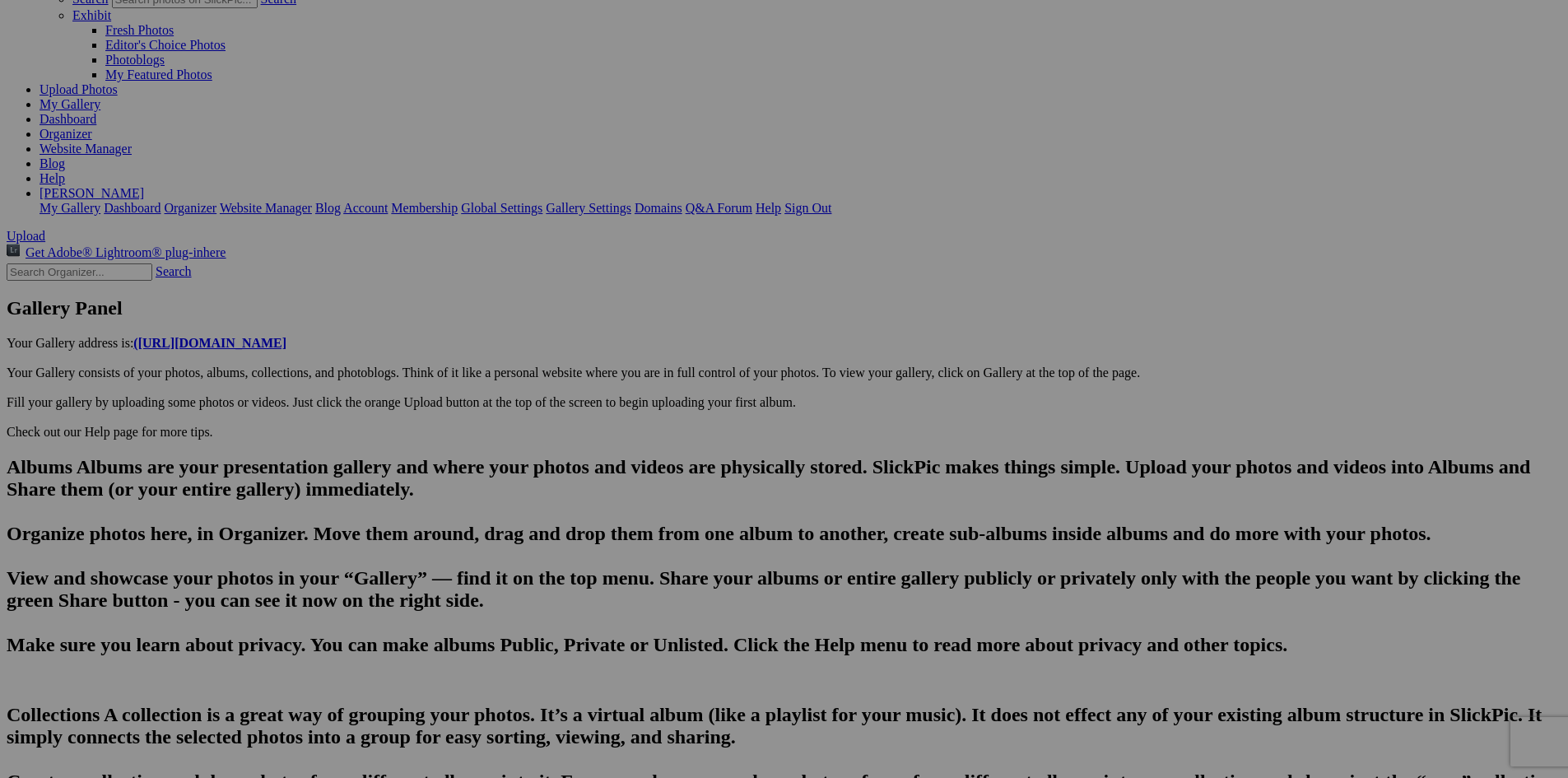
scroll to position [0, 4345]
type input "20250814_153956"
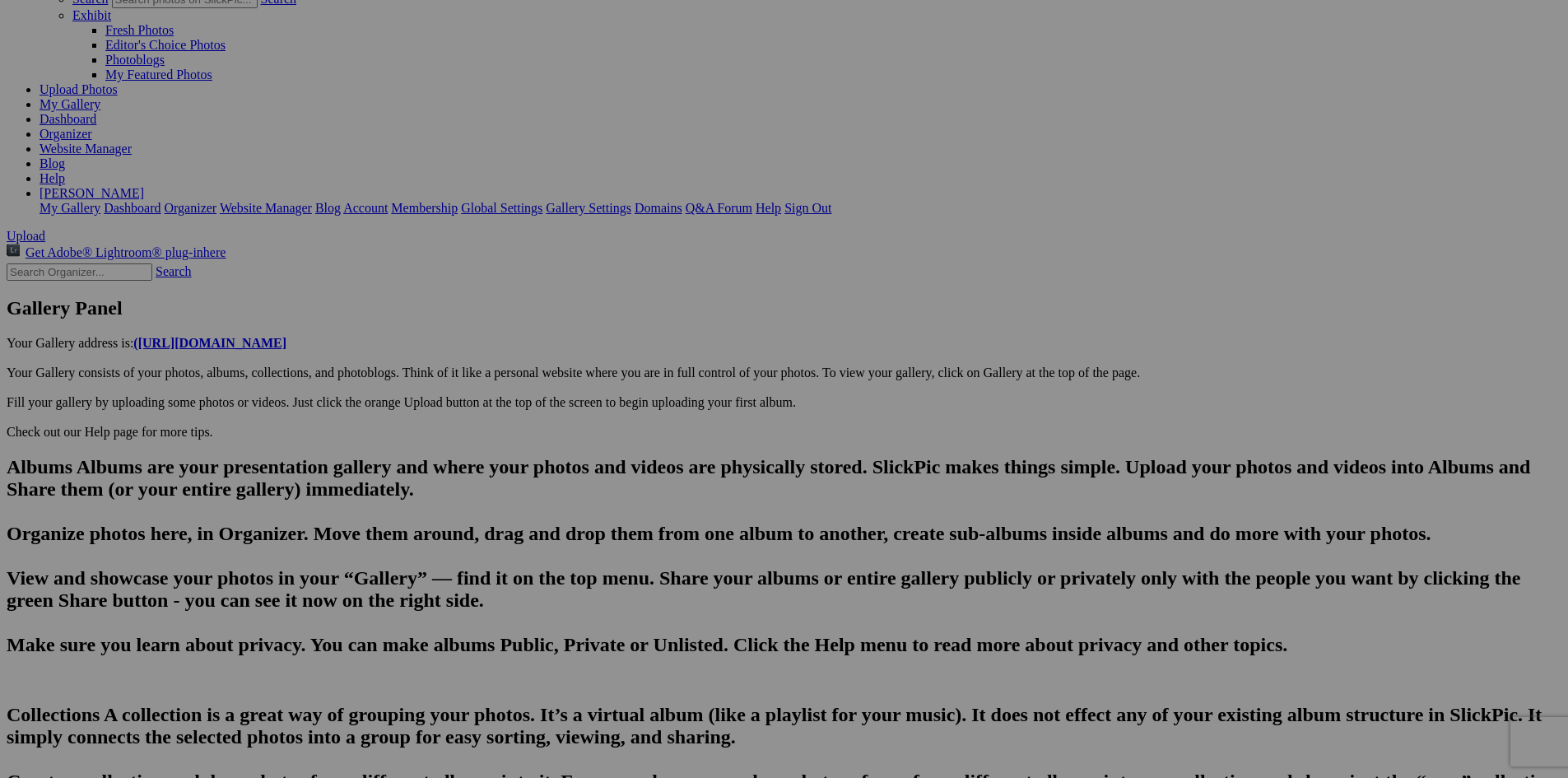
drag, startPoint x: 564, startPoint y: 613, endPoint x: 446, endPoint y: 605, distance: 118.3
type input "[US_STATE] and I stopped by the Arcadia Ice House for ice cream as we left [GEO…"
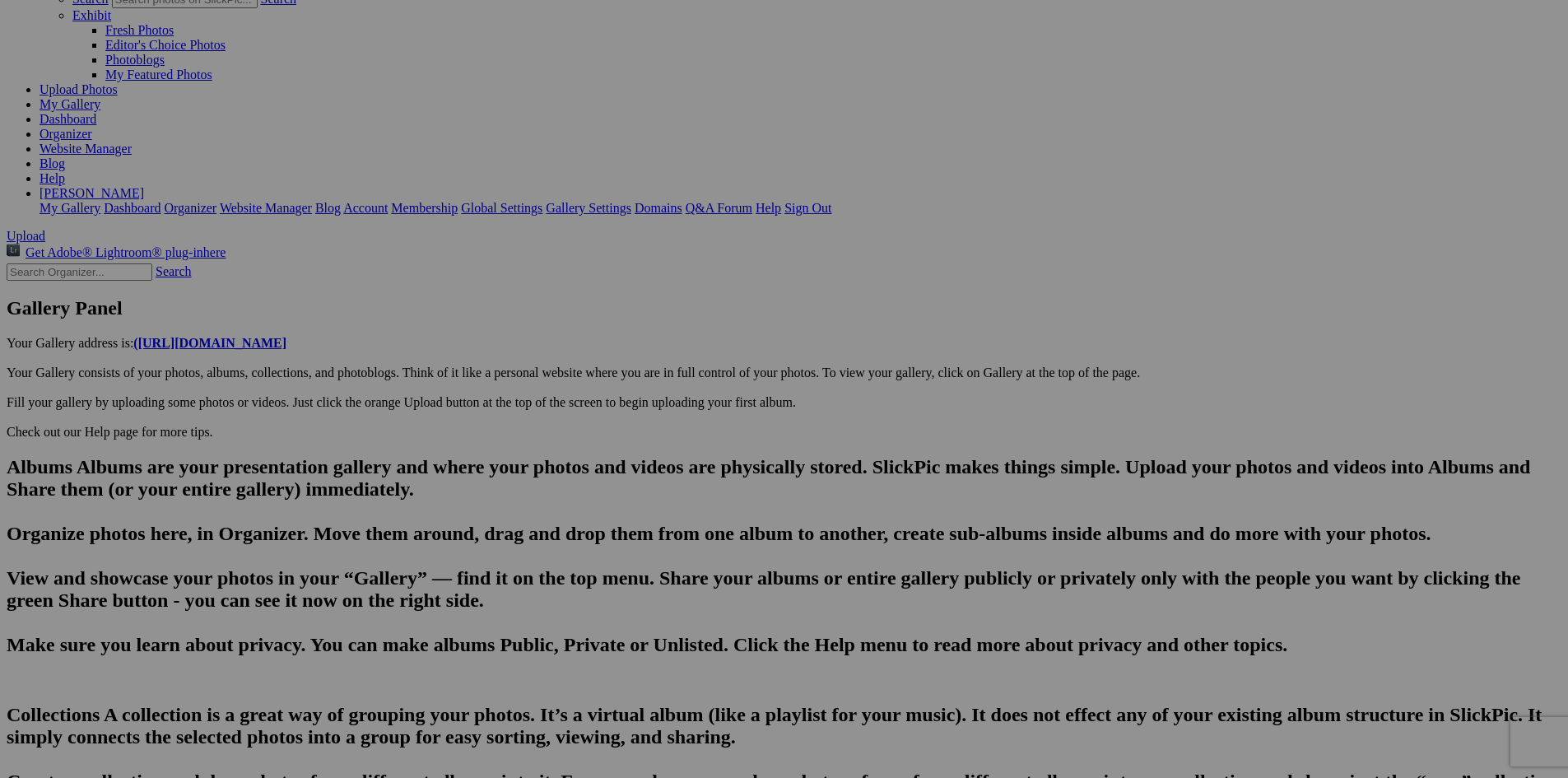
drag, startPoint x: 721, startPoint y: 634, endPoint x: 819, endPoint y: 642, distance: 98.3
type input "20250814_154001"
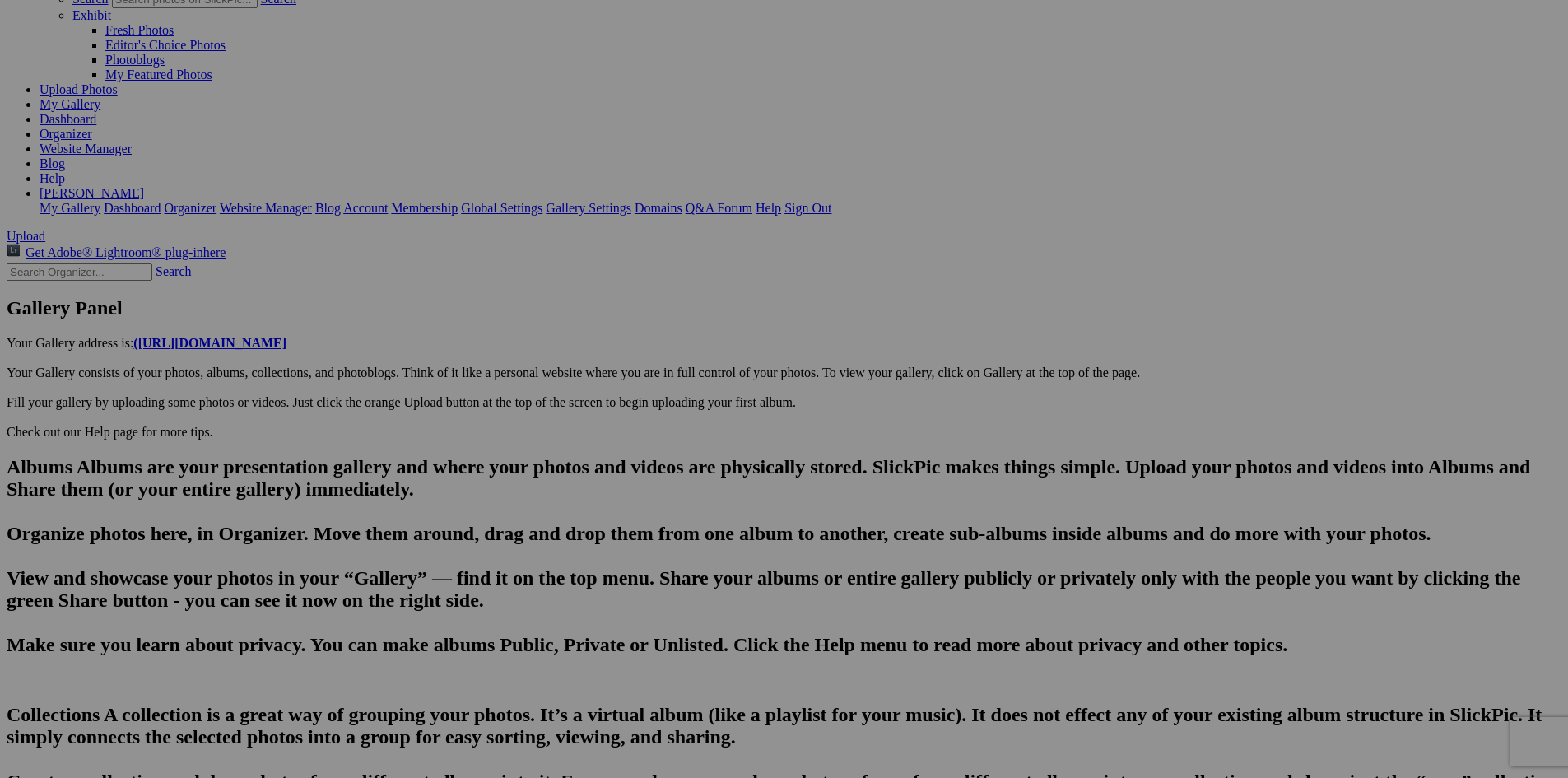
scroll to position [0, 4297]
paste input "the [GEOGRAPHIC_DATA]"
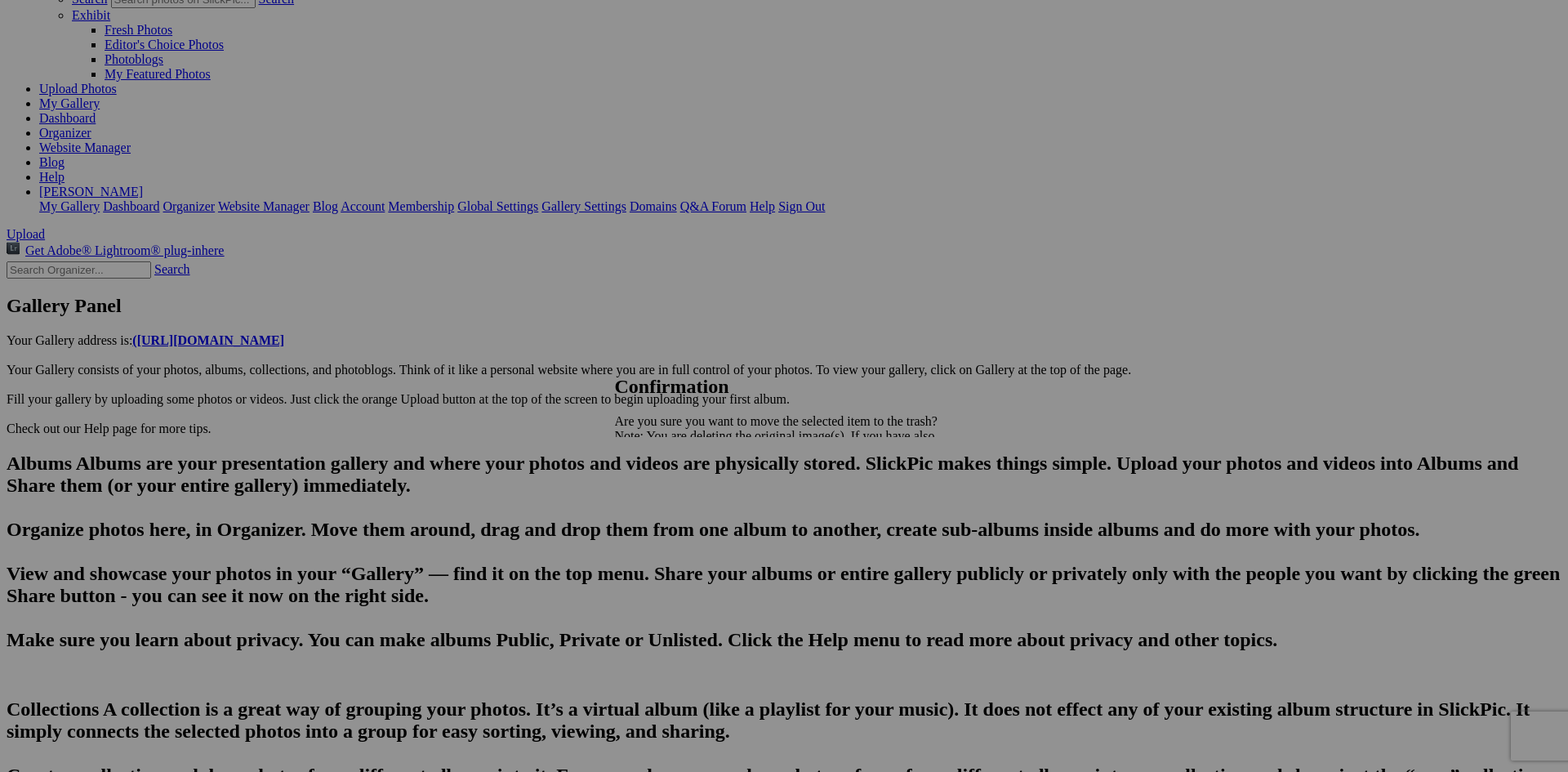
click at [669, 493] on span "Yes" at bounding box center [659, 492] width 19 height 14
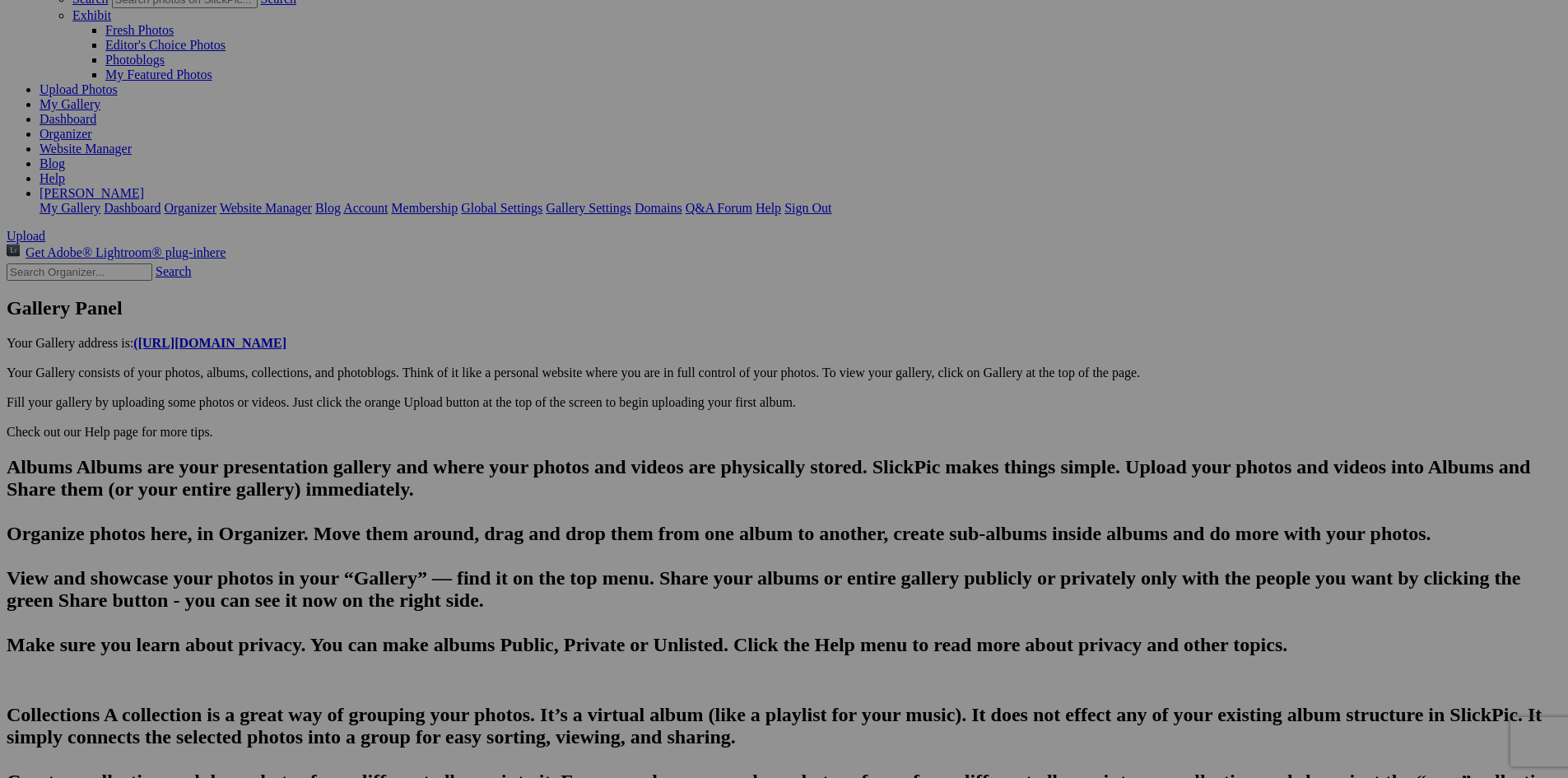
scroll to position [0, 4247]
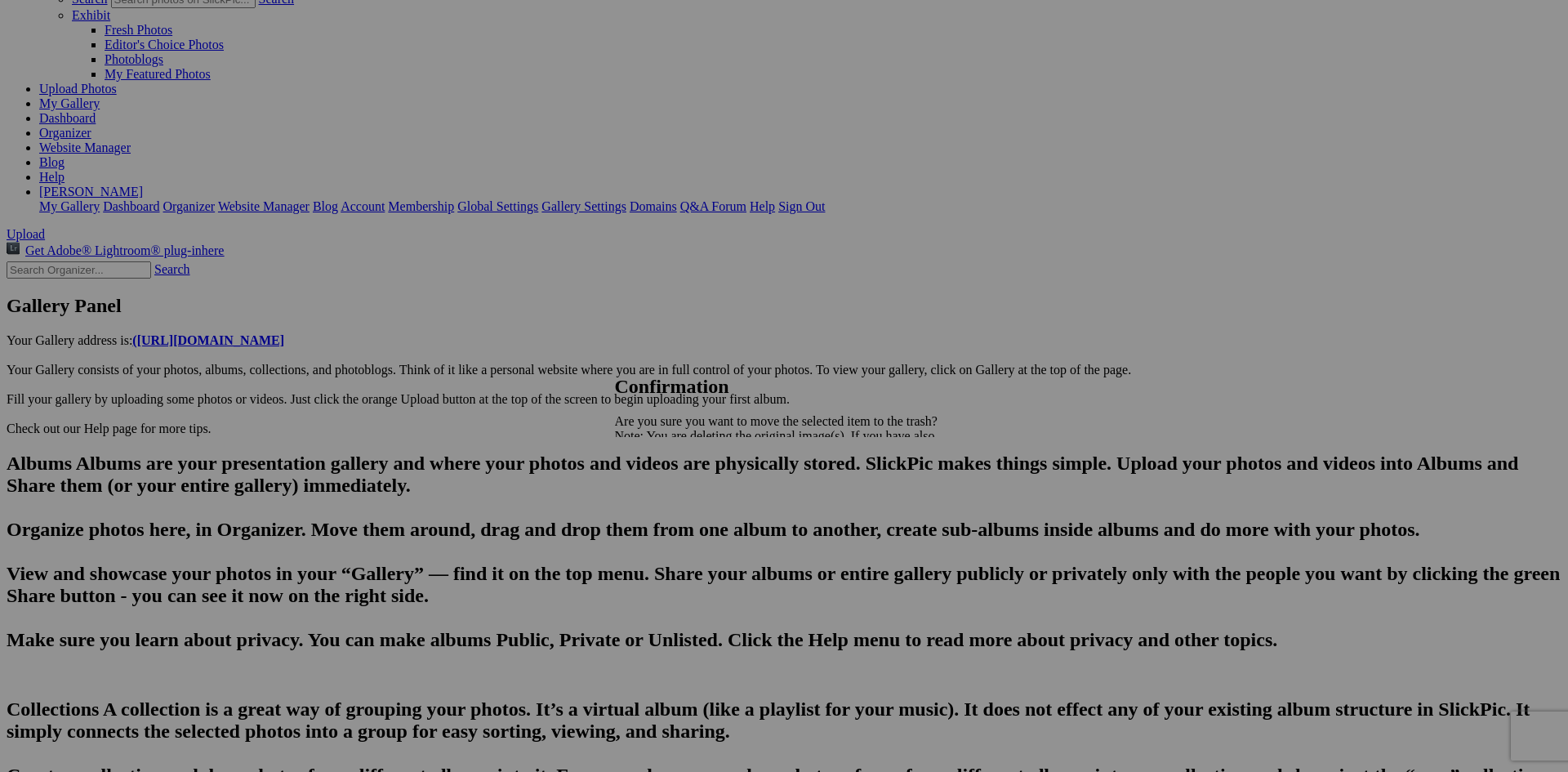
click at [669, 492] on span "Yes" at bounding box center [659, 492] width 19 height 14
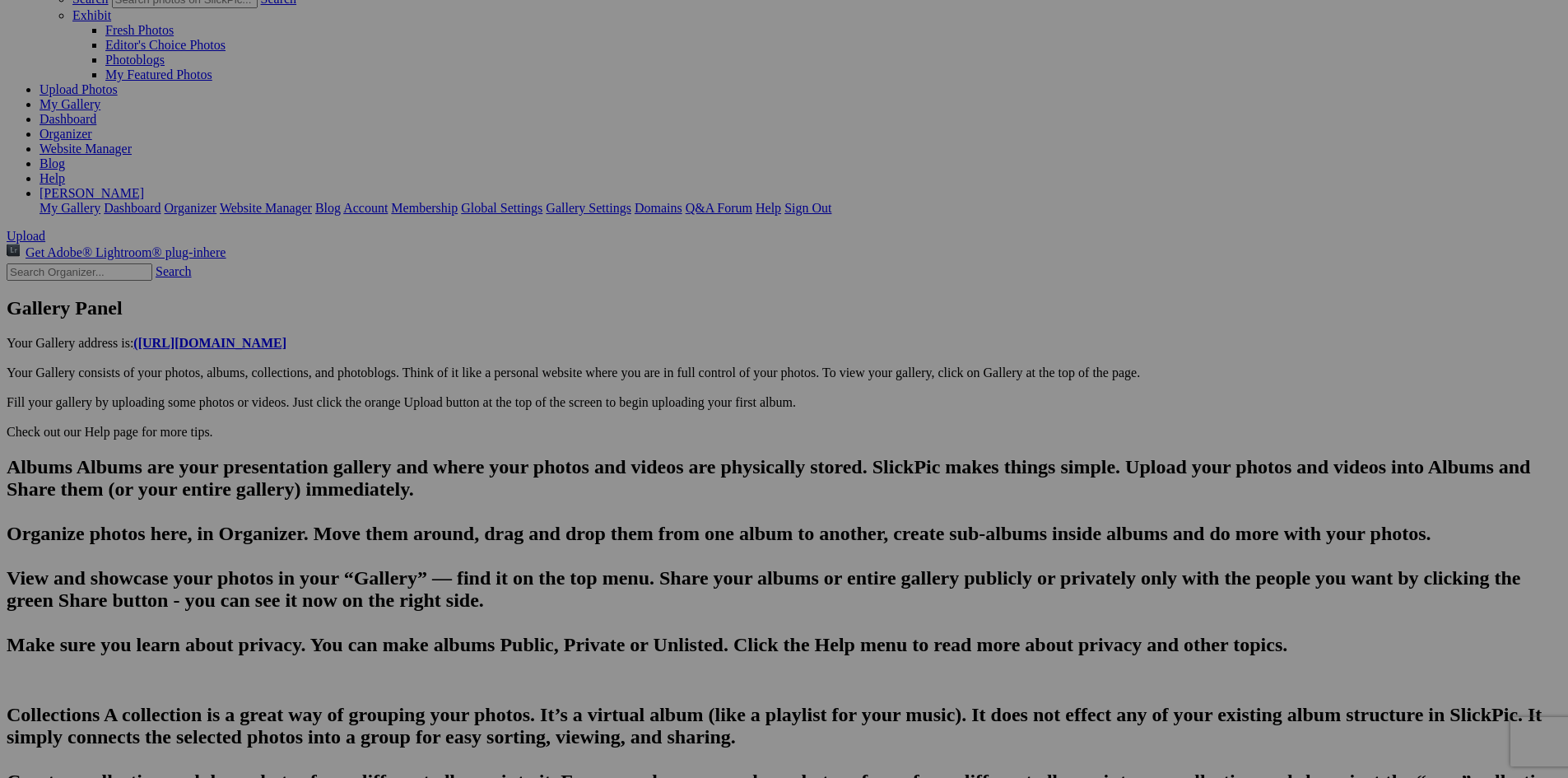
scroll to position [0, 4247]
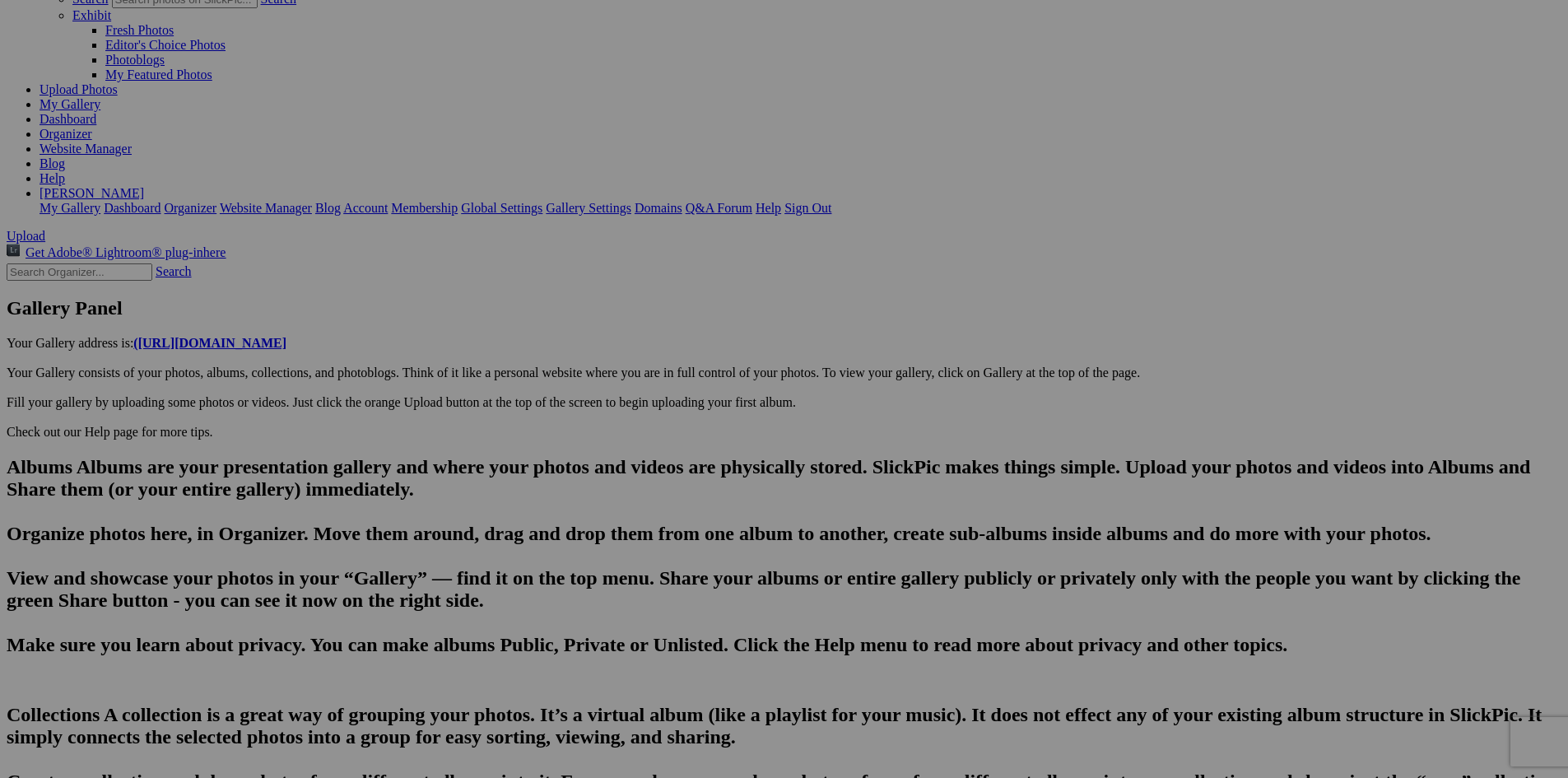
scroll to position [0, 4199]
type input "The [GEOGRAPHIC_DATA], [GEOGRAPHIC_DATA]. Wild grasses on the fringes of the ro…"
paste textarea "The South Course at [GEOGRAPHIC_DATA] is a tribute to a bygone era in golf cour…"
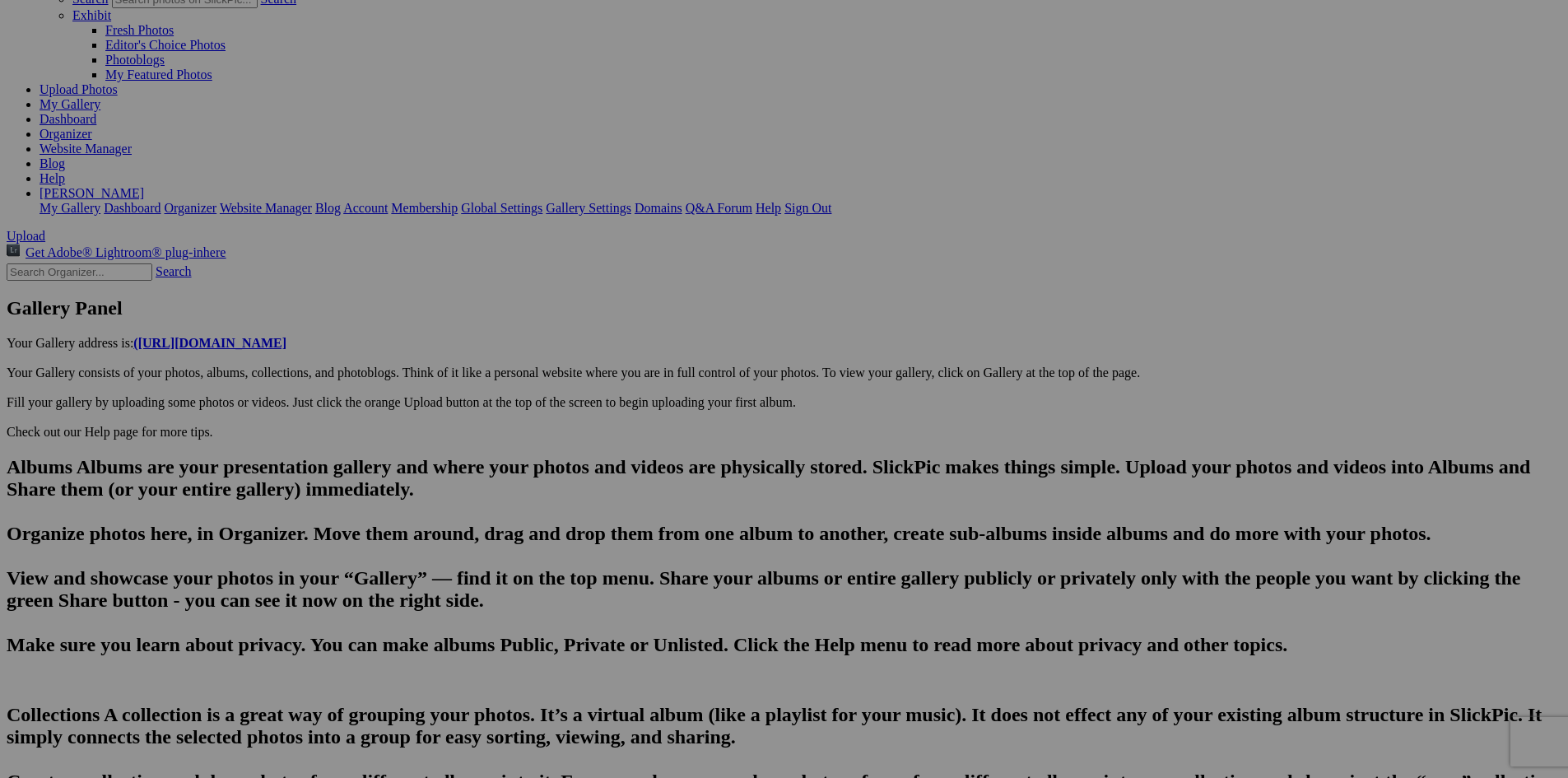
drag, startPoint x: 1016, startPoint y: 616, endPoint x: 891, endPoint y: 642, distance: 127.7
type textarea "The South Course at [GEOGRAPHIC_DATA] is a tribute to a bygone era in golf cour…"
type input "[US_STATE] and I stopped by the Arcadia Ice House for ice cream as we left [GEO…"
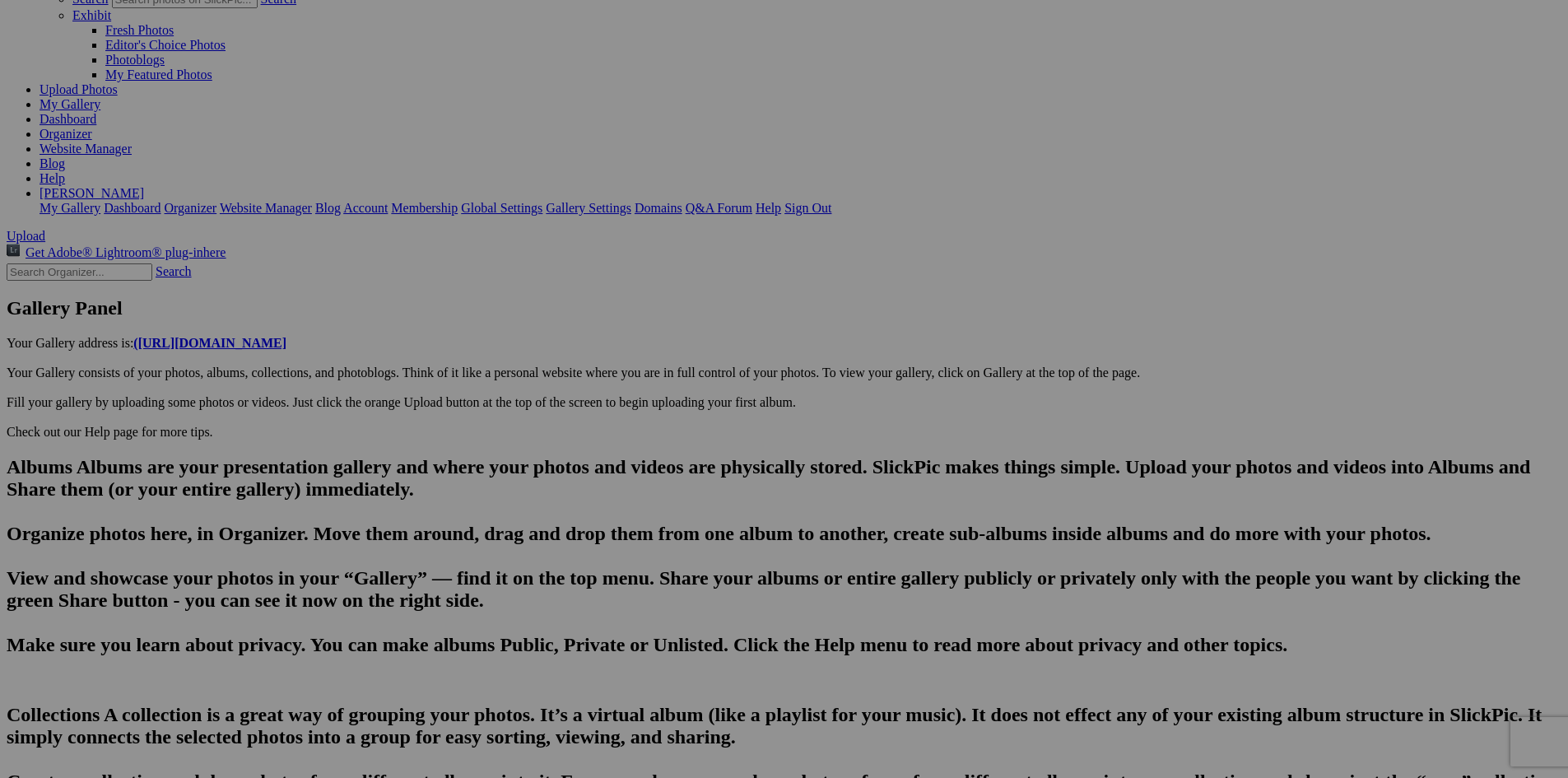
type textarea "Enter here..."
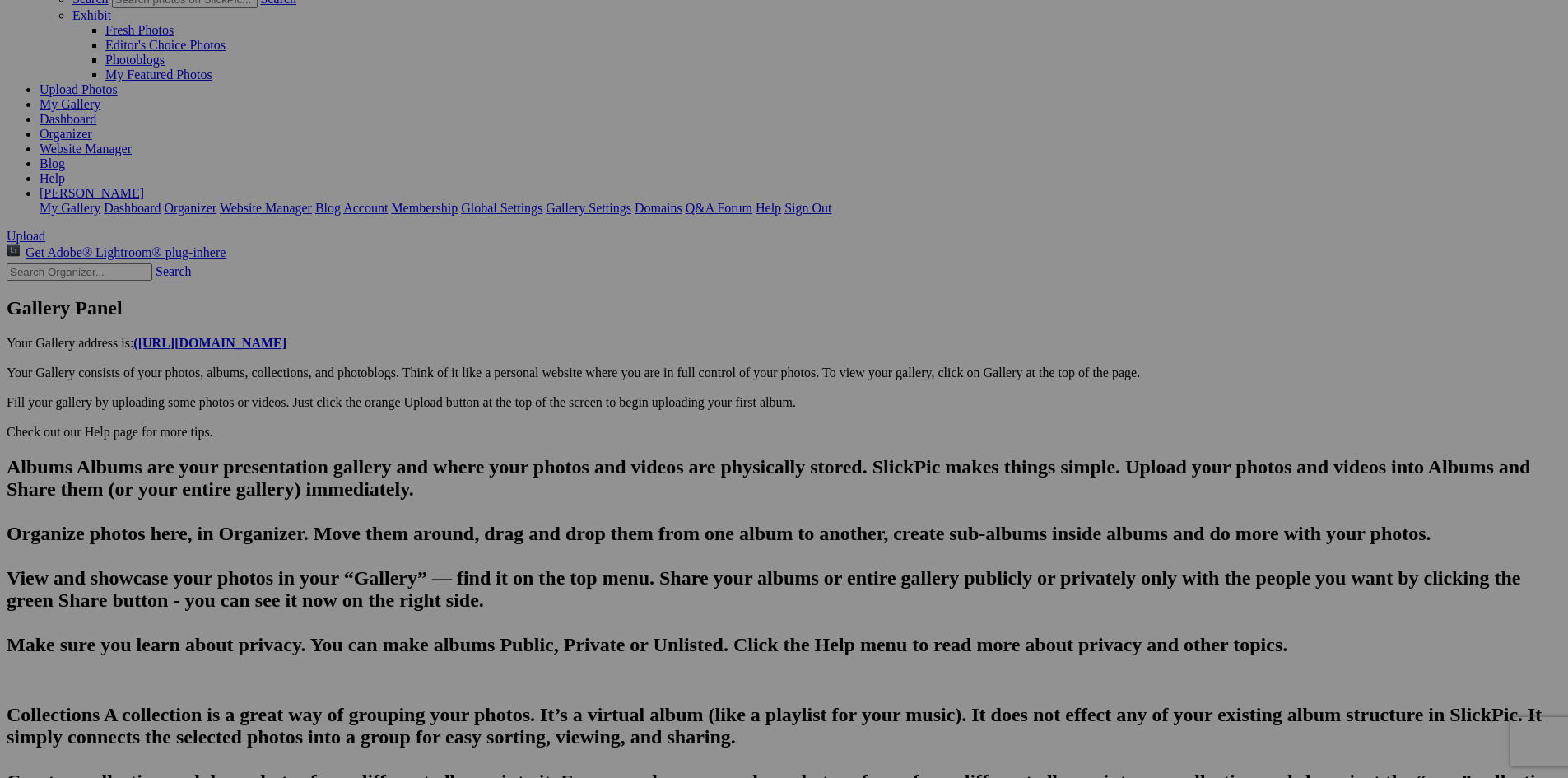
type input "20250815_154543"
paste textarea "1922 - [PERSON_NAME] and [PERSON_NAME] opened the original [GEOGRAPHIC_DATA] on…"
type textarea "1922 - [PERSON_NAME] and [PERSON_NAME] opened the original [GEOGRAPHIC_DATA] on…"
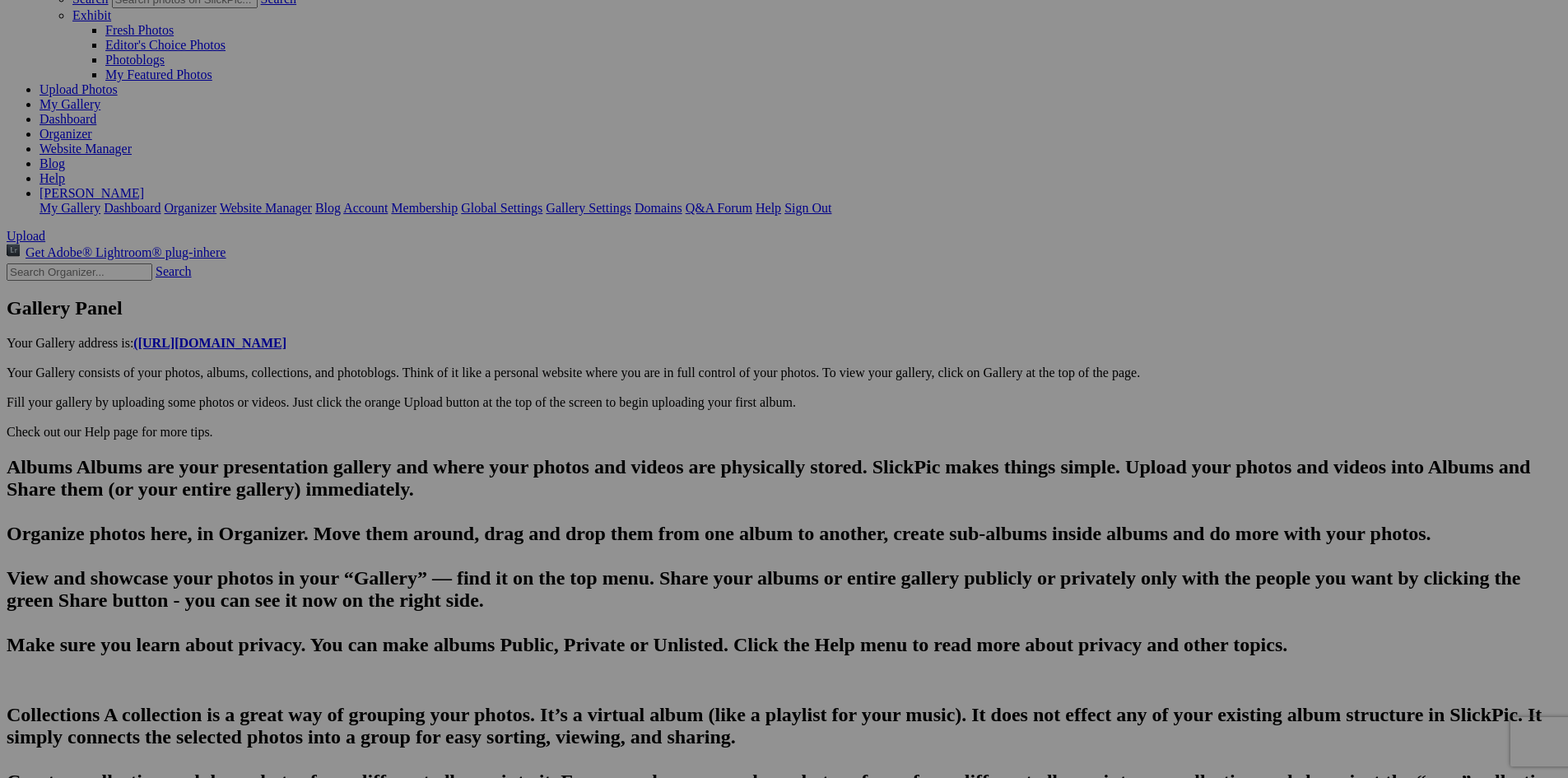
drag, startPoint x: 701, startPoint y: 628, endPoint x: 552, endPoint y: 626, distance: 149.0
type input "E"
type input "We stopped at the iconic [GEOGRAPHIC_DATA] en route from [GEOGRAPHIC_DATA] to […"
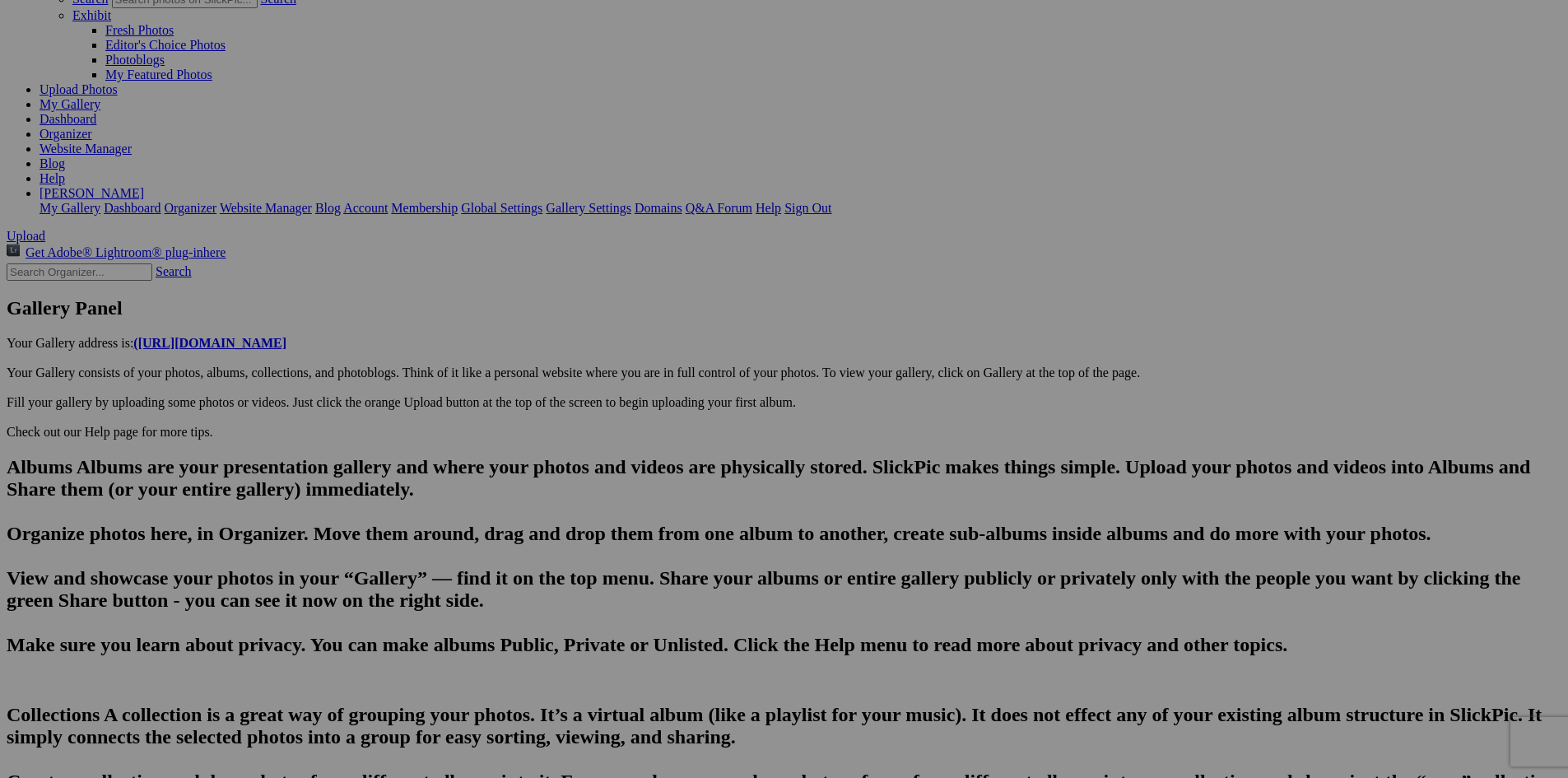
scroll to position [0, 0]
drag, startPoint x: 638, startPoint y: 689, endPoint x: 605, endPoint y: 689, distance: 33.0
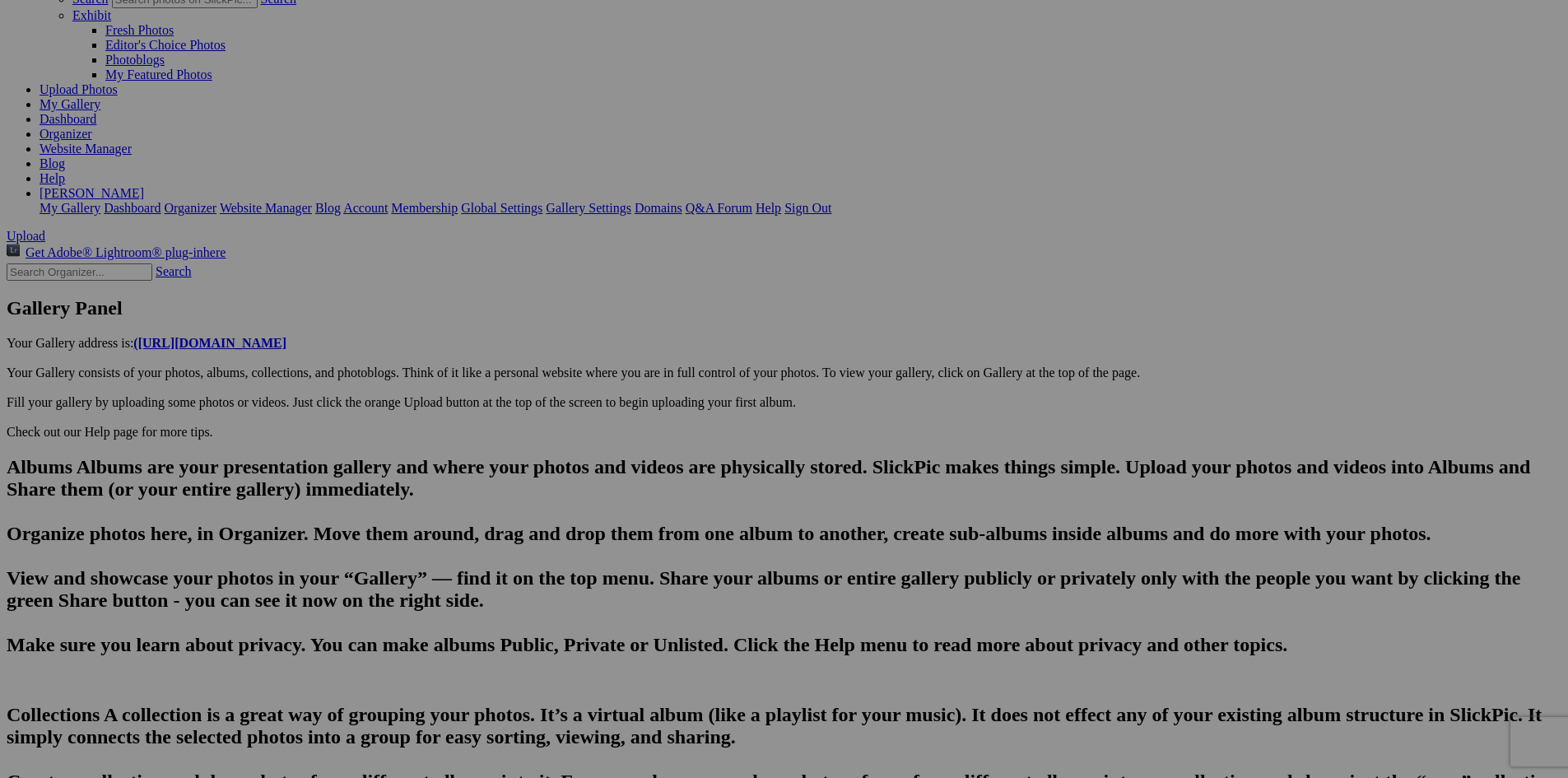
paste textarea "022 - The Cherry Hut celebrates its 100th Season from [DATE] to [DATE]!"
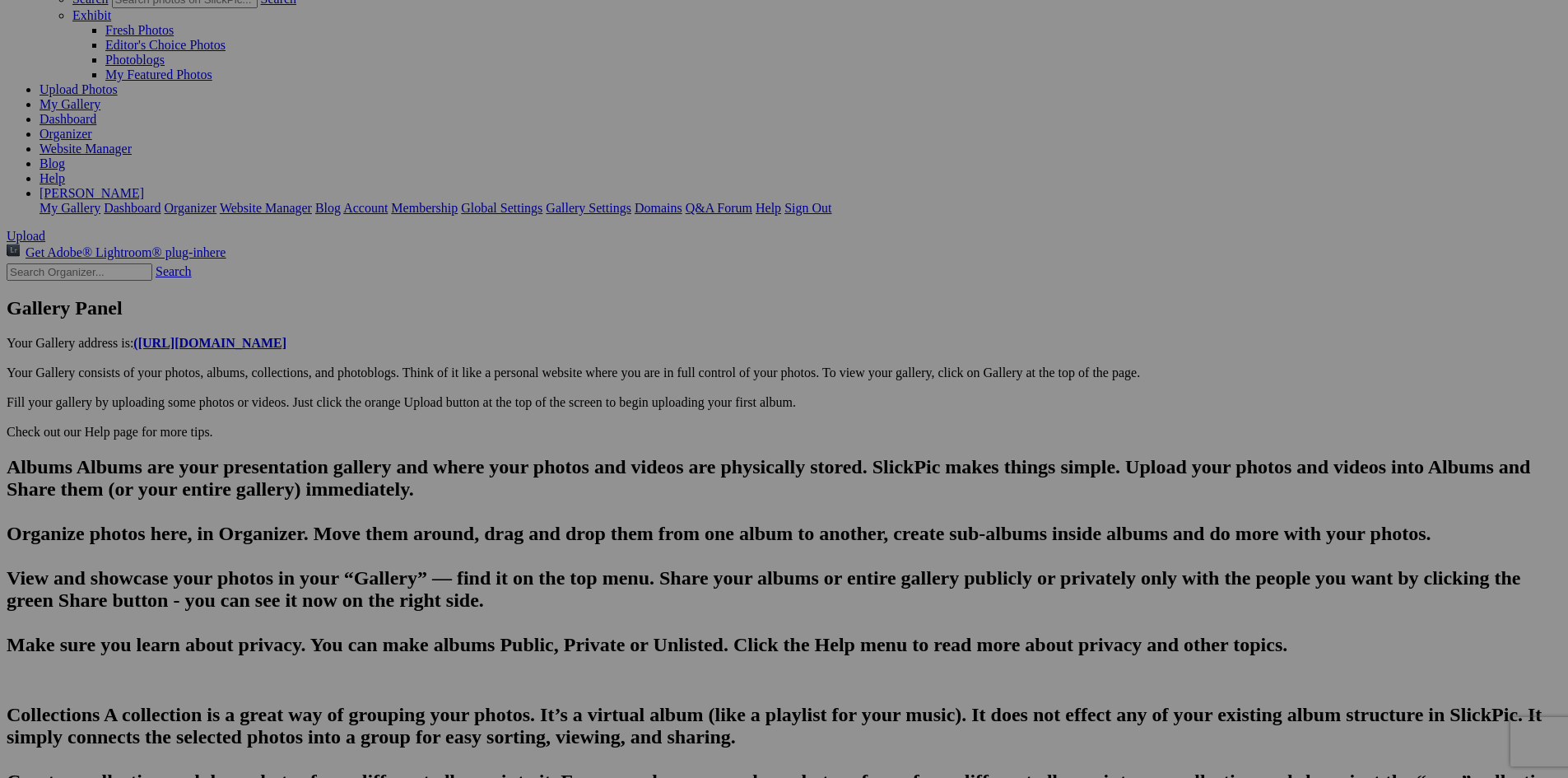
drag, startPoint x: 895, startPoint y: 718, endPoint x: 914, endPoint y: 735, distance: 25.5
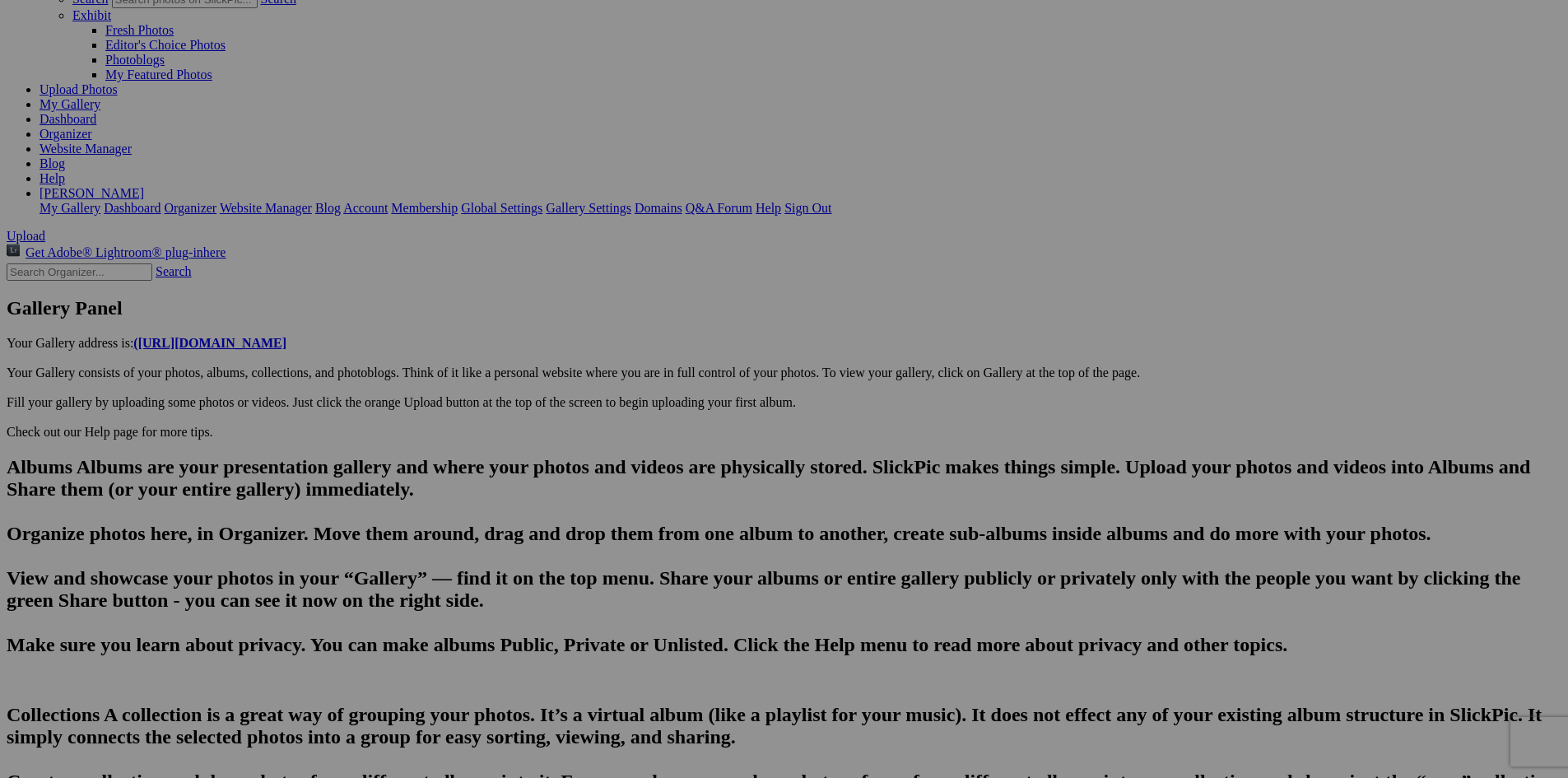
type textarea "In [DATE] [PERSON_NAME] and [PERSON_NAME] opened the original Cherry Hut on the…"
type input "20250815_154601"
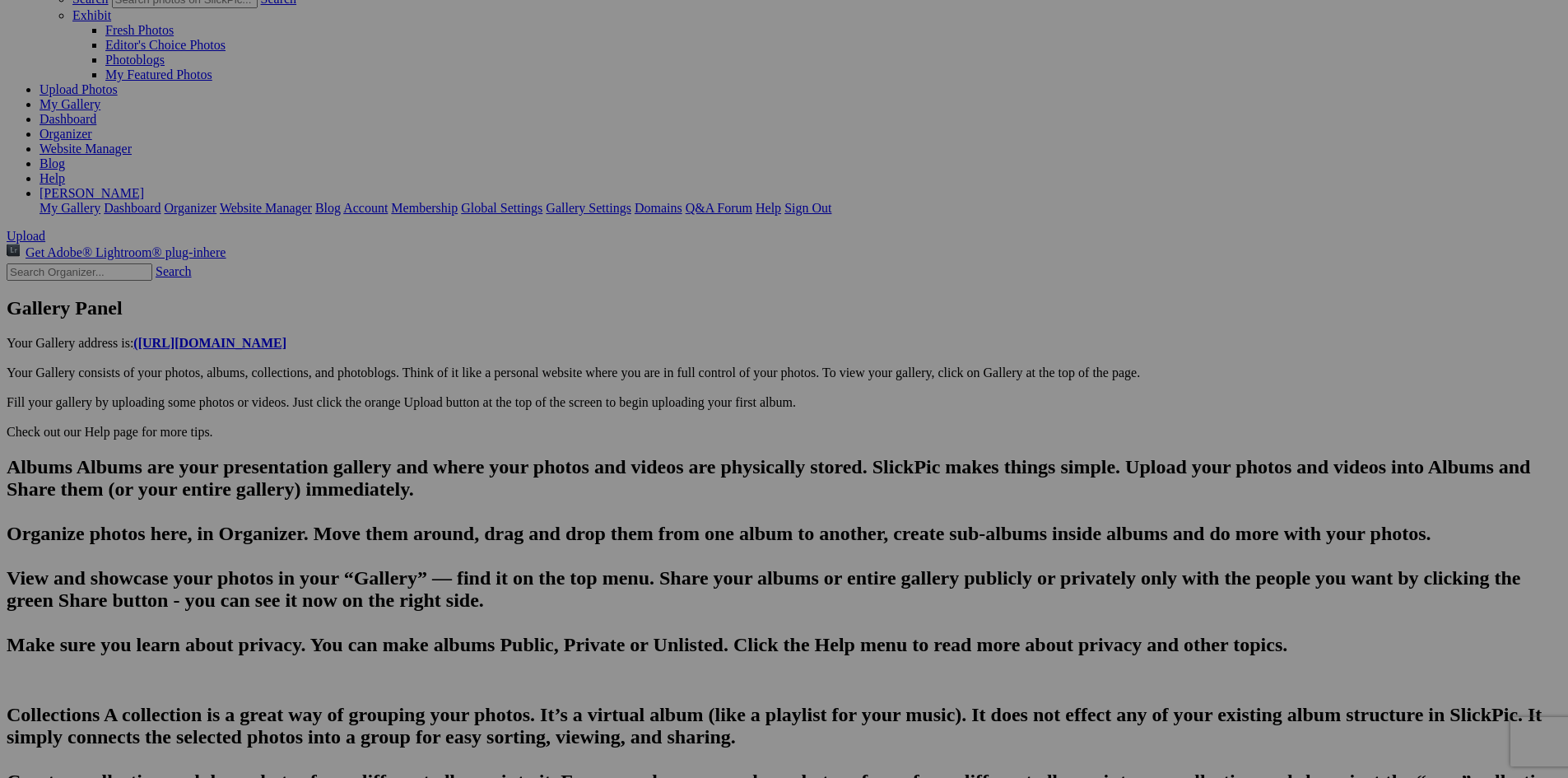
type textarea "Enter here..."
drag, startPoint x: 563, startPoint y: 613, endPoint x: 445, endPoint y: 621, distance: 118.3
paste textarea "Popular items include cherry chicken salad, chicken pie, and of course, everyth…"
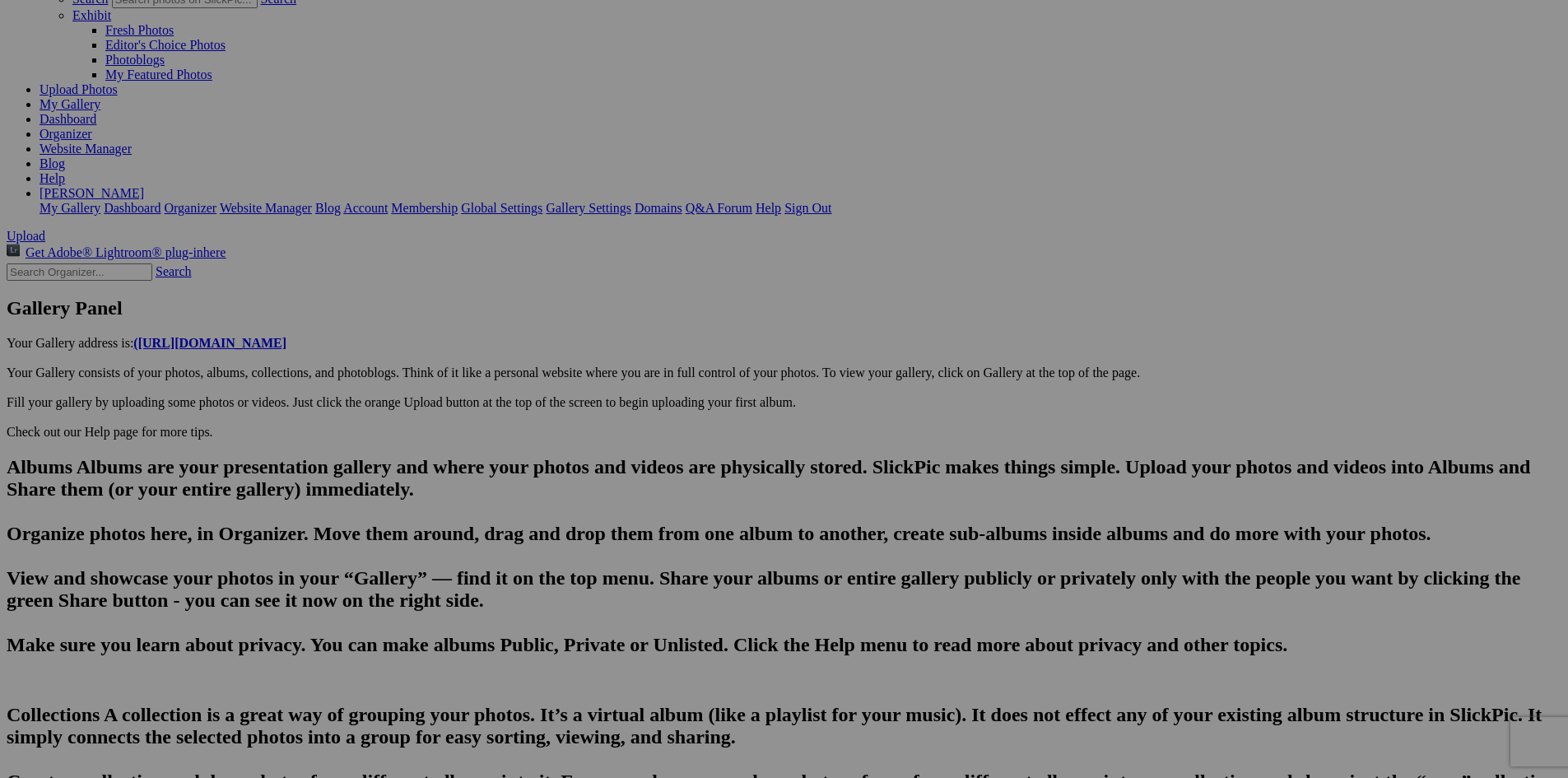
type textarea "Popular items include cherry chicken salad, chicken pie, and of course, everyth…"
type input "In [GEOGRAPHIC_DATA], [US_STATE], the [GEOGRAPHIC_DATA] is a more than century …"
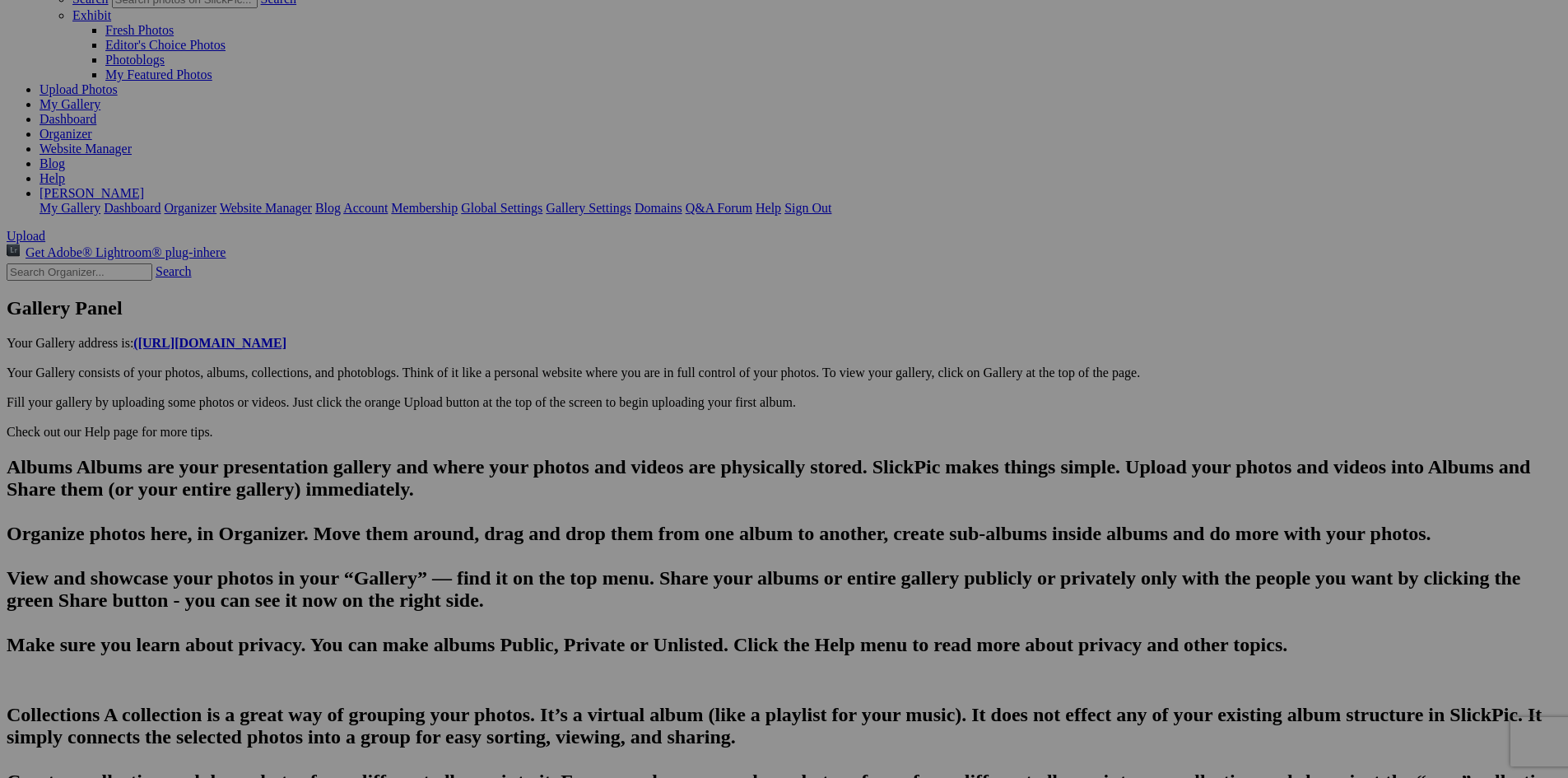
drag, startPoint x: 1036, startPoint y: 670, endPoint x: 1065, endPoint y: 672, distance: 29.1
type textarea "Popular items include cherry chicken salad, chicken pie, and of course, everyth…"
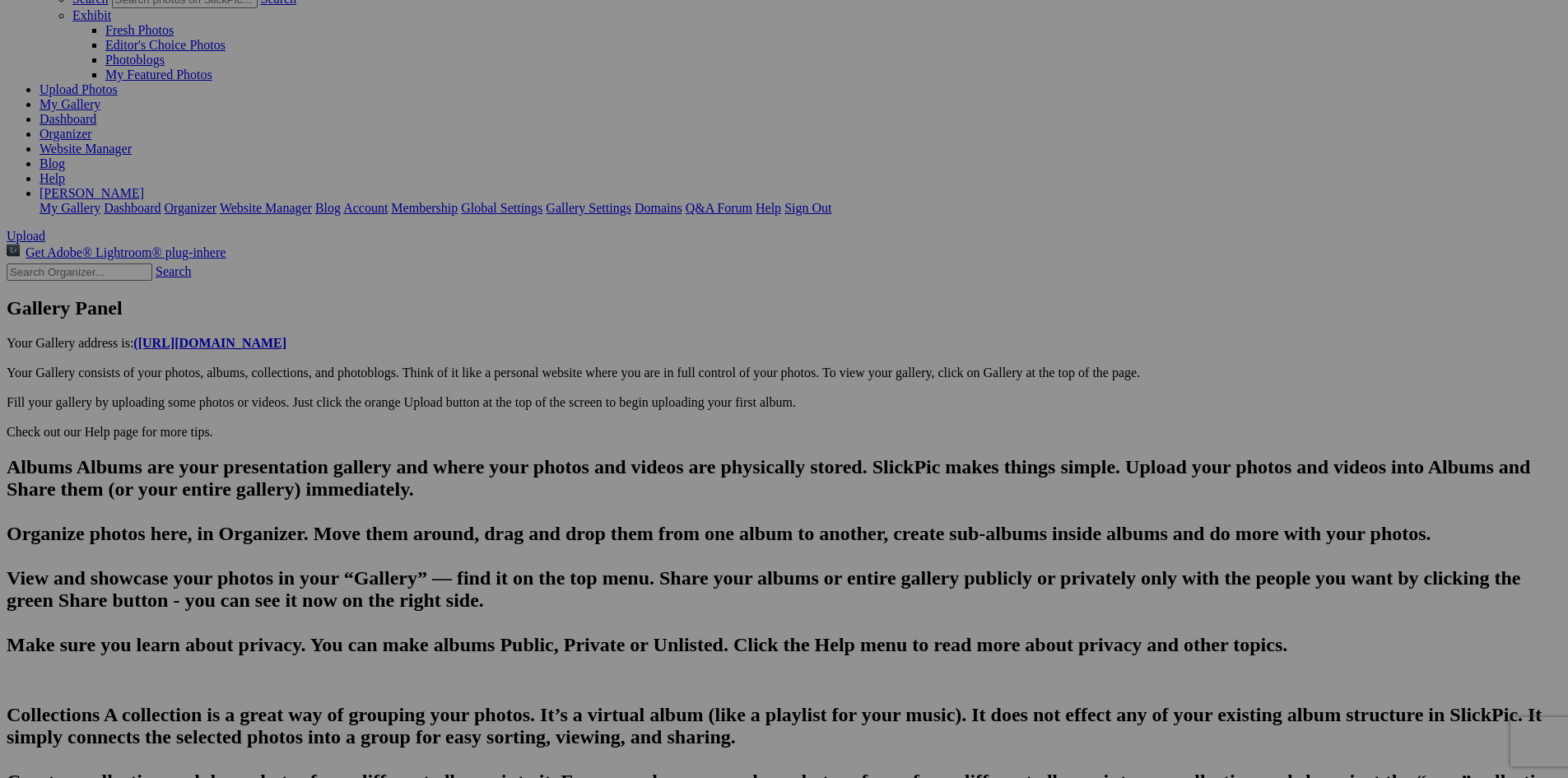
type input "20250815_154617"
type textarea "Enter here..."
drag, startPoint x: 562, startPoint y: 615, endPoint x: 446, endPoint y: 621, distance: 116.2
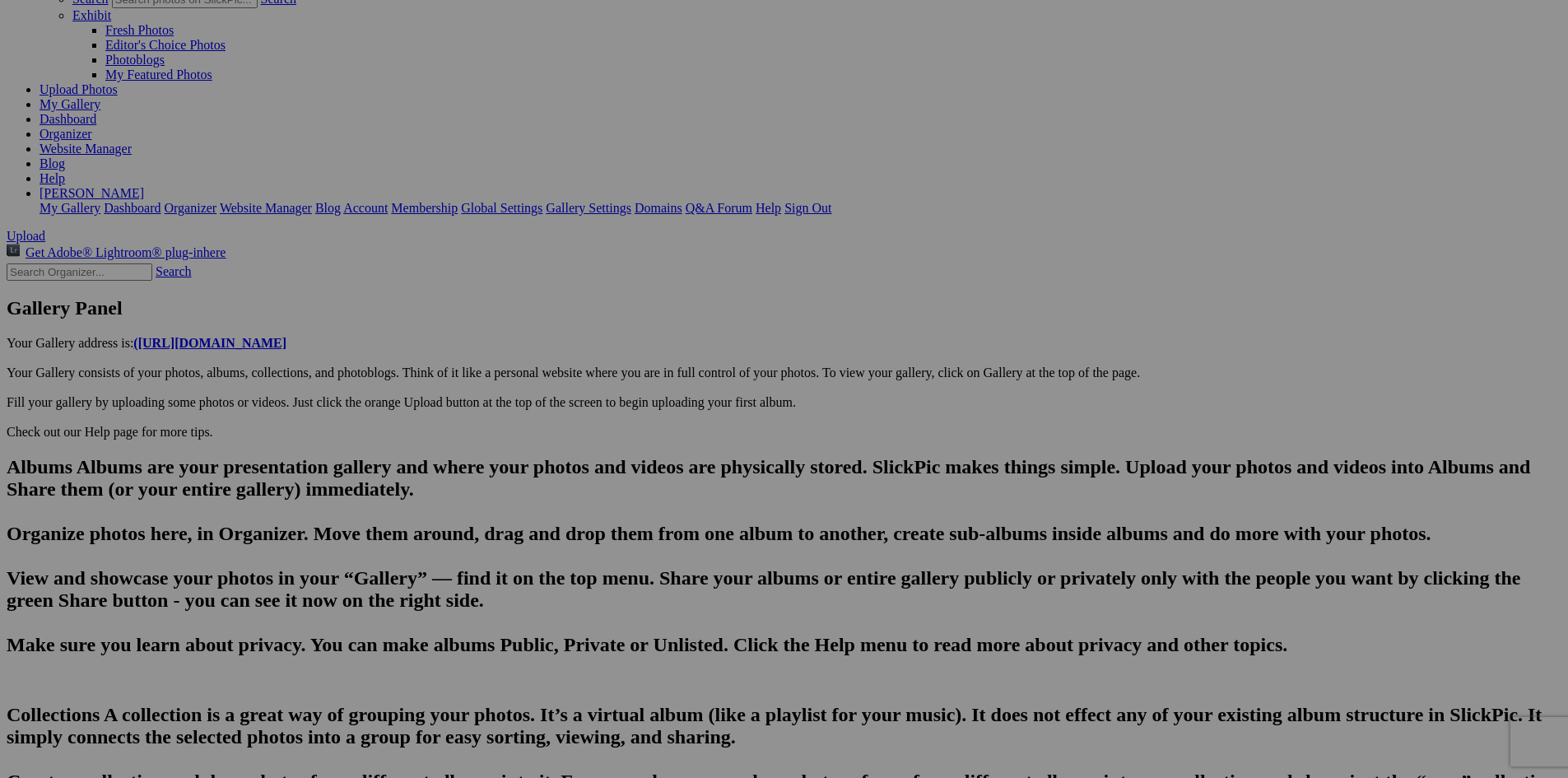
scroll to position [0, 4442]
type input "20250815_154649"
